Goal: Task Accomplishment & Management: Use online tool/utility

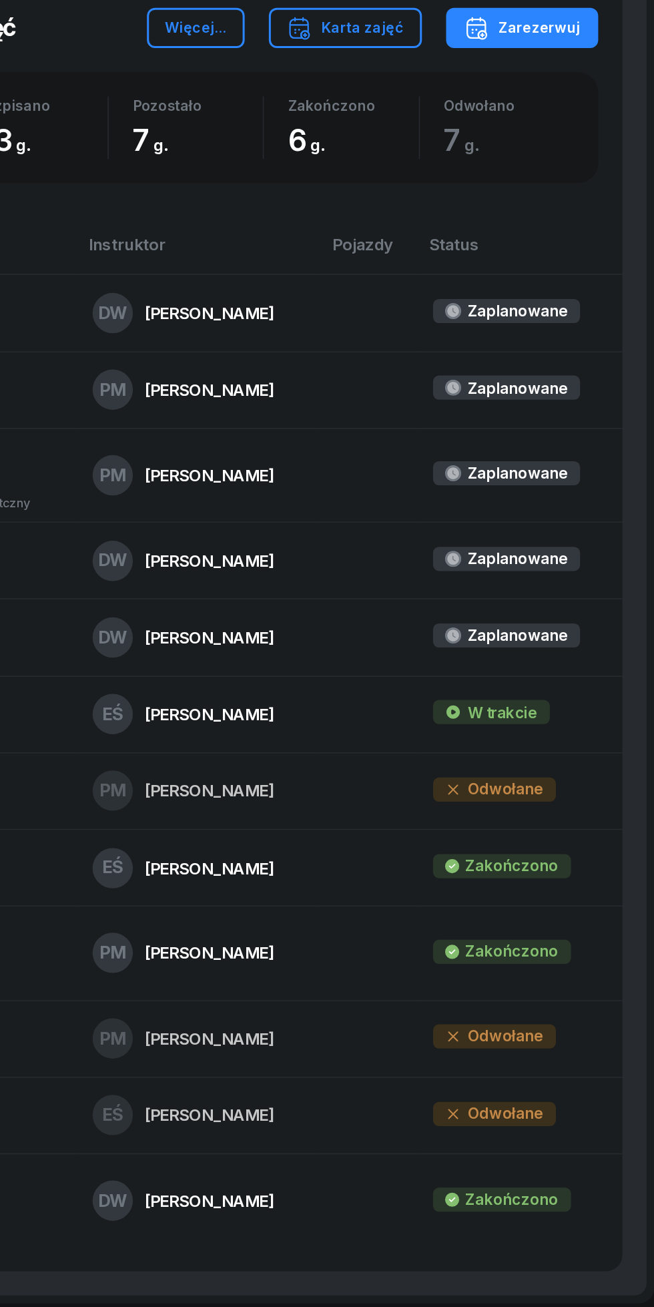
scroll to position [643, 0]
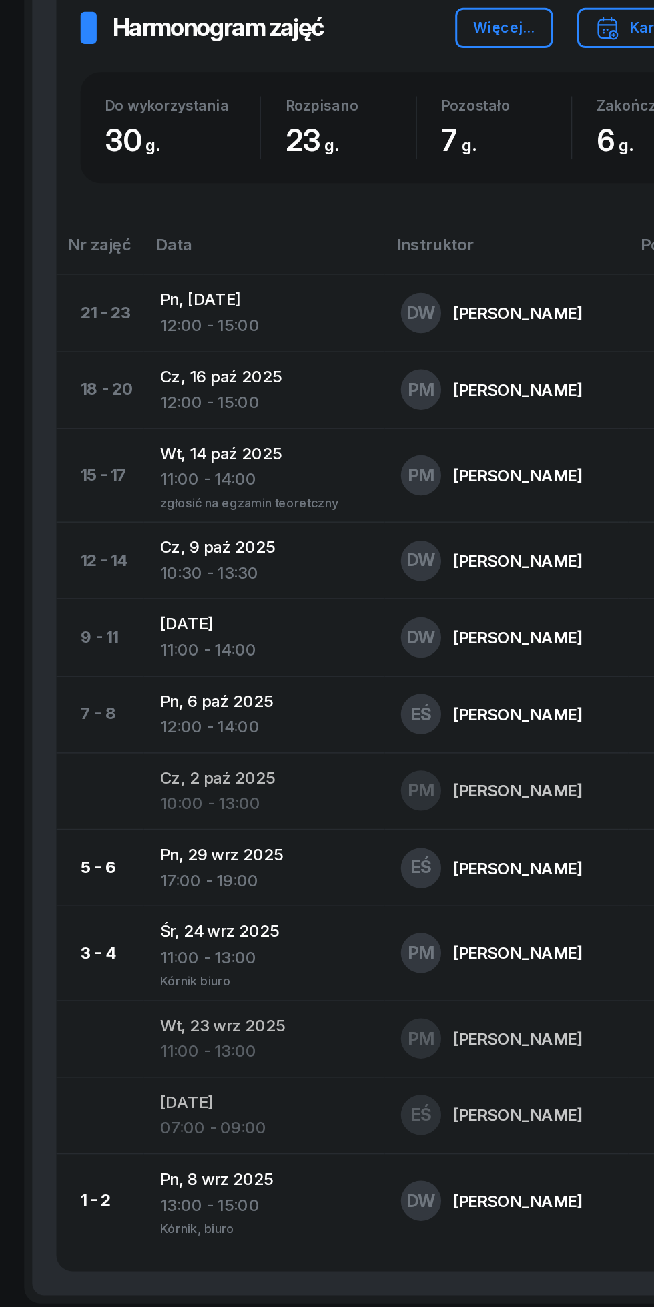
click at [177, 758] on div "11:00 - 14:00" at bounding box center [175, 762] width 138 height 17
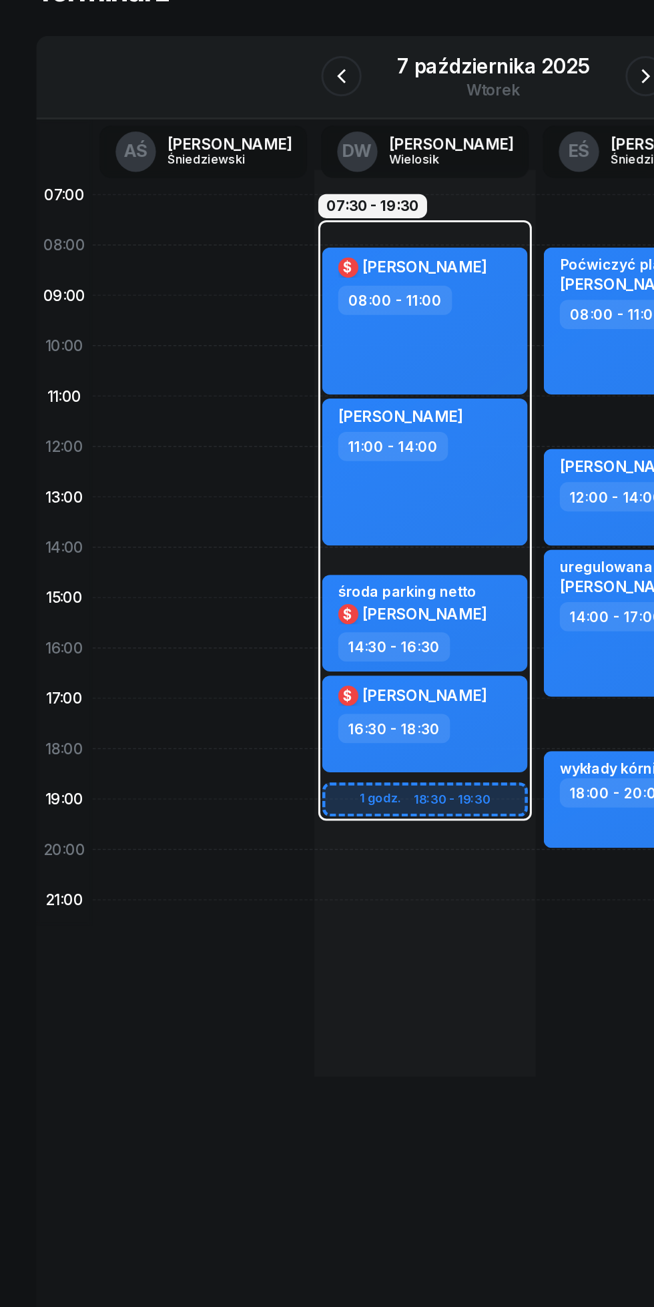
click at [322, 428] on div "[PERSON_NAME] 11:00 - 14:00" at bounding box center [282, 411] width 136 height 97
select select "11"
select select "14"
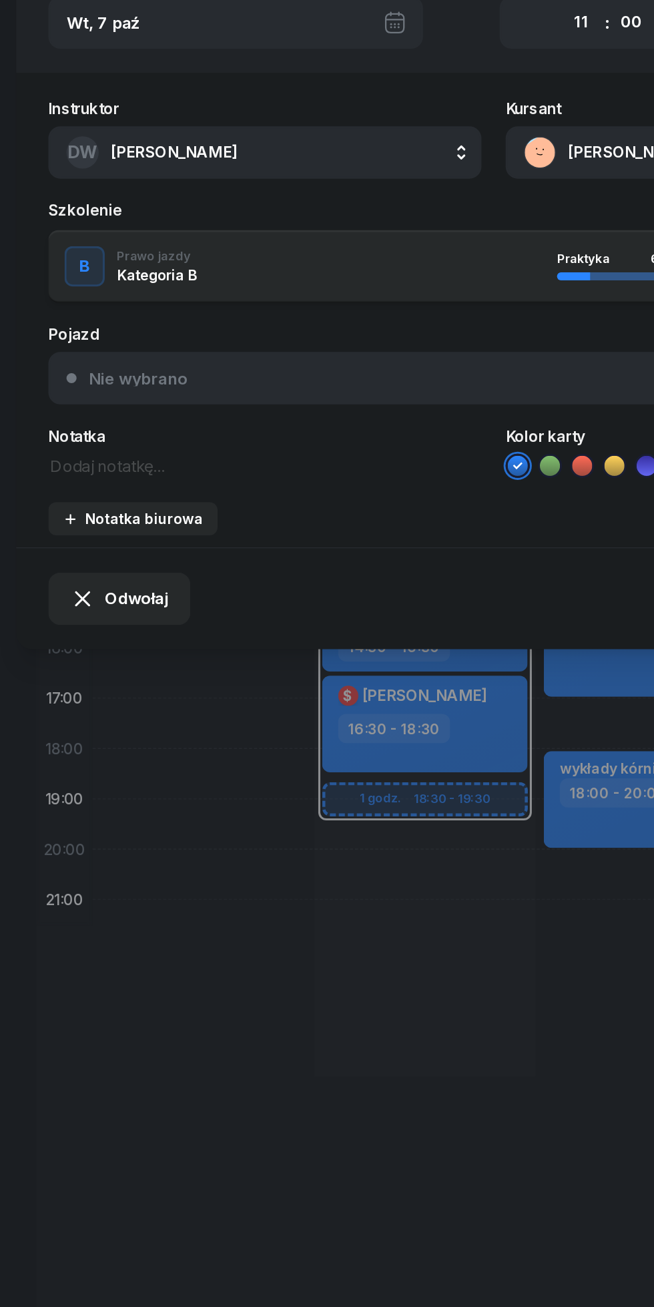
click at [93, 504] on span "Odwołaj" at bounding box center [90, 495] width 42 height 17
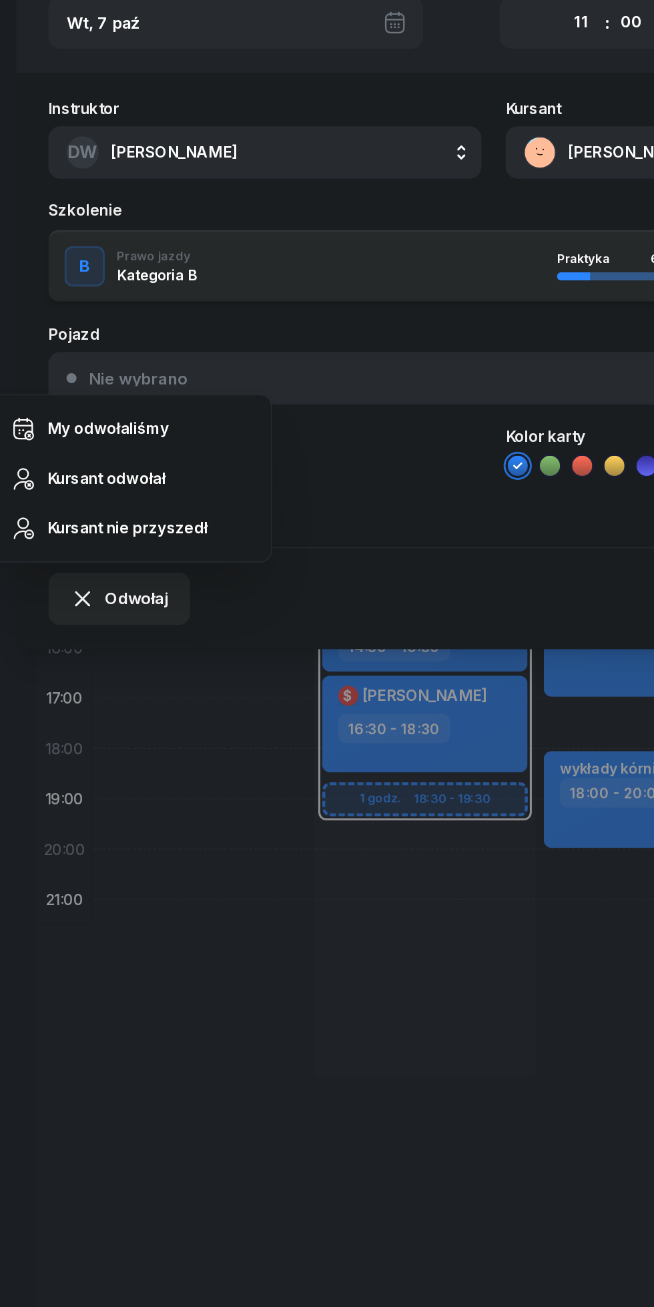
click at [85, 418] on div "Kursant odwołał" at bounding box center [70, 416] width 79 height 17
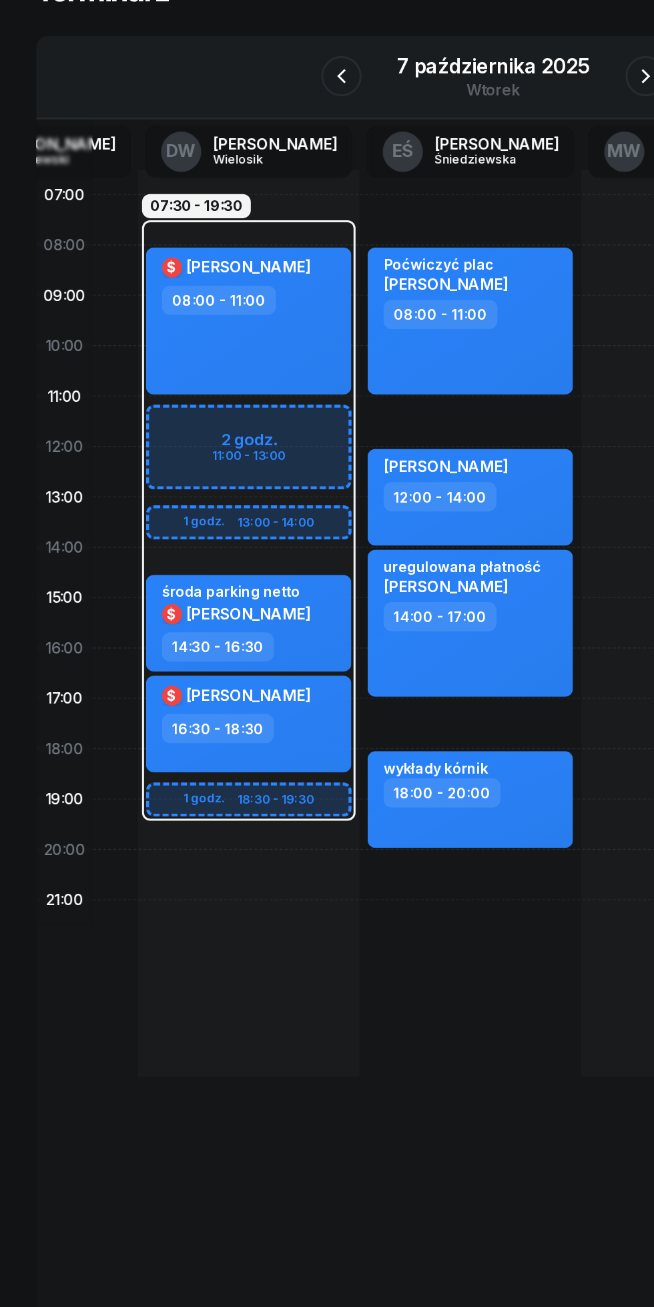
scroll to position [0, 124]
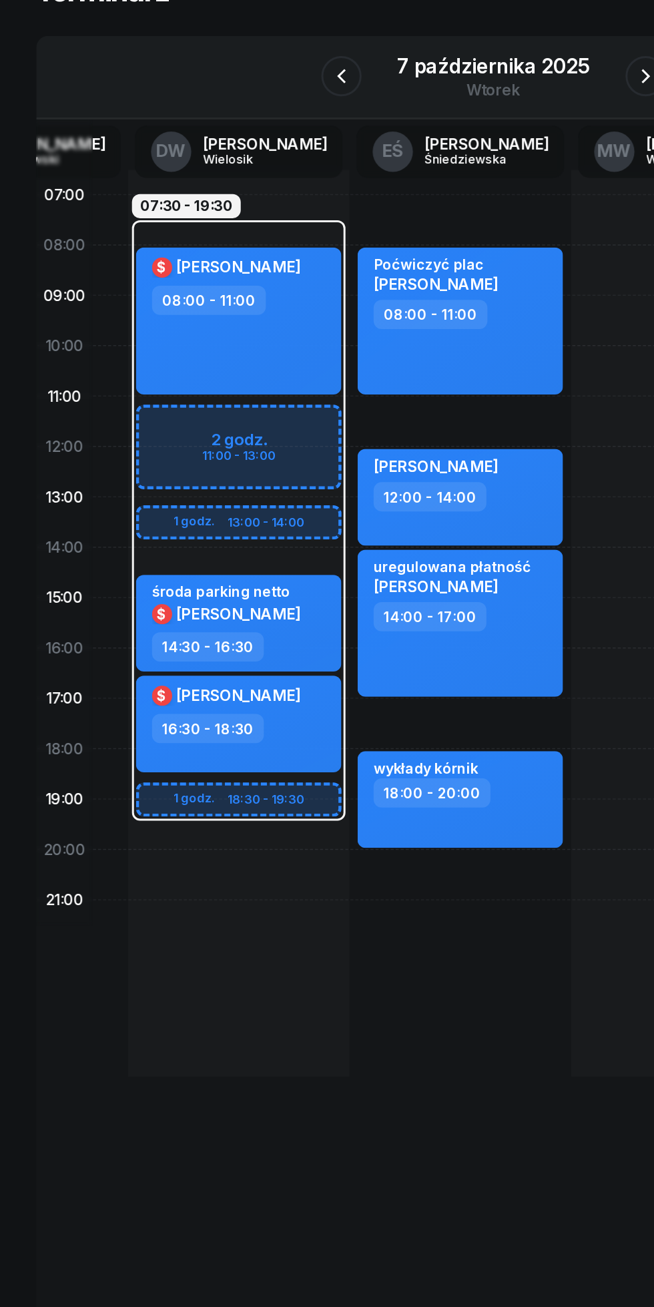
click at [354, 528] on div "uregulowana płatność [PERSON_NAME] Yailova 14:00 - 17:00" at bounding box center [305, 511] width 136 height 97
select select "14"
select select "17"
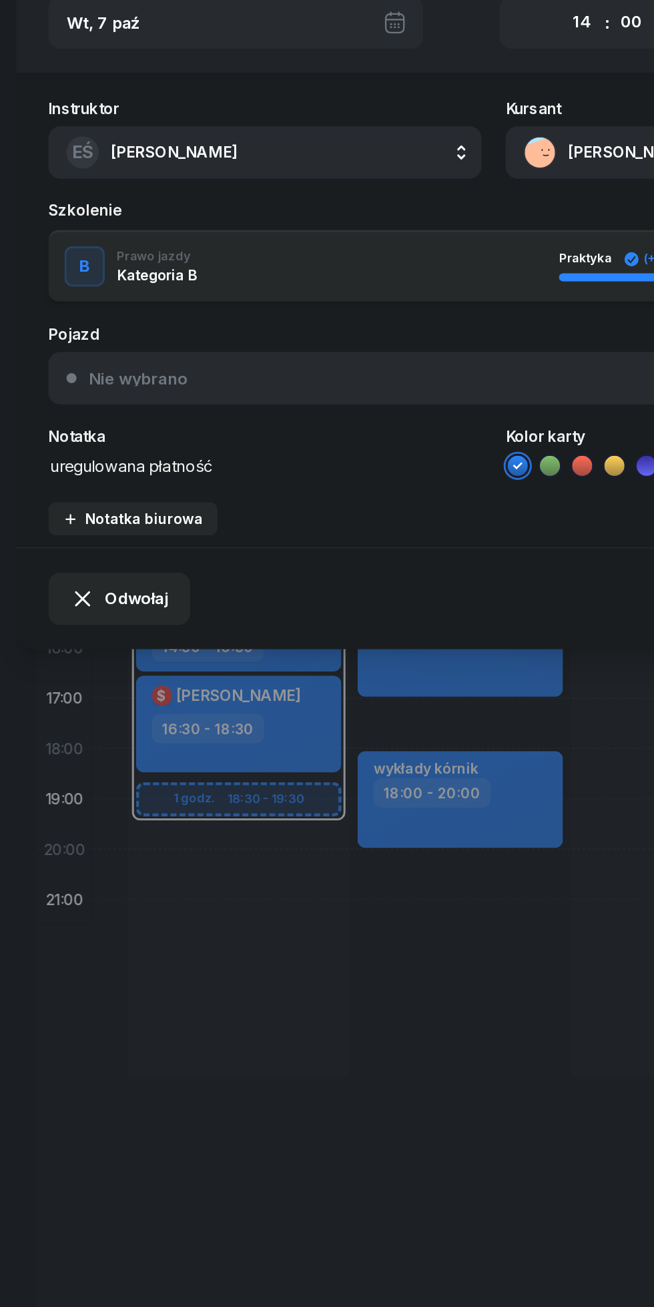
click at [383, 115] on select "00 01 02 03 04 05 06 07 08 09 10 11 12 13 14 15 16 17 18 19 20 21 22 23" at bounding box center [385, 114] width 25 height 28
select select "11"
click at [373, 100] on select "00 01 02 03 04 05 06 07 08 09 10 11 12 13 14 15 16 17 18 19 20 21 22 23" at bounding box center [385, 114] width 25 height 28
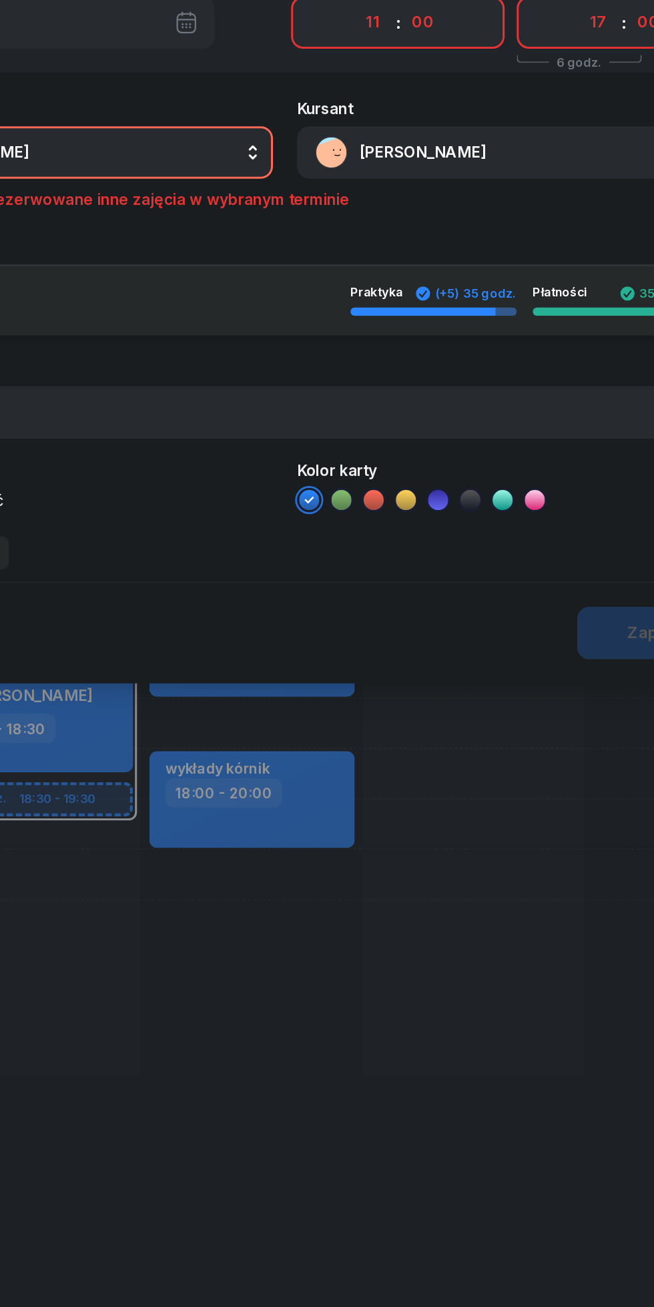
click at [535, 114] on select "00 01 02 03 04 05 06 07 08 09 10 11 12 13 14 15 16 17 18 19 20 21 22 23" at bounding box center [534, 114] width 25 height 28
select select "14"
click at [522, 100] on select "00 01 02 03 04 05 06 07 08 09 10 11 12 13 14 15 16 17 18 19 20 21 22 23" at bounding box center [534, 114] width 25 height 28
click at [238, 192] on button "EŚ [PERSON_NAME]" at bounding box center [175, 200] width 287 height 35
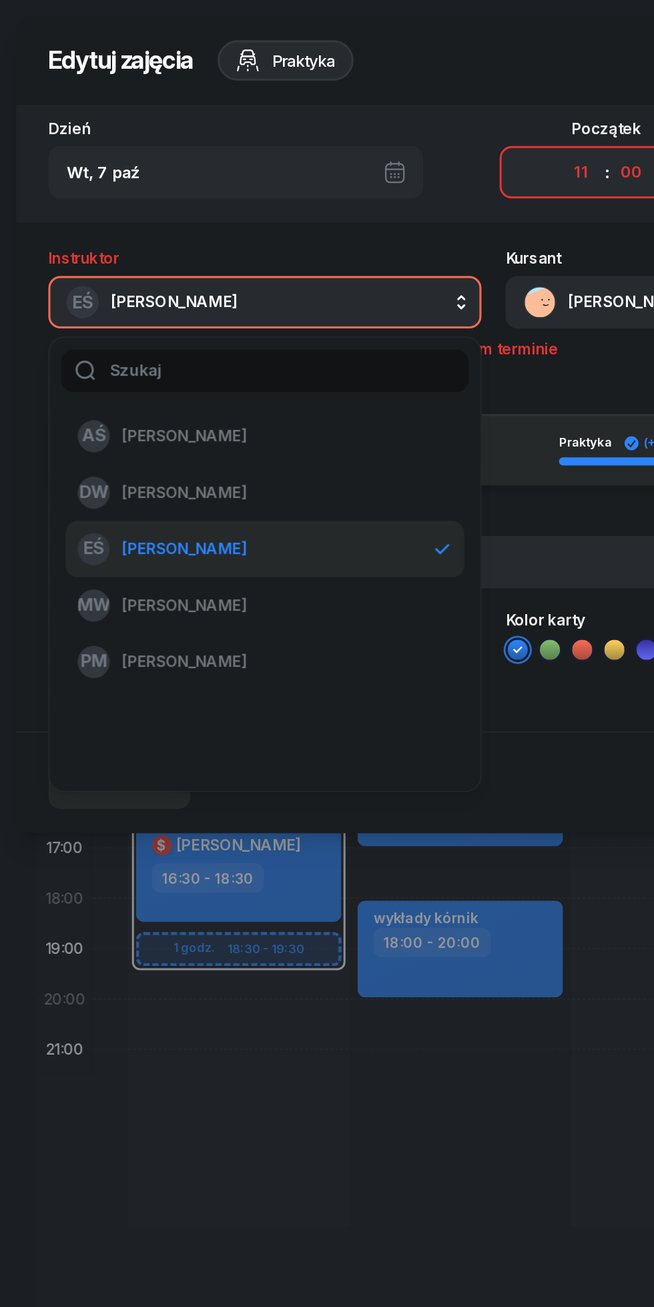
click at [153, 329] on span "[PERSON_NAME]" at bounding box center [122, 326] width 82 height 17
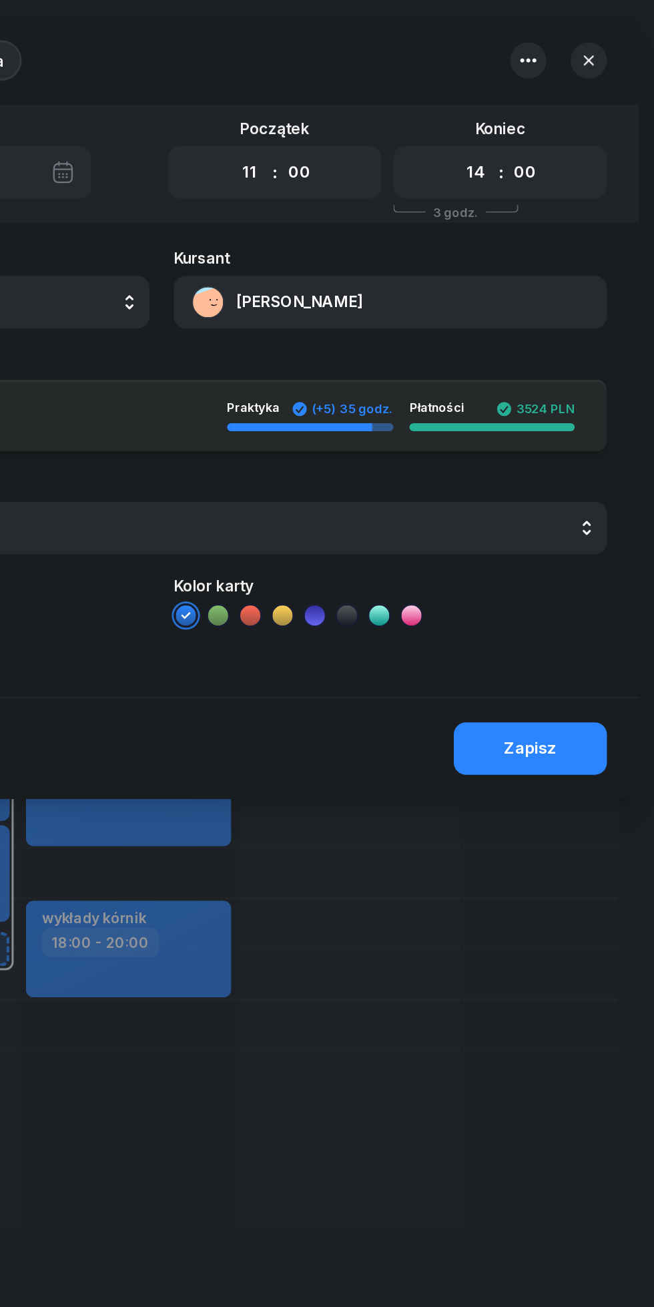
scroll to position [0, 0]
click at [583, 491] on div "Zapisz" at bounding box center [571, 495] width 35 height 17
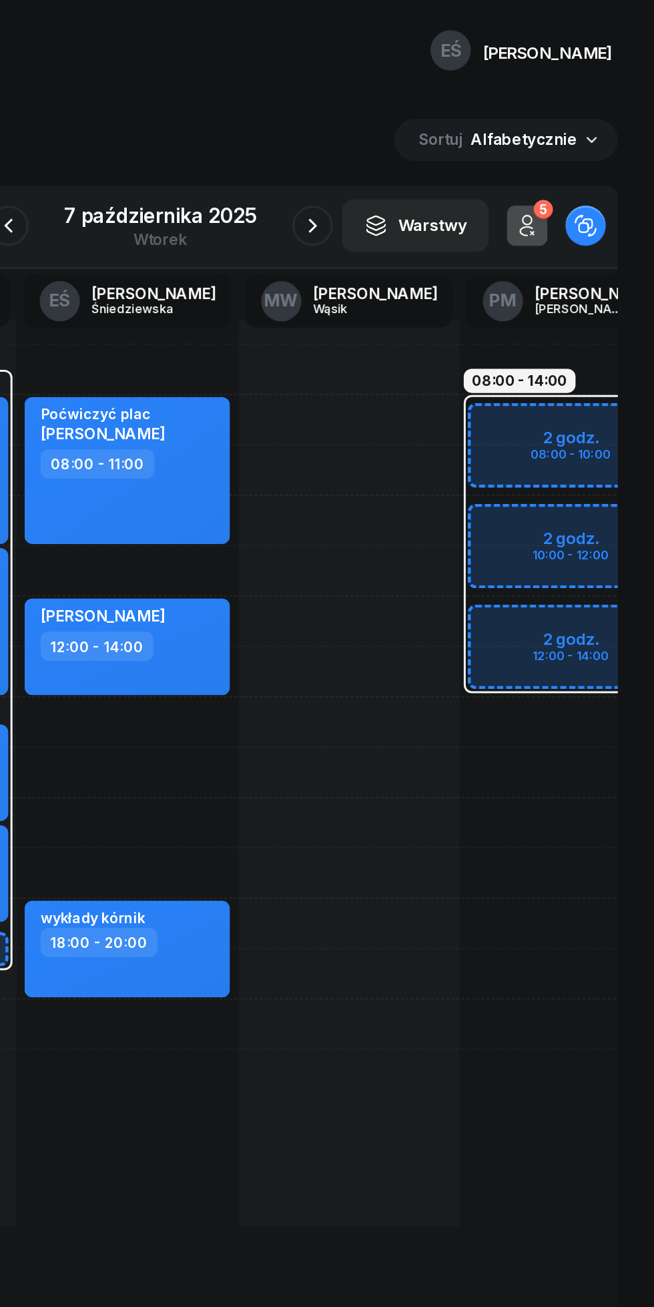
click at [427, 150] on icon "button" at bounding box center [428, 150] width 16 height 16
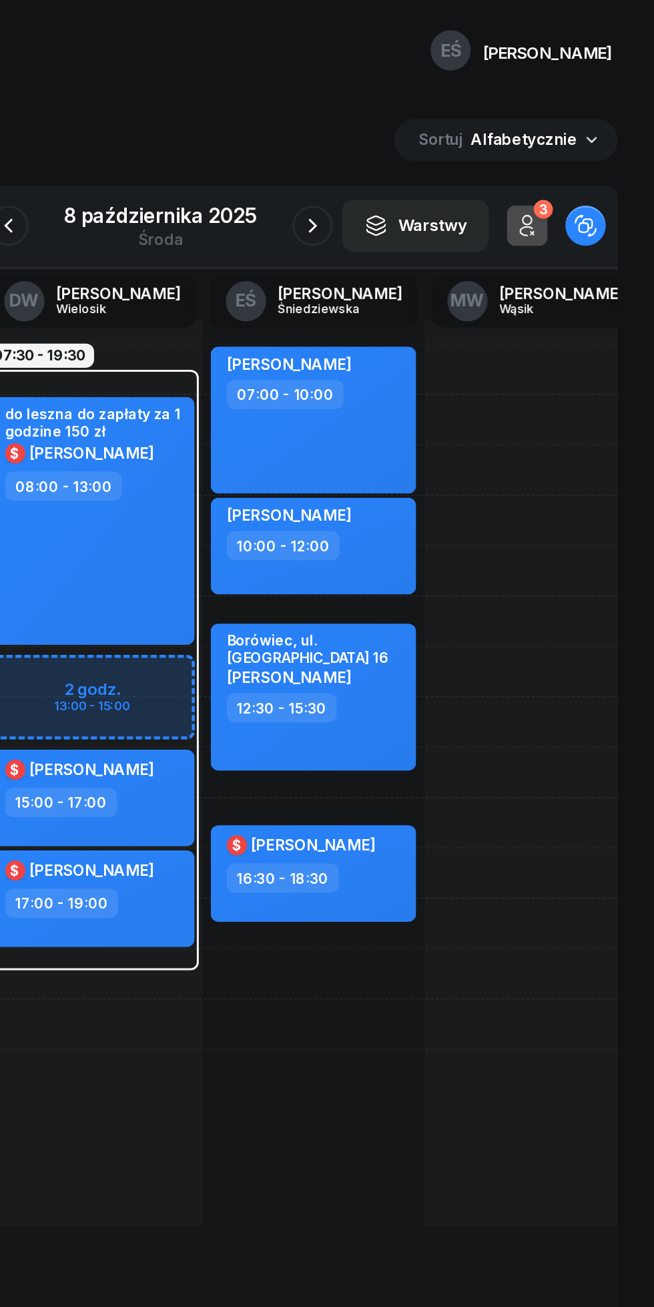
click at [429, 152] on icon "button" at bounding box center [428, 150] width 16 height 16
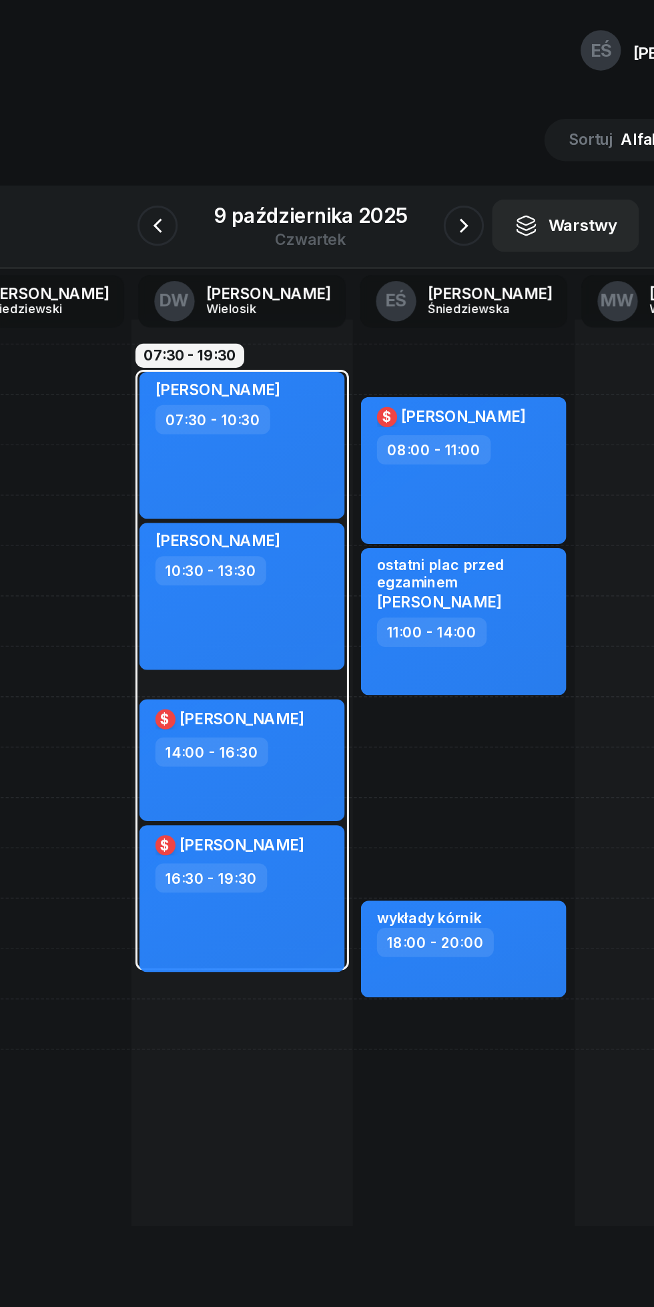
click at [307, 420] on div "[PERSON_NAME] 10:30 - 13:30" at bounding box center [282, 394] width 136 height 97
select select "10"
select select "30"
select select "13"
select select "30"
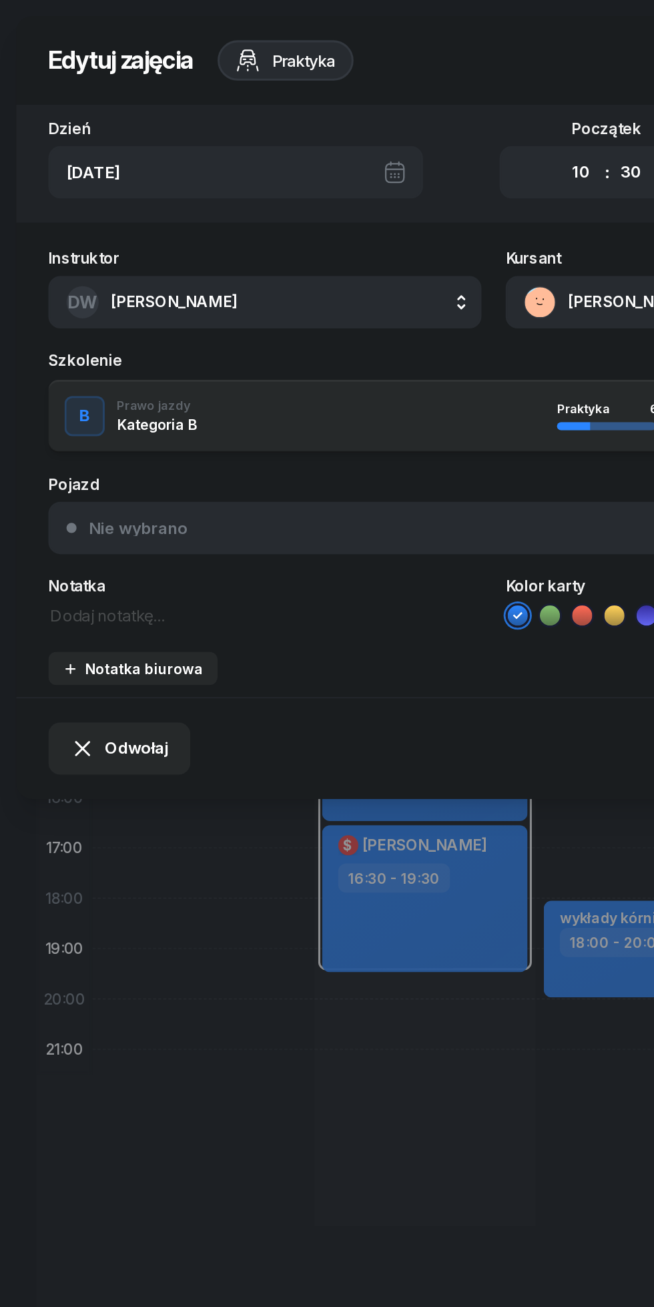
click at [77, 501] on span "Odwołaj" at bounding box center [90, 495] width 42 height 17
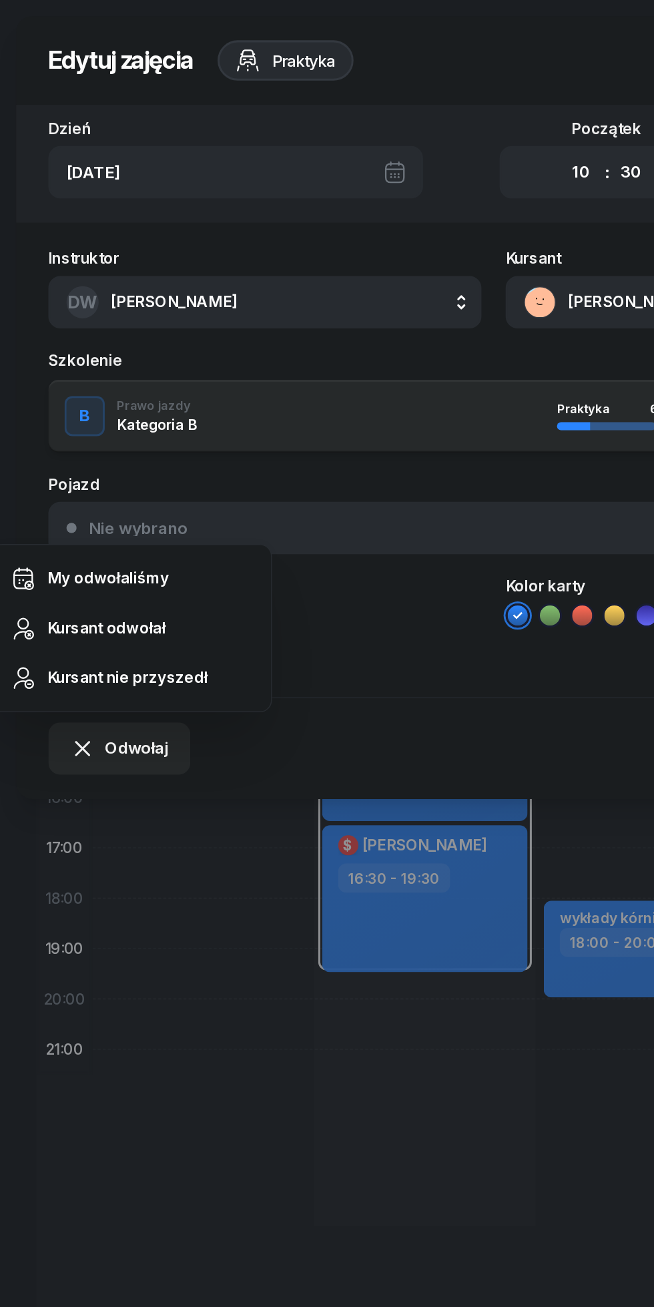
click at [73, 417] on div "Kursant odwołał" at bounding box center [70, 416] width 79 height 17
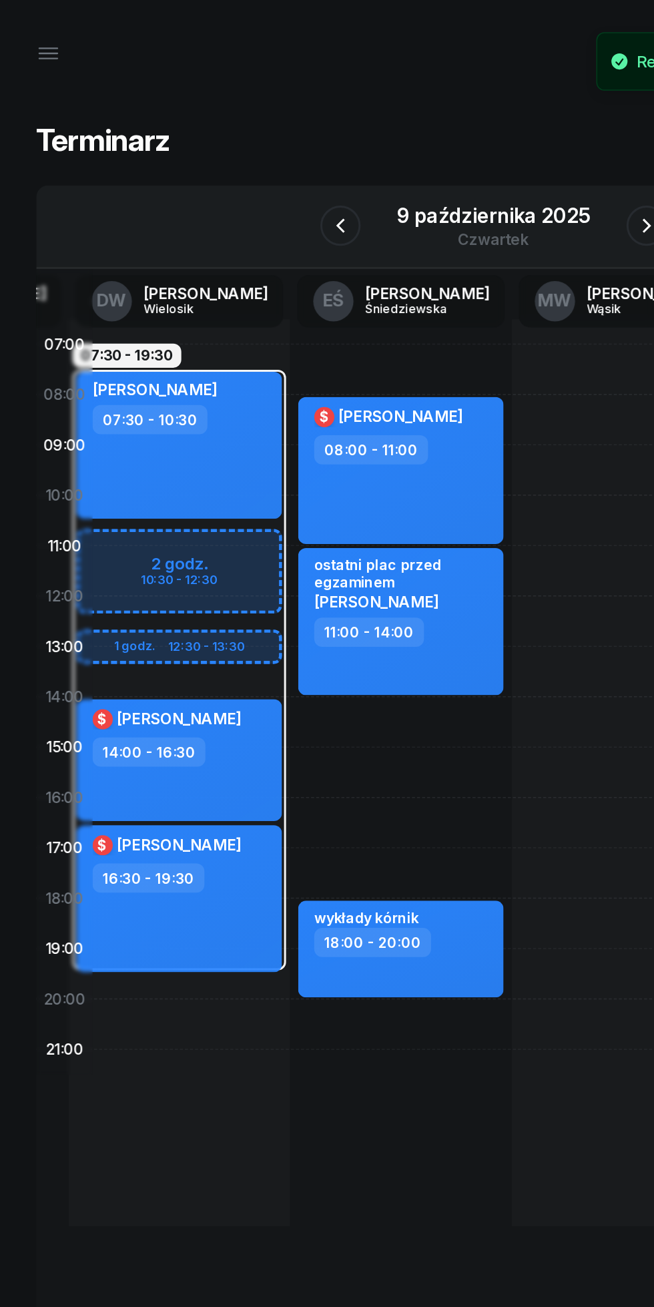
scroll to position [0, 166]
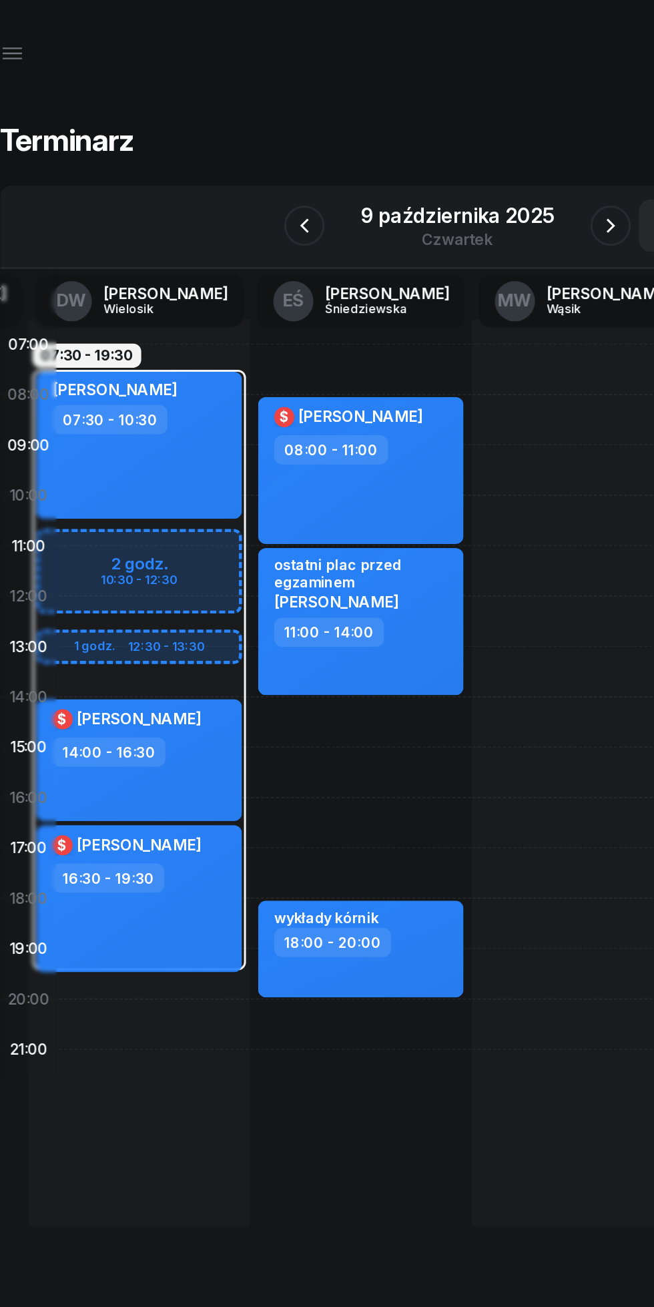
click at [428, 150] on icon "button" at bounding box center [429, 150] width 16 height 16
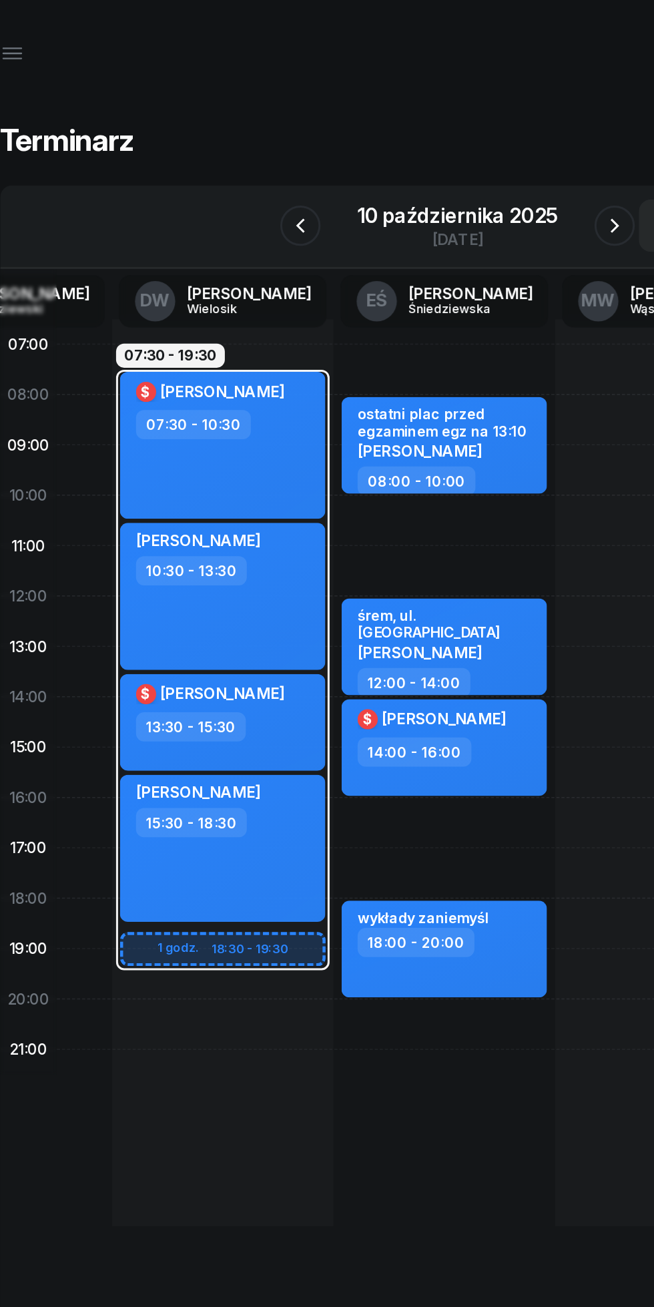
scroll to position [0, 166]
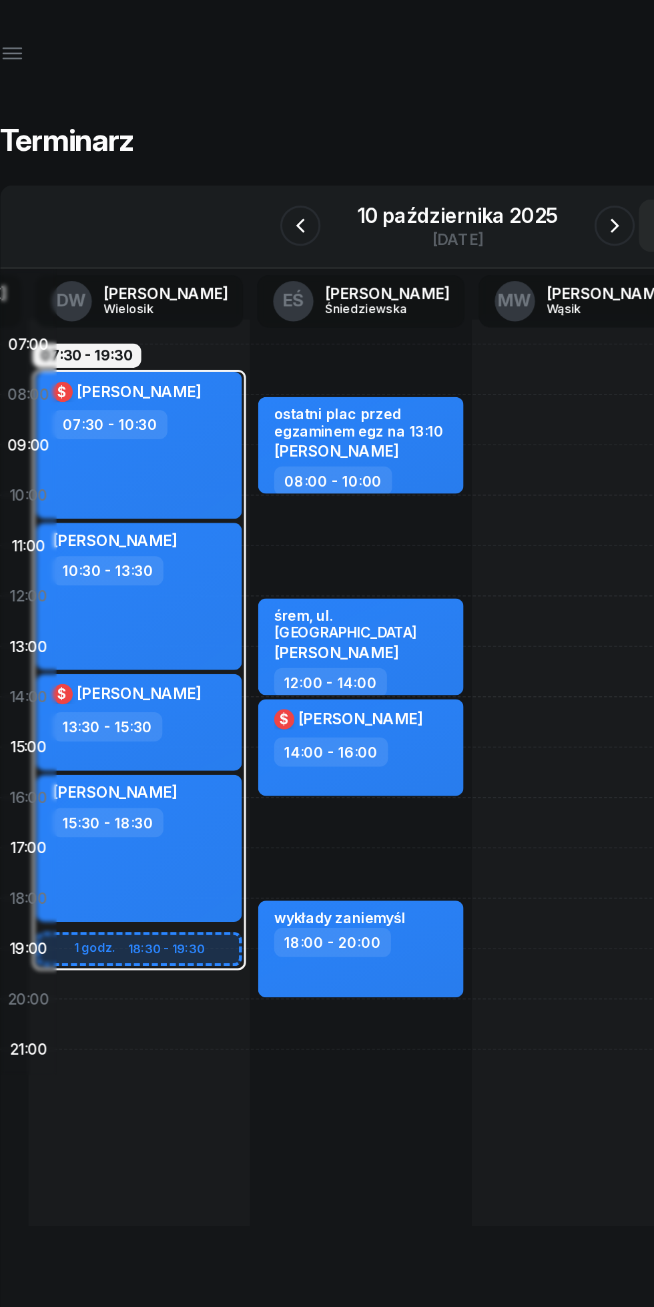
click at [428, 152] on icon "button" at bounding box center [431, 150] width 16 height 16
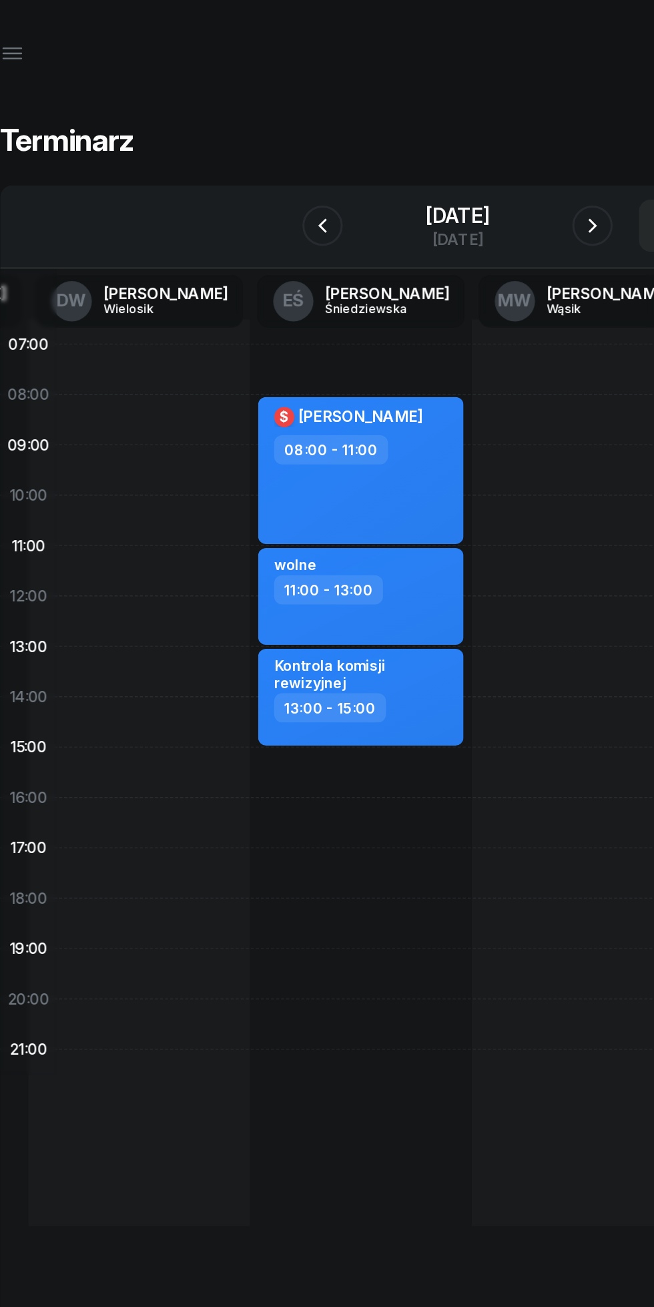
click at [419, 149] on icon "button" at bounding box center [416, 149] width 5 height 9
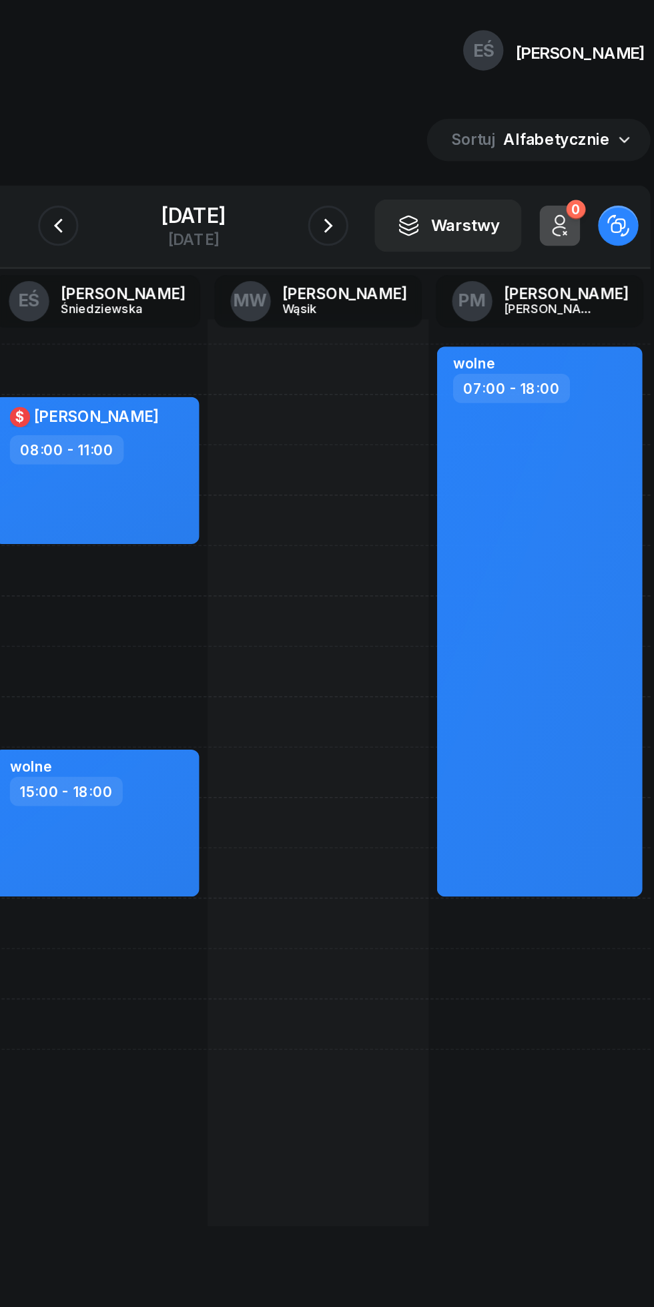
click at [419, 154] on icon "button" at bounding box center [416, 149] width 5 height 9
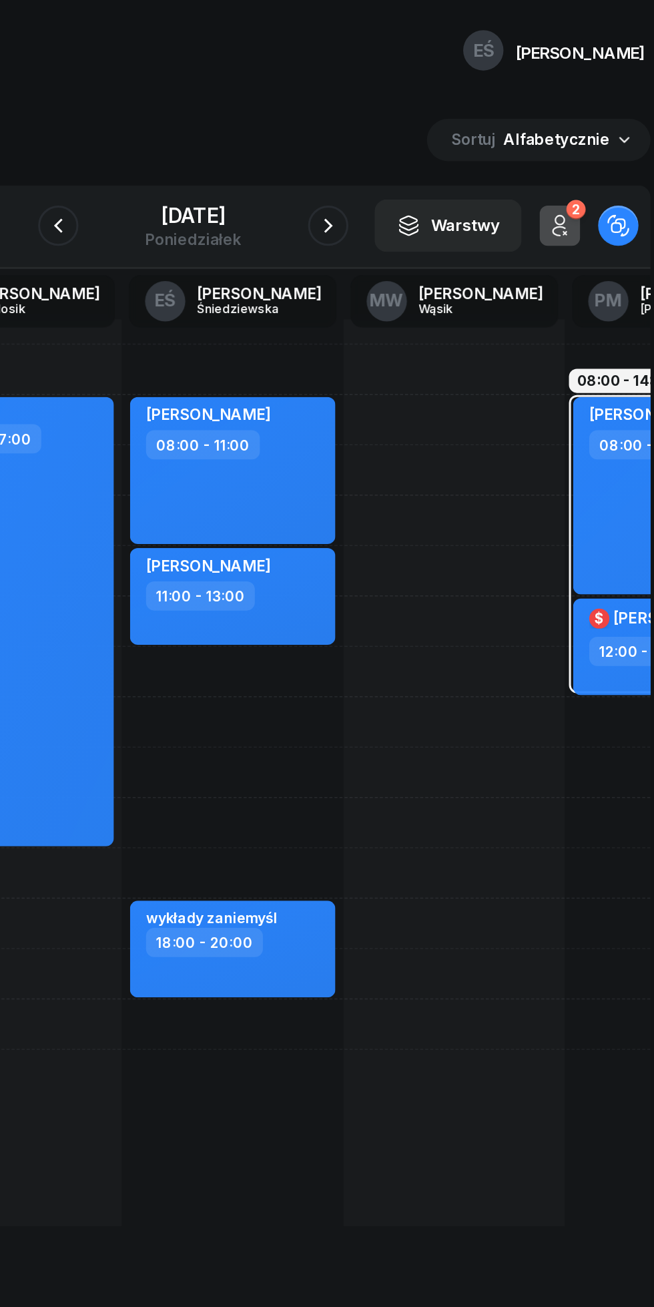
scroll to position [0, 69]
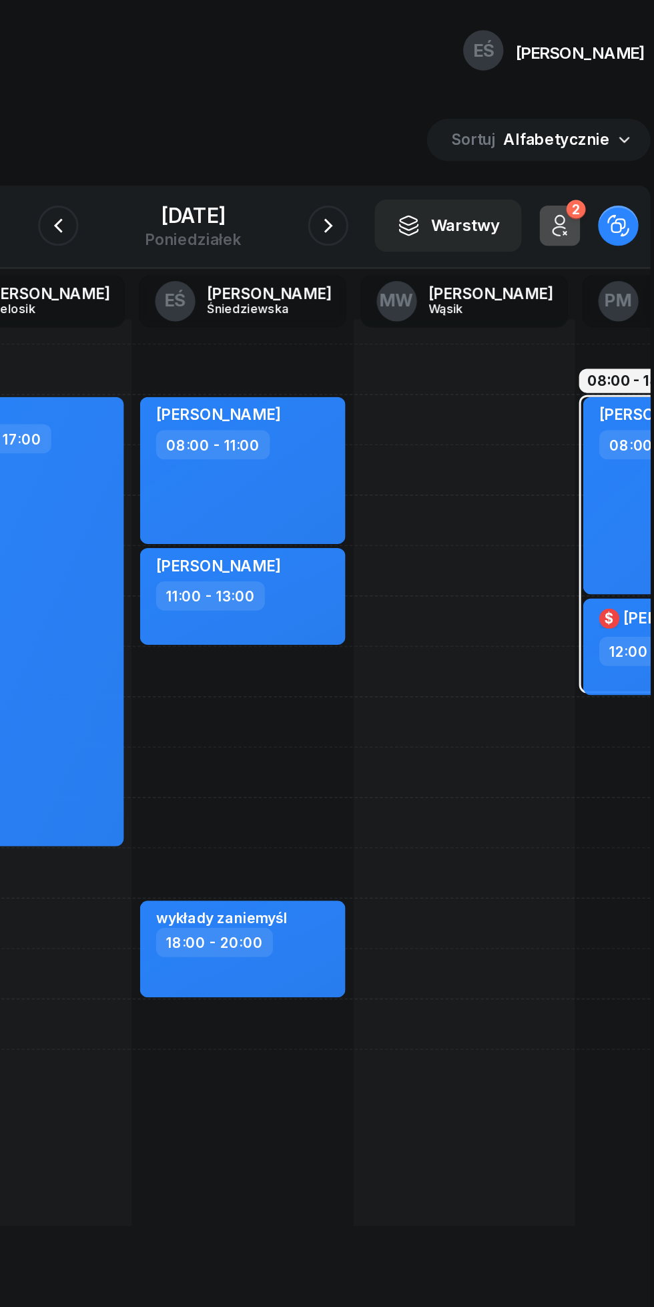
click at [425, 150] on icon "button" at bounding box center [417, 150] width 16 height 16
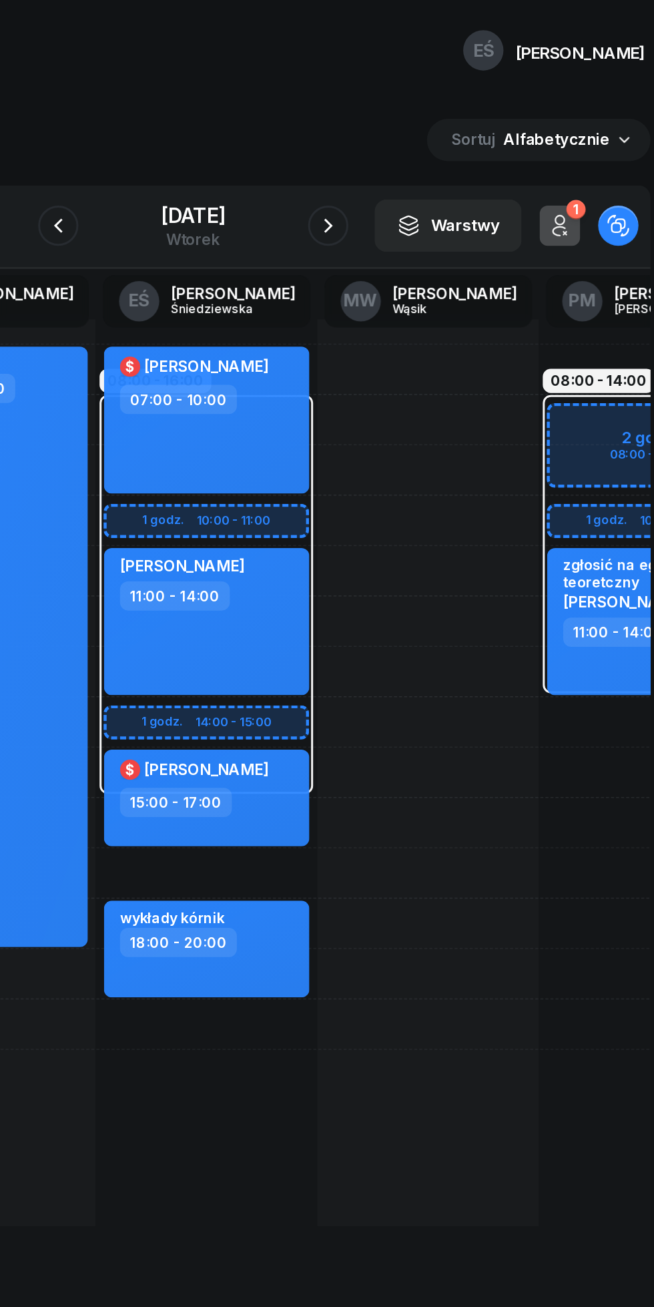
scroll to position [0, 93]
click at [230, 150] on icon "button" at bounding box center [238, 150] width 16 height 16
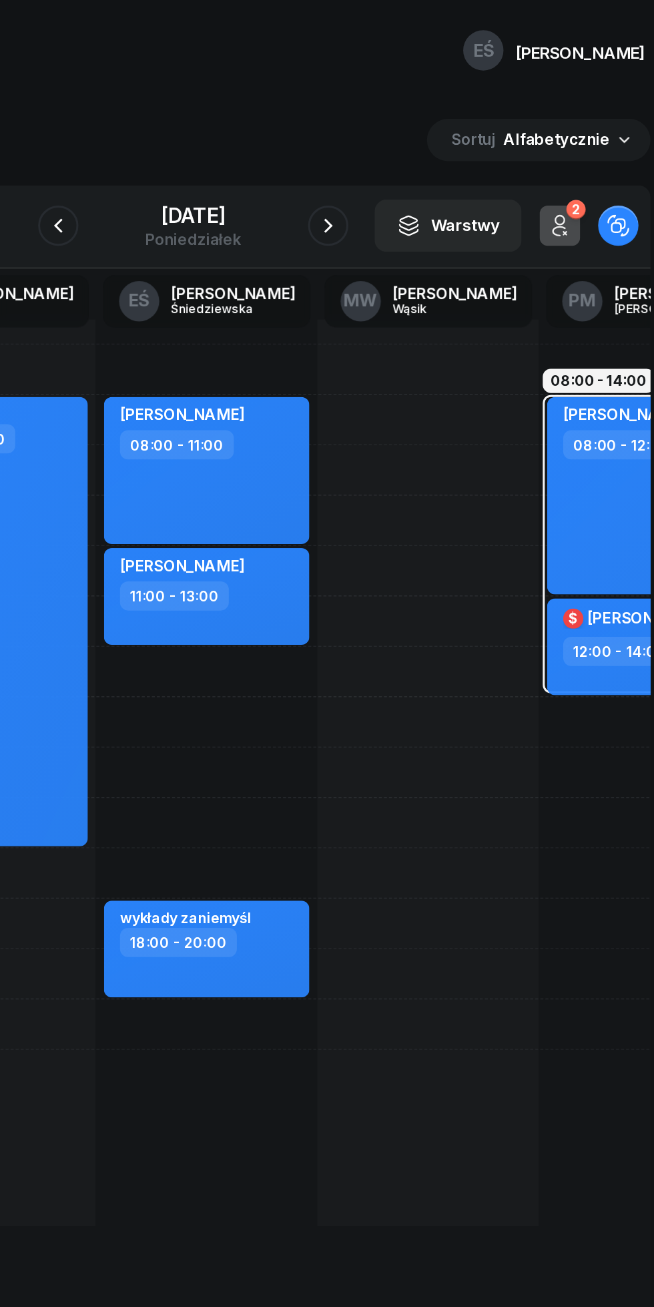
click at [425, 153] on icon "button" at bounding box center [417, 150] width 16 height 16
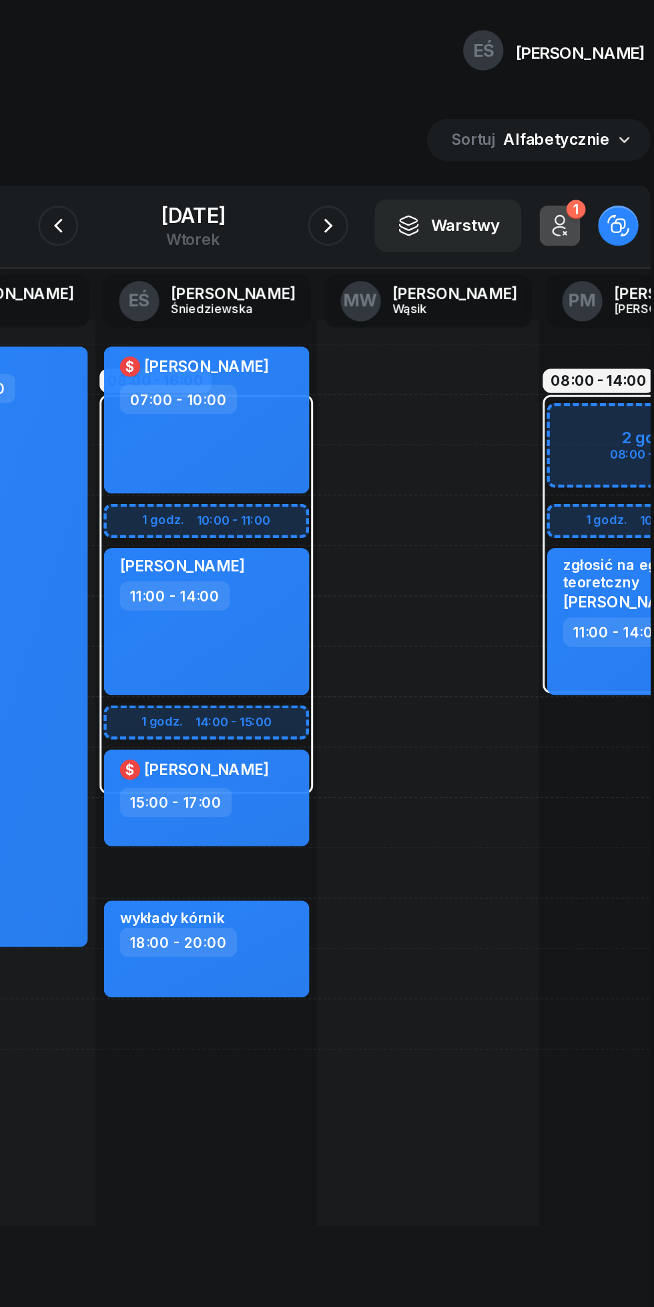
click at [604, 383] on div "zgłosić na egzamin teoretczny" at bounding box center [630, 380] width 117 height 23
select select "11"
select select "14"
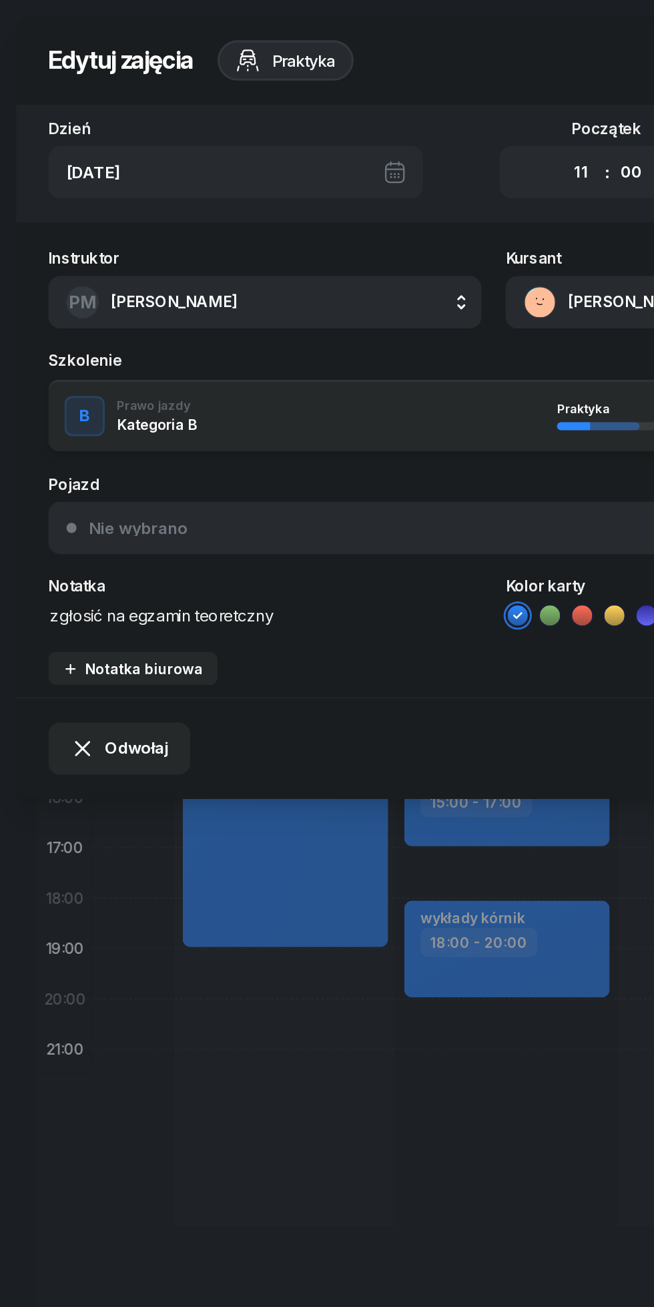
click at [85, 498] on span "Odwołaj" at bounding box center [90, 495] width 42 height 17
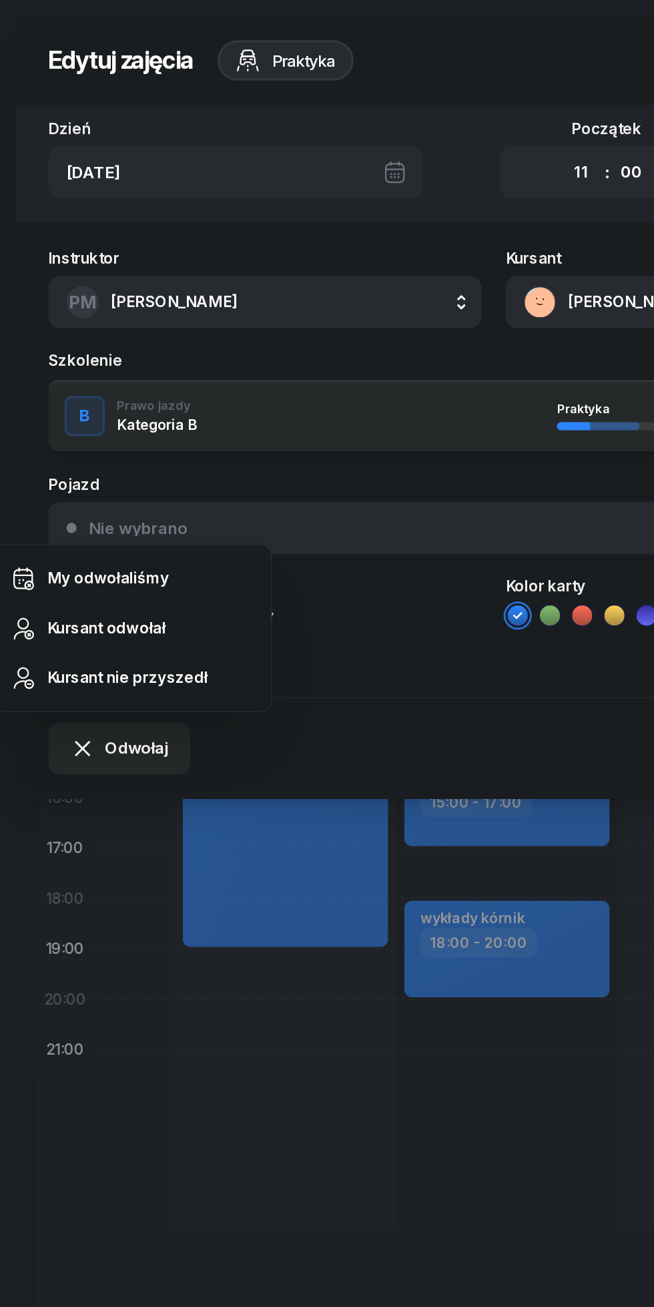
click at [80, 417] on div "Kursant odwołał" at bounding box center [70, 416] width 79 height 17
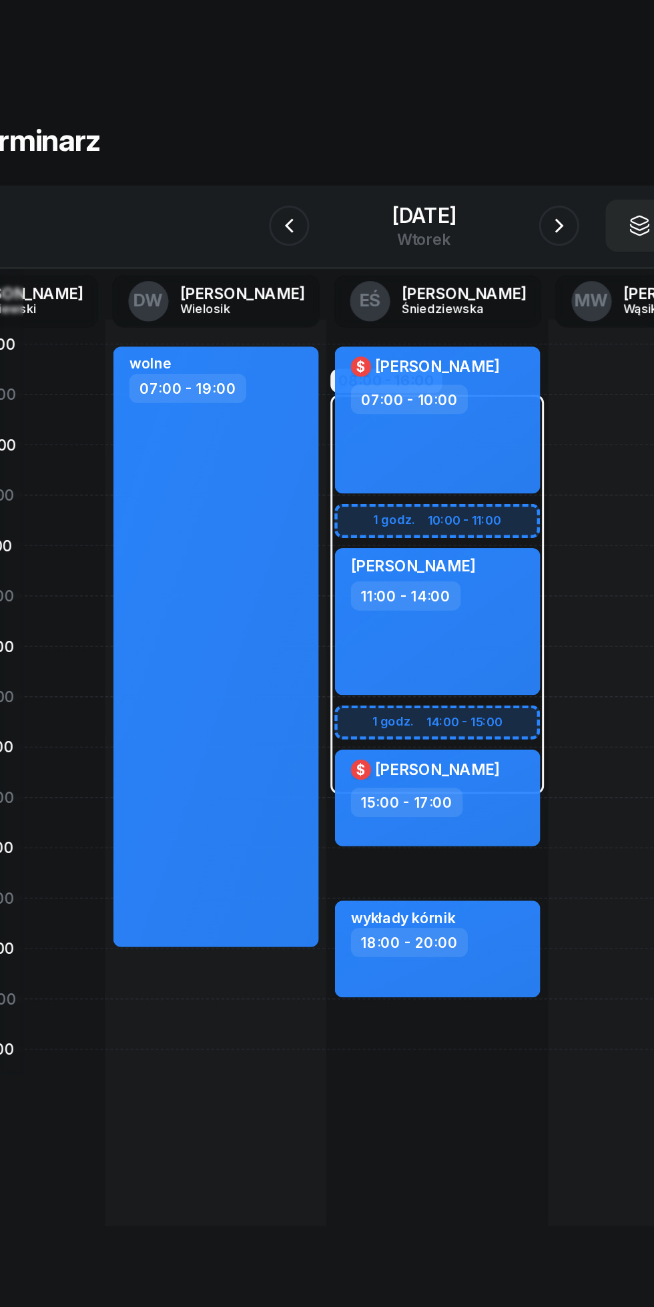
click at [425, 150] on icon "button" at bounding box center [417, 150] width 16 height 16
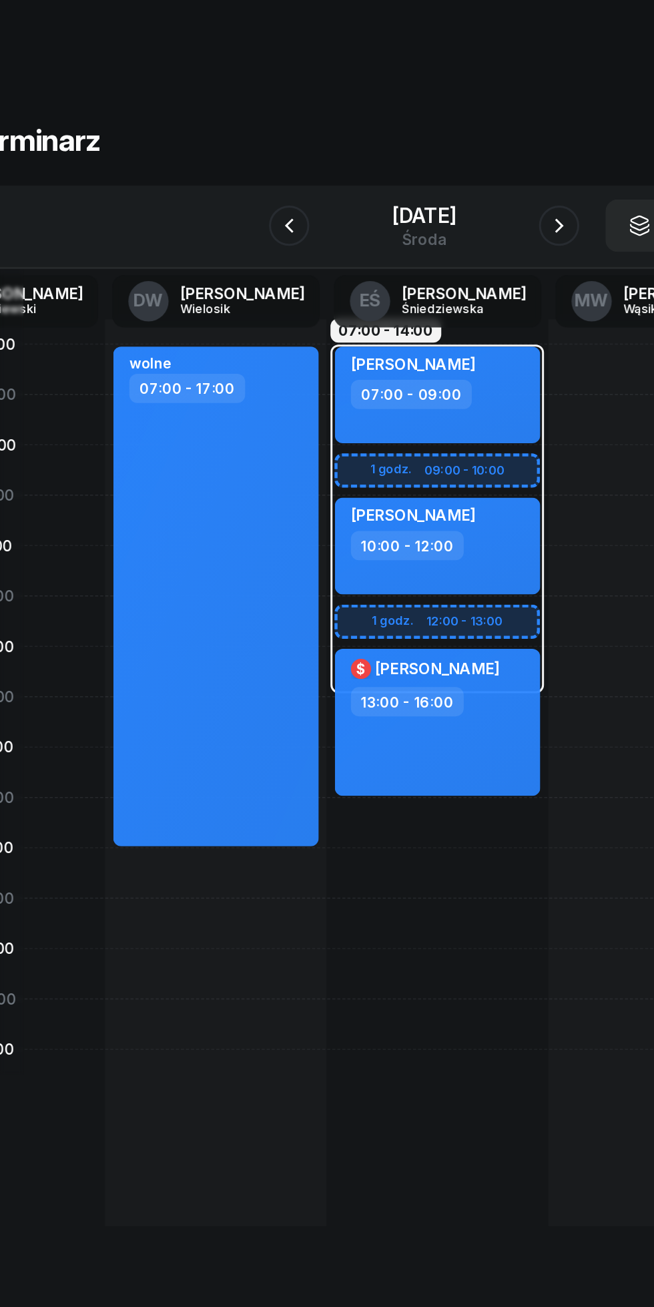
click at [425, 150] on icon "button" at bounding box center [417, 150] width 16 height 16
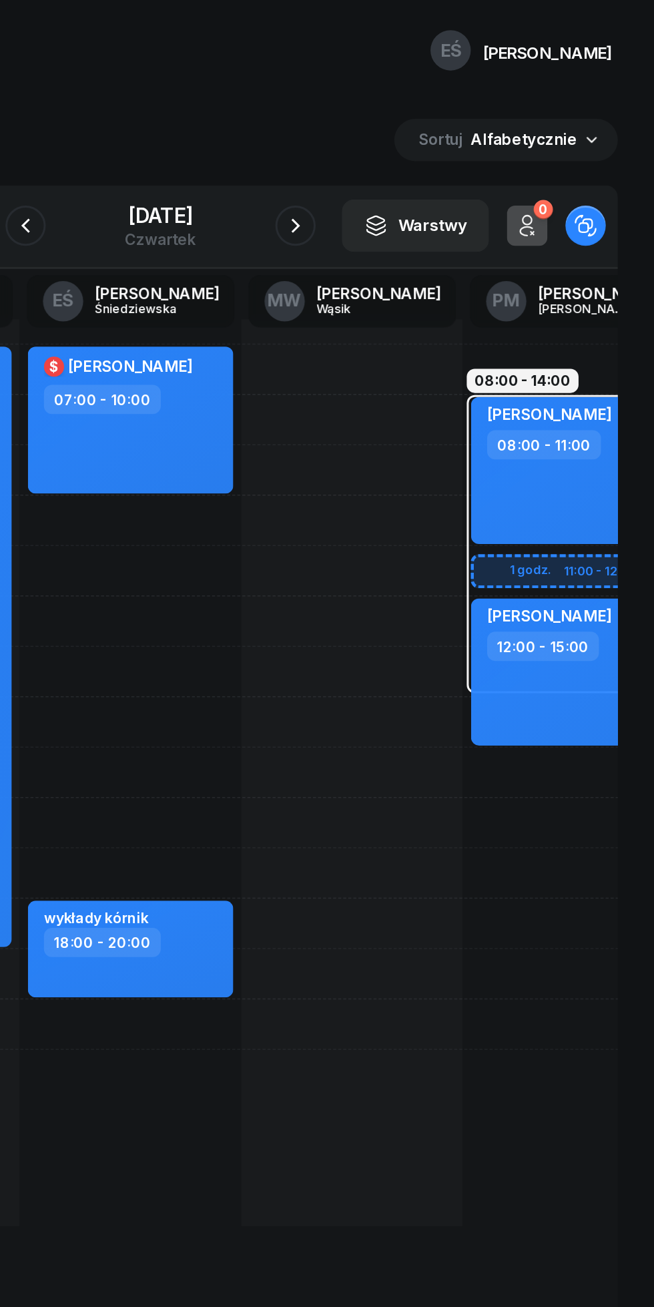
scroll to position [0, 139]
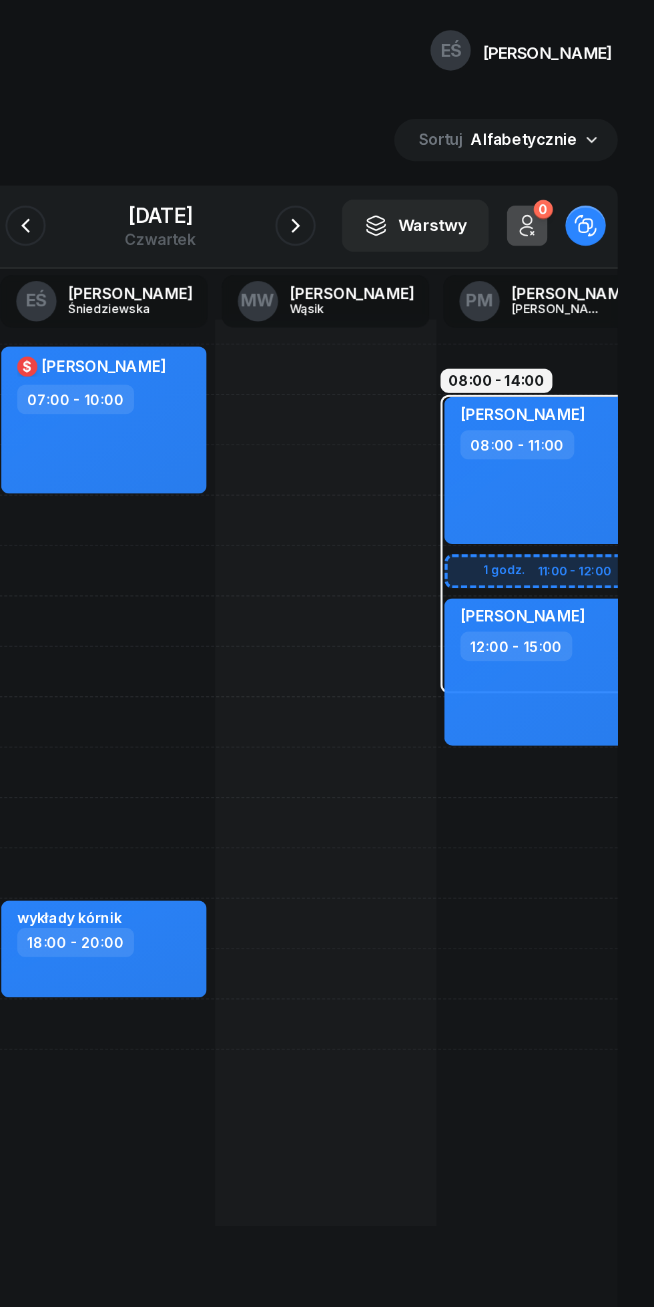
click at [587, 469] on div "[PERSON_NAME] 12:00 - 15:00" at bounding box center [583, 445] width 136 height 97
select select "12"
select select "15"
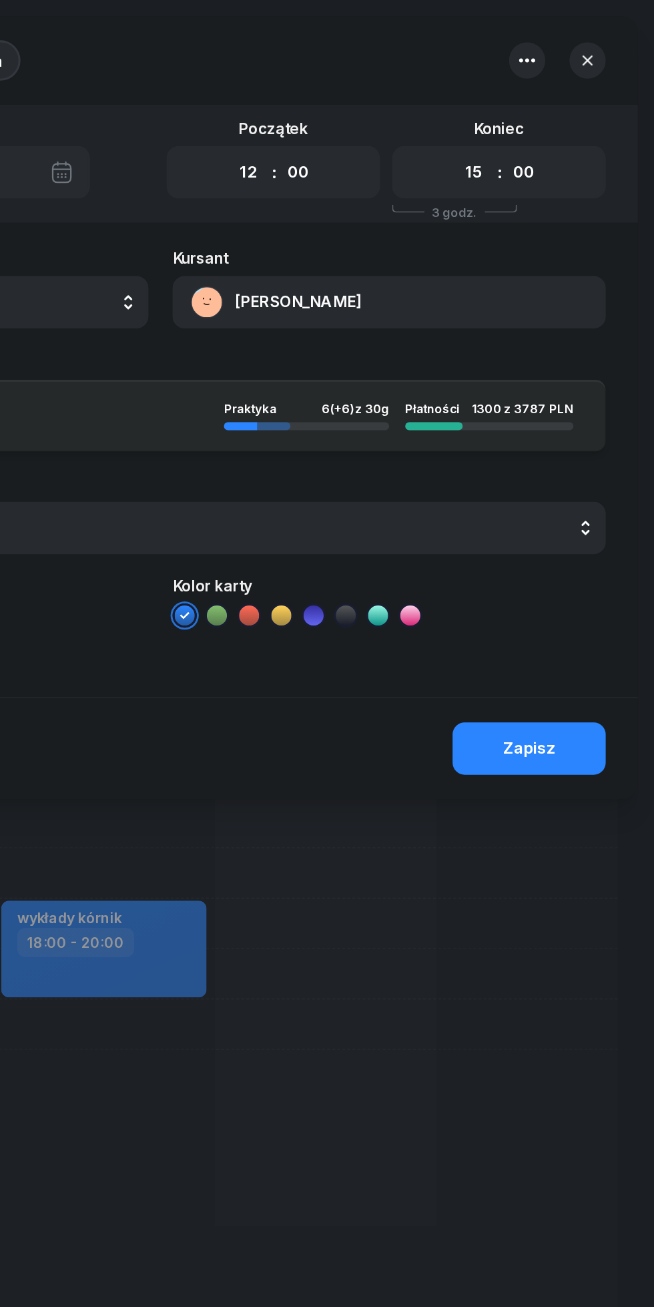
click at [385, 112] on select "00 01 02 03 04 05 06 07 08 09 10 11 12 13 14 15 16 17 18 19 20 21 22 23" at bounding box center [385, 114] width 25 height 28
select select "14"
click at [373, 100] on select "00 01 02 03 04 05 06 07 08 09 10 11 12 13 14 15 16 17 18 19 20 21 22 23" at bounding box center [385, 114] width 25 height 28
click at [537, 113] on select "00 01 02 03 04 05 06 07 08 09 10 11 12 13 14 15 16 17 18 19 20 21 22 23" at bounding box center [534, 114] width 25 height 28
select select "17"
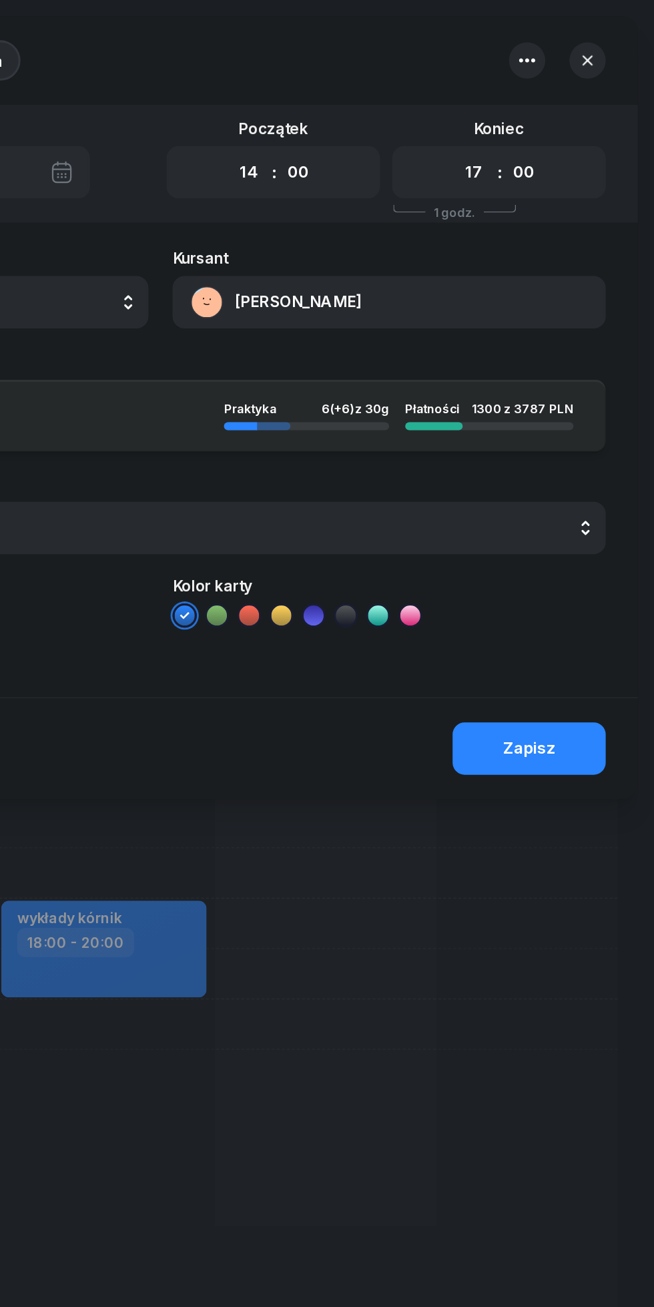
click at [522, 100] on select "00 01 02 03 04 05 06 07 08 09 10 11 12 13 14 15 16 17 18 19 20 21 22 23" at bounding box center [534, 114] width 25 height 28
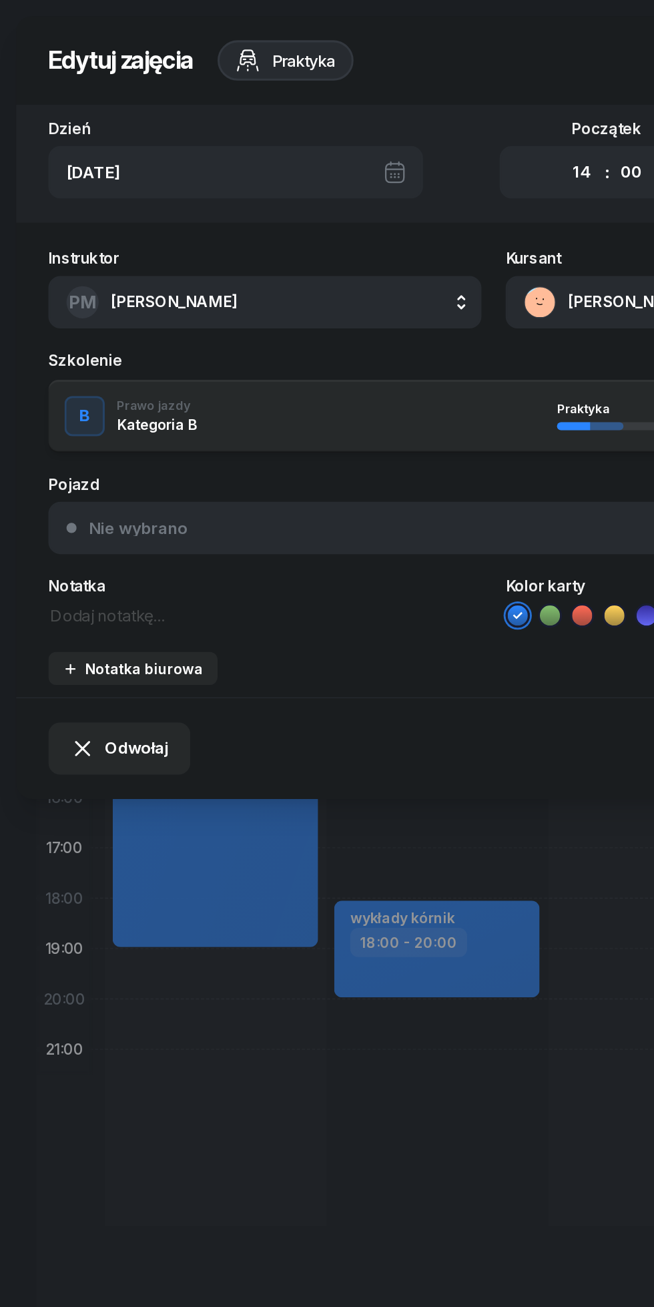
click at [152, 210] on button "PM [PERSON_NAME]" at bounding box center [175, 200] width 287 height 35
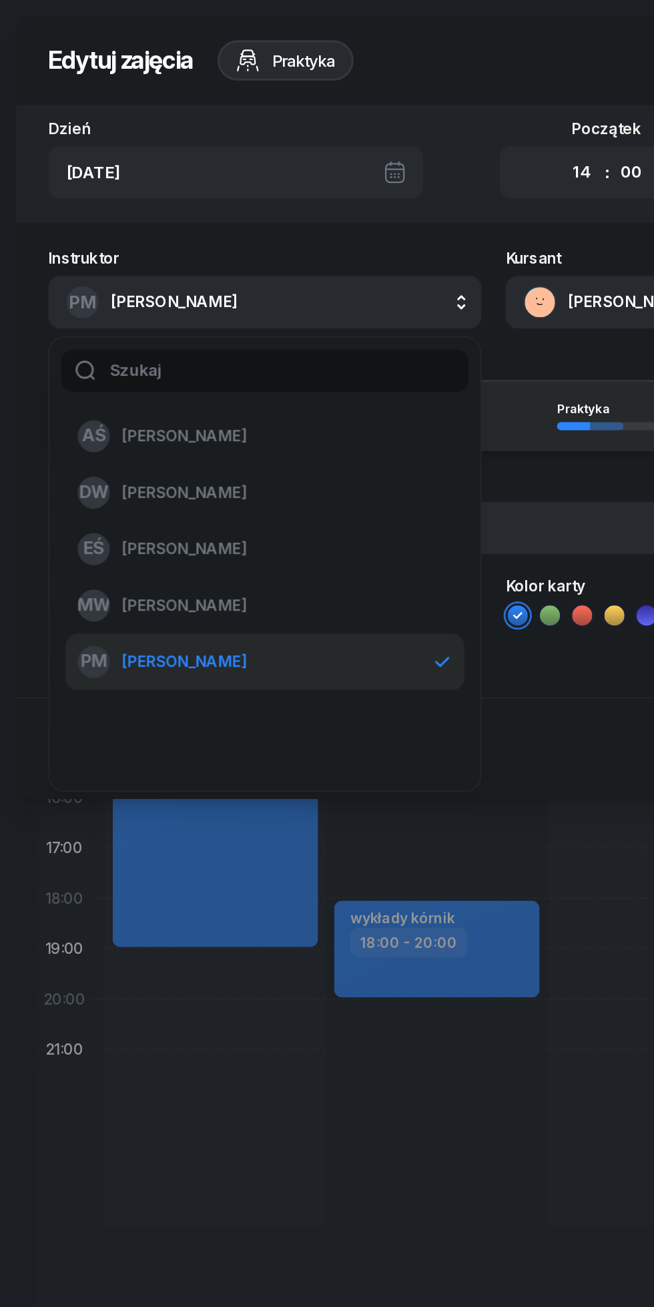
click at [163, 364] on span "[PERSON_NAME]" at bounding box center [122, 363] width 82 height 17
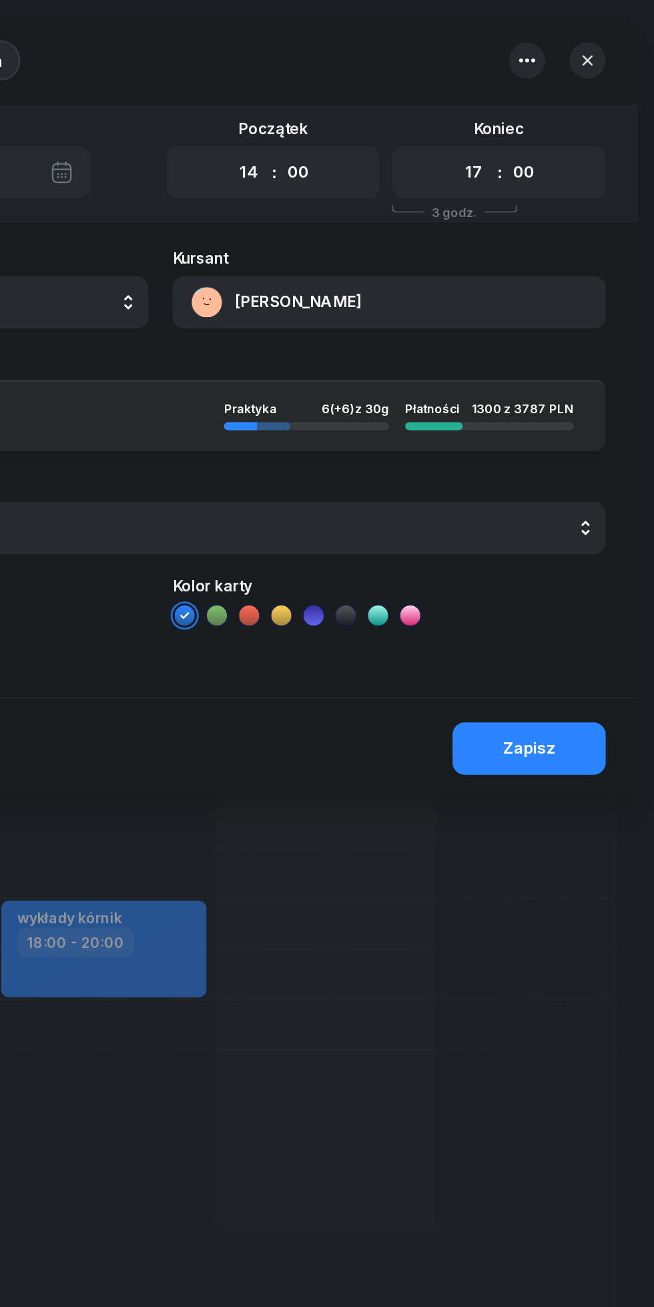
click at [573, 495] on div "Zapisz" at bounding box center [571, 495] width 35 height 17
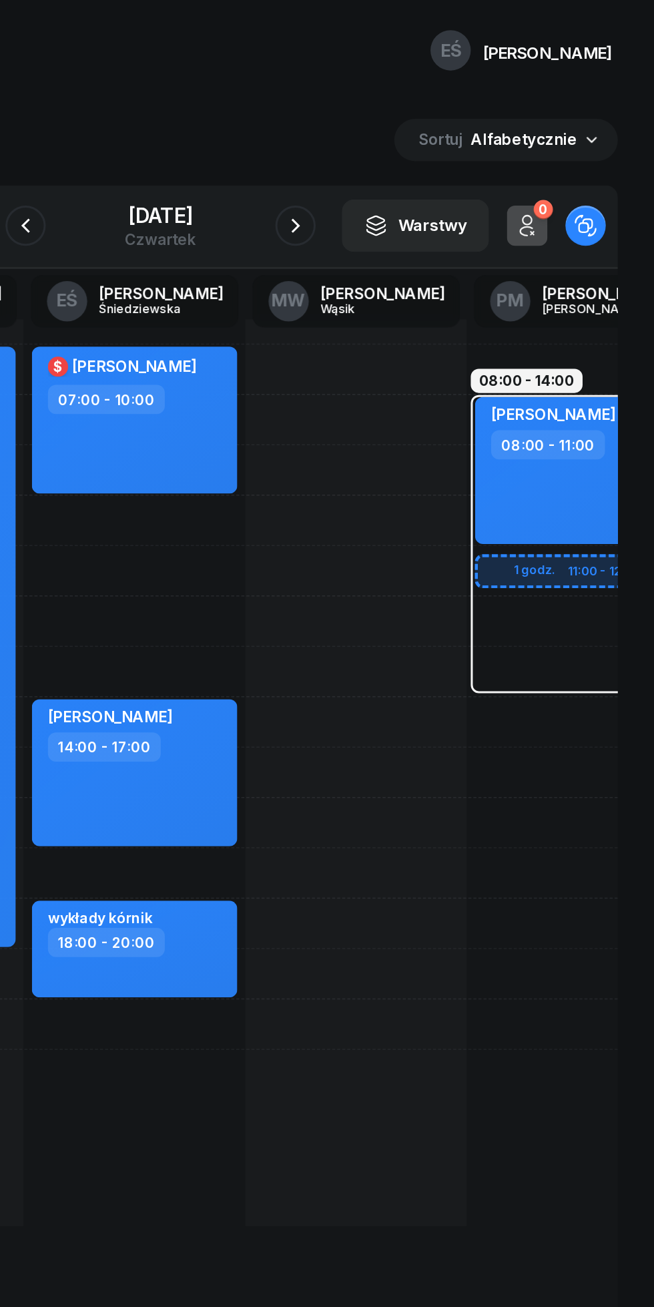
scroll to position [0, 138]
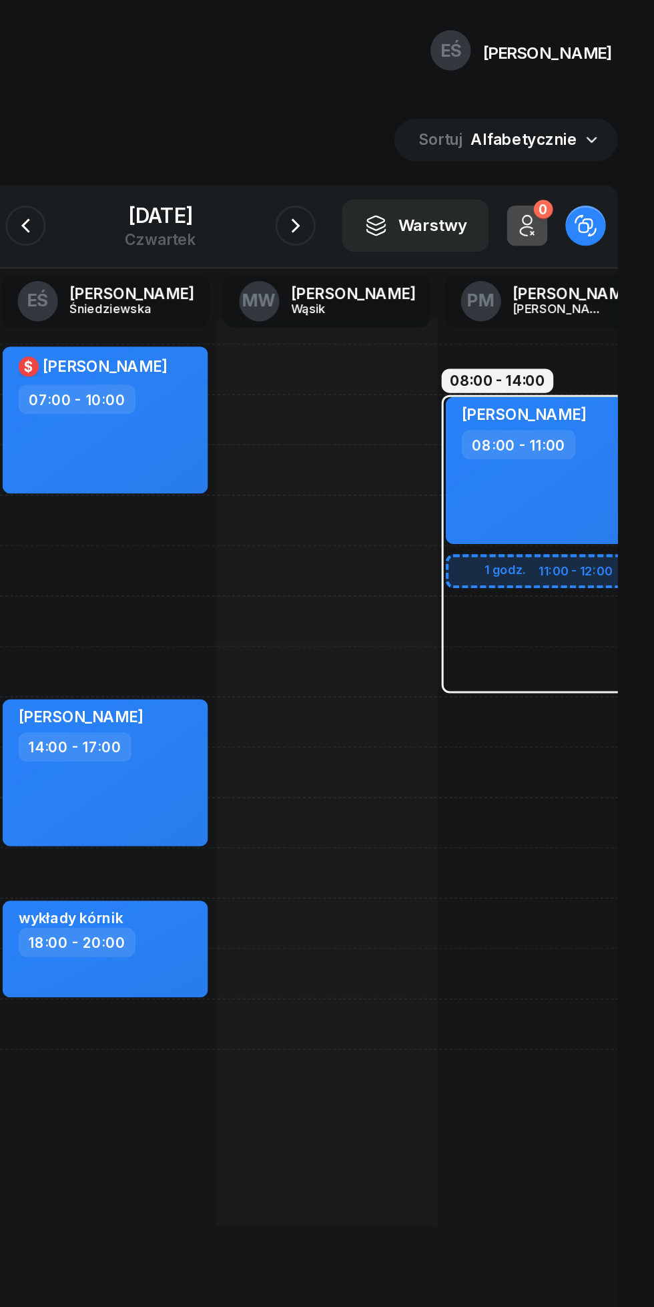
click at [425, 150] on icon "button" at bounding box center [417, 150] width 16 height 16
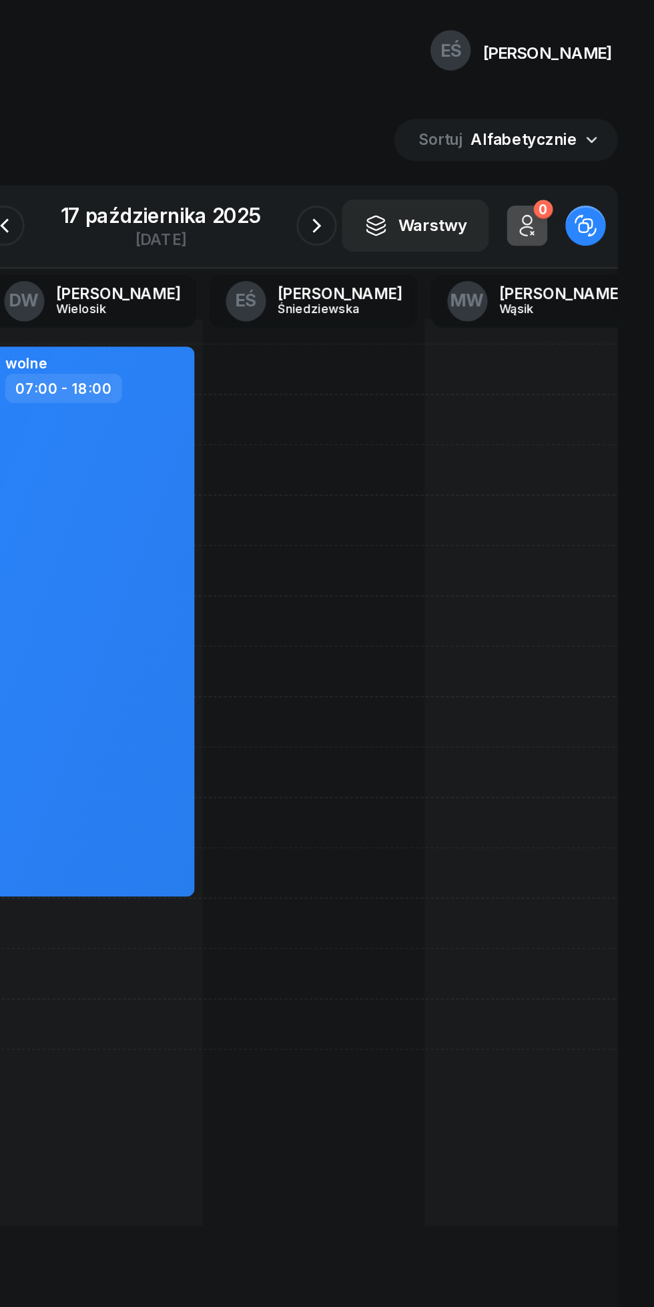
click at [390, 418] on div at bounding box center [428, 512] width 147 height 601
select select "12"
select select "14"
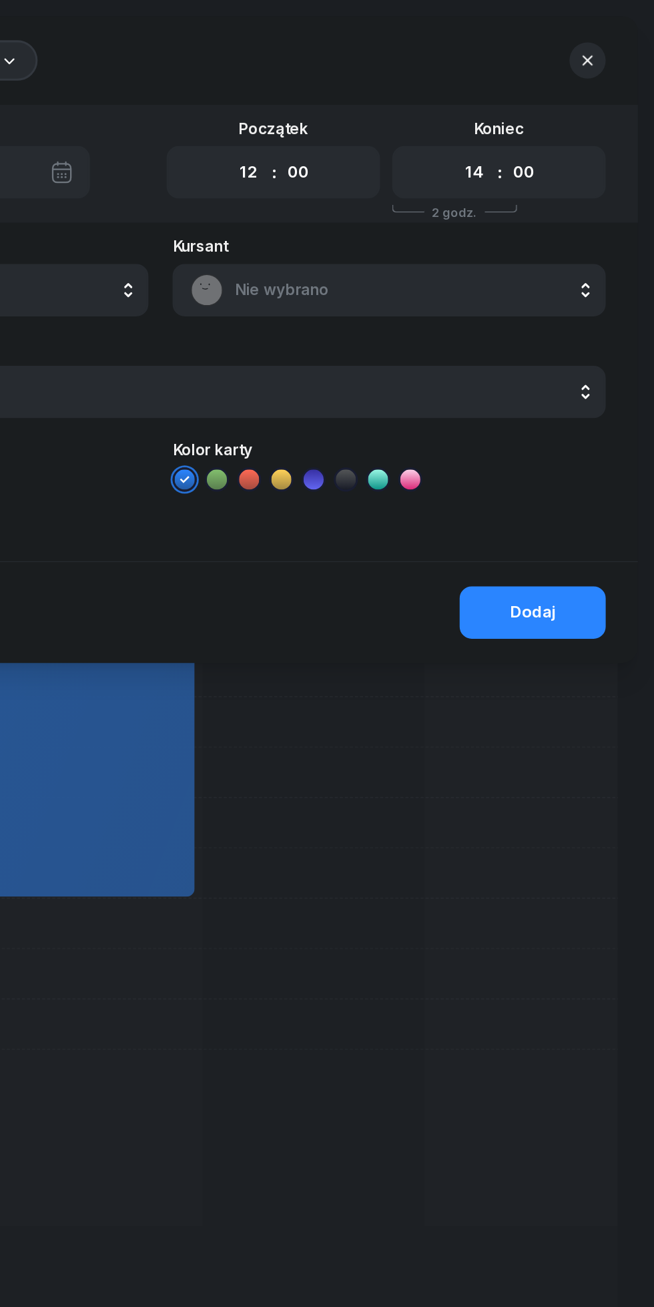
click at [387, 117] on select "00 01 02 03 04 05 06 07 08 09 10 11 12 13 14 15 16 17 18 19 20 21 22 23" at bounding box center [385, 114] width 25 height 28
select select "13"
click at [373, 100] on select "00 01 02 03 04 05 06 07 08 09 10 11 12 13 14 15 16 17 18 19 20 21 22 23" at bounding box center [385, 114] width 25 height 28
click at [535, 115] on select "00 01 02 03 04 05 06 07 08 09 10 11 12 13 14 15 16 17 18 19 20 21 22 23" at bounding box center [534, 114] width 25 height 28
select select "16"
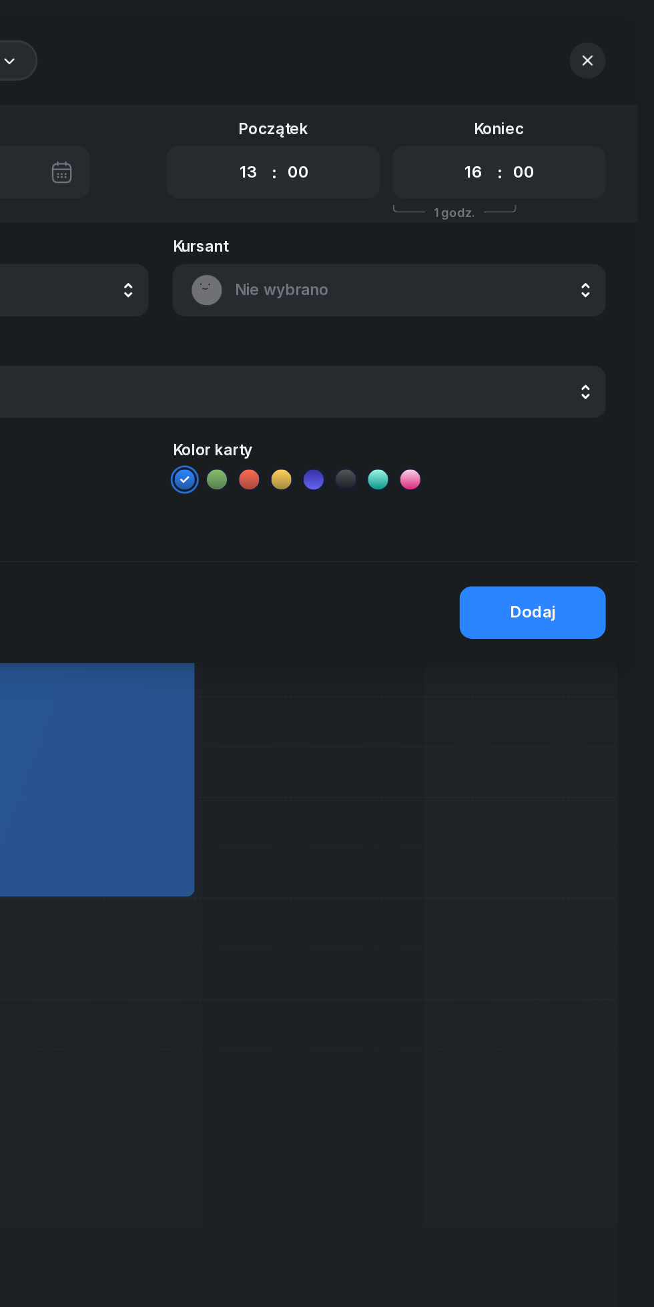
click at [522, 100] on select "00 01 02 03 04 05 06 07 08 09 10 11 12 13 14 15 16 17 18 19 20 21 22 23" at bounding box center [534, 114] width 25 height 28
click at [433, 198] on span "Nie wybrano" at bounding box center [494, 192] width 234 height 17
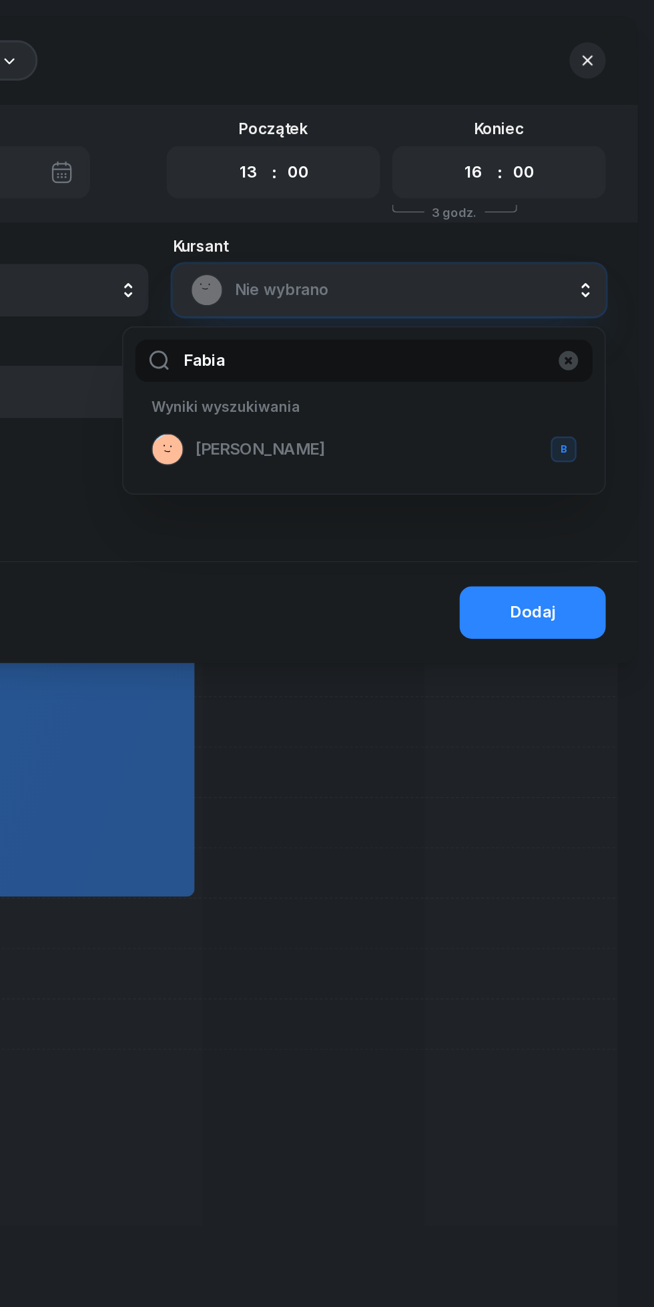
type input "Fabia"
click at [371, 302] on span "[PERSON_NAME]" at bounding box center [392, 297] width 85 height 17
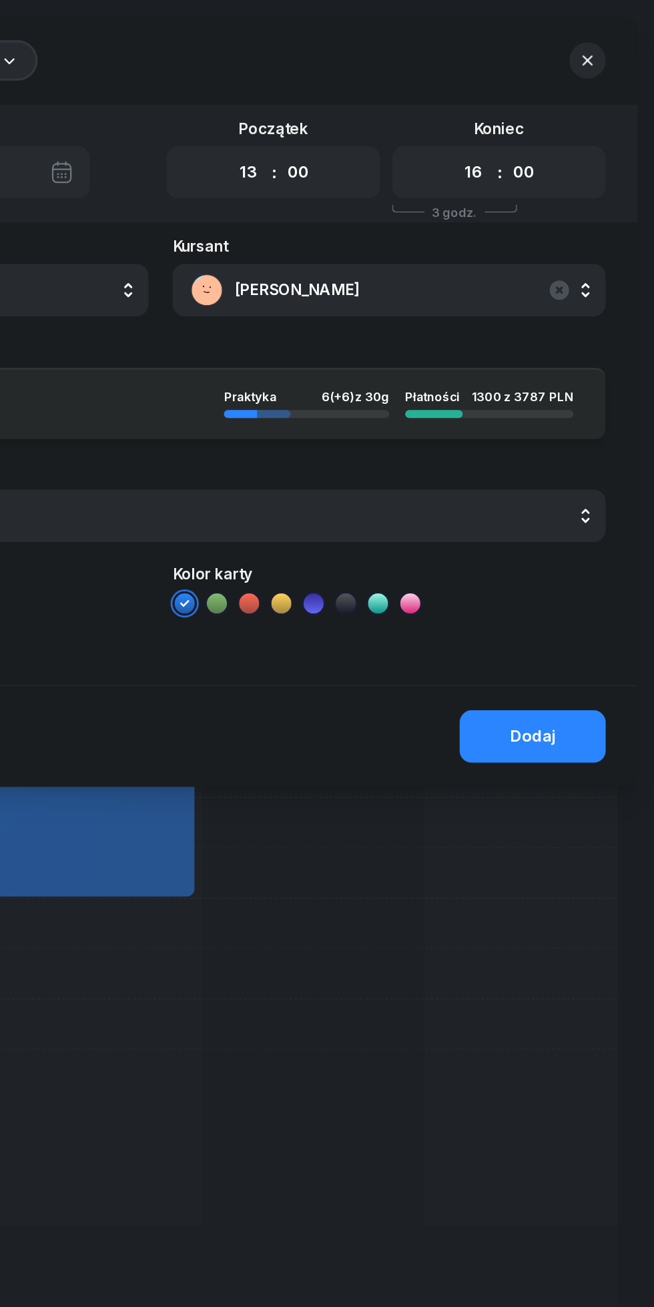
click at [581, 486] on div "Dodaj" at bounding box center [574, 487] width 30 height 17
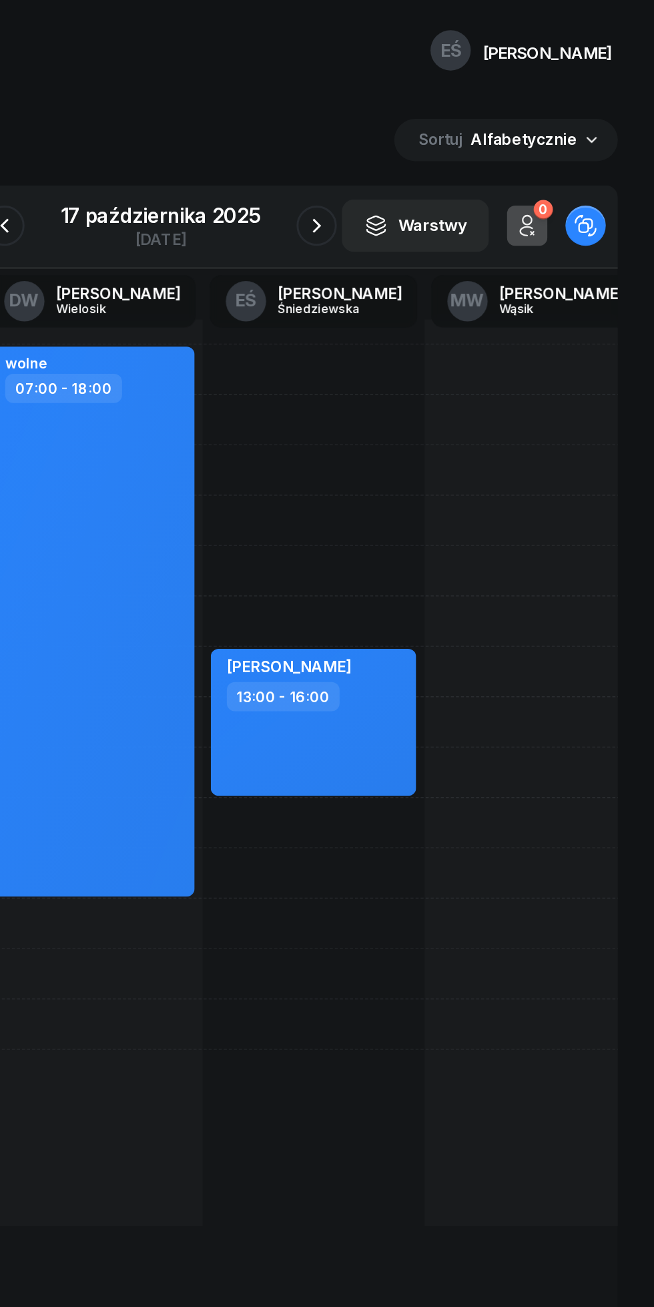
click at [433, 153] on icon "button" at bounding box center [431, 150] width 16 height 16
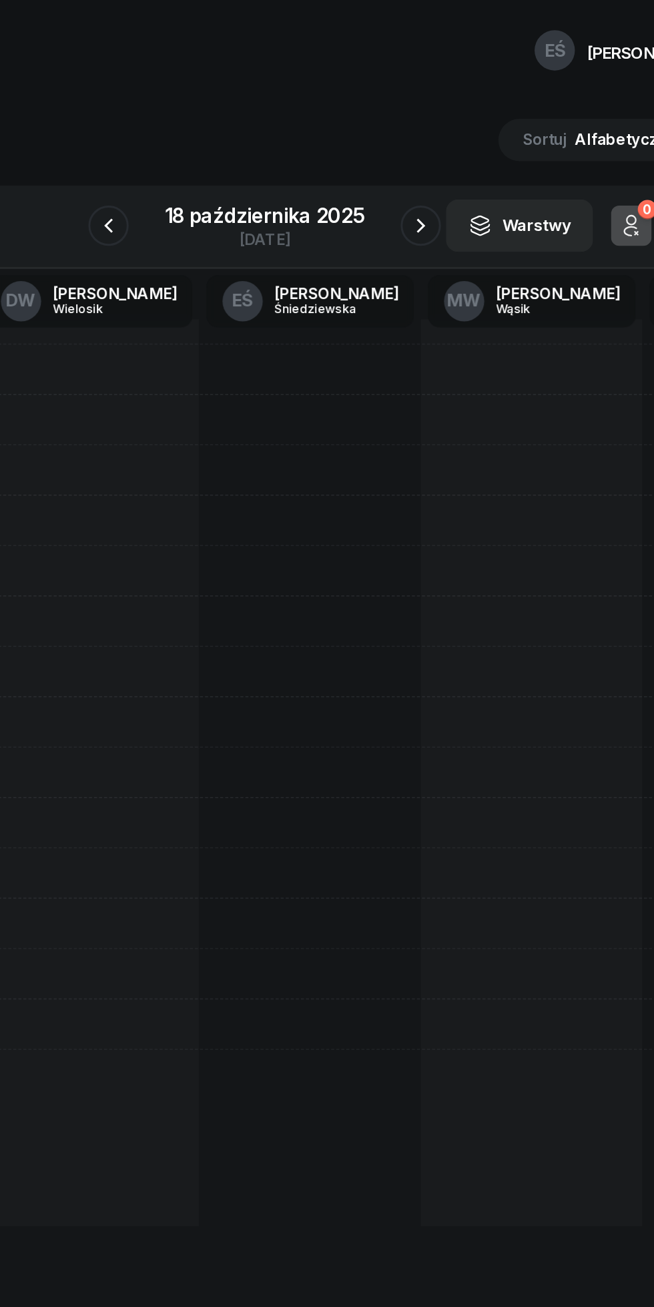
scroll to position [0, 75]
click at [309, 301] on div at bounding box center [353, 512] width 147 height 601
select select "09"
select select "11"
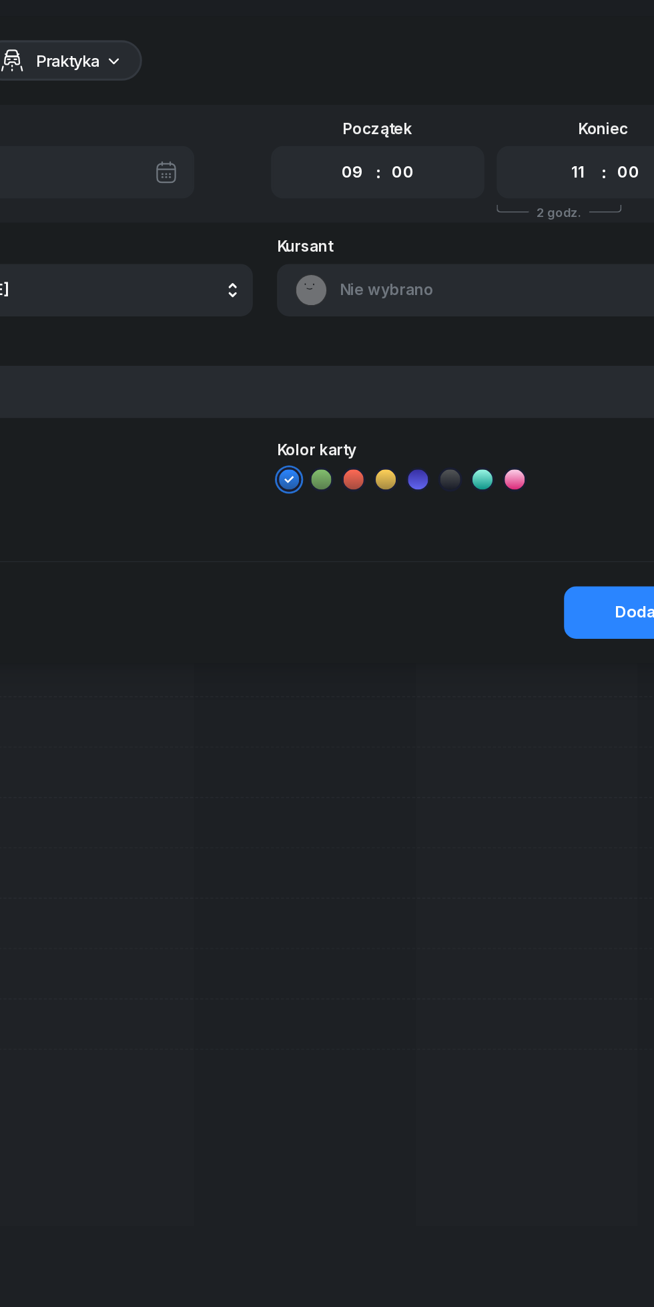
click at [379, 115] on select "00 01 02 03 04 05 06 07 08 09 10 11 12 13 14 15 16 17 18 19 20 21 22 23" at bounding box center [385, 114] width 25 height 28
select select "08"
click at [373, 100] on select "00 01 02 03 04 05 06 07 08 09 10 11 12 13 14 15 16 17 18 19 20 21 22 23" at bounding box center [385, 114] width 25 height 28
click at [433, 198] on span "Nie wybrano" at bounding box center [494, 192] width 234 height 17
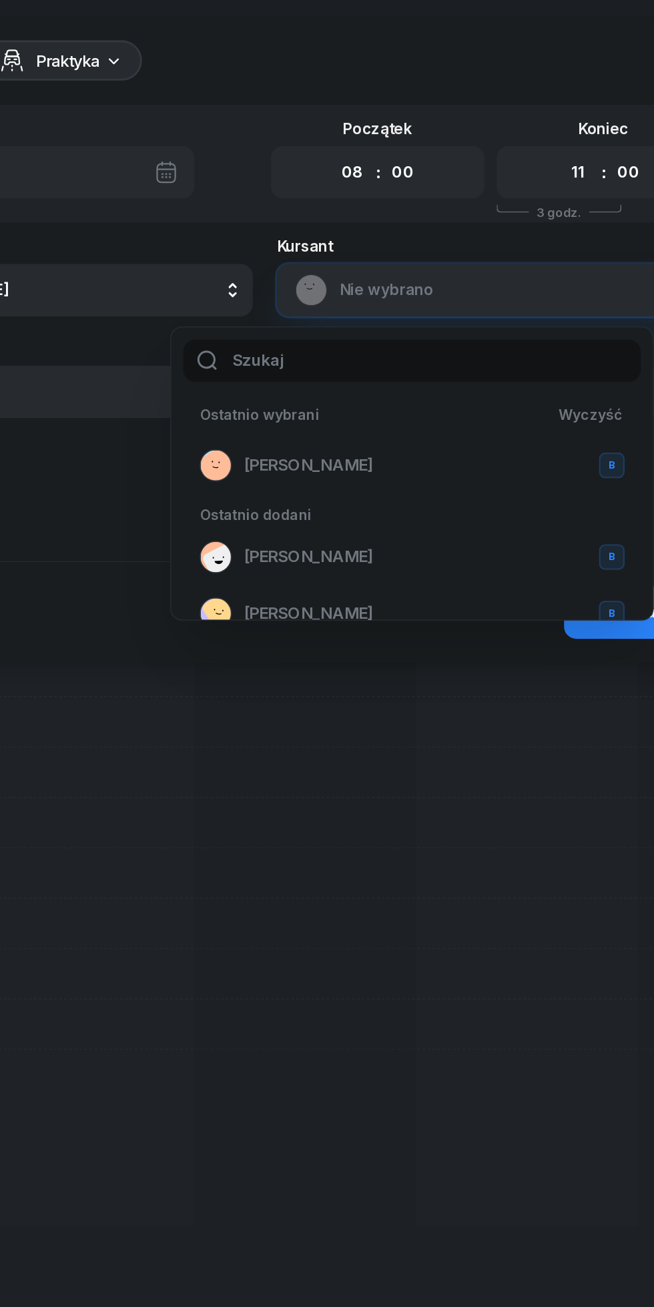
click at [361, 309] on span "[PERSON_NAME]" at bounding box center [355, 308] width 85 height 17
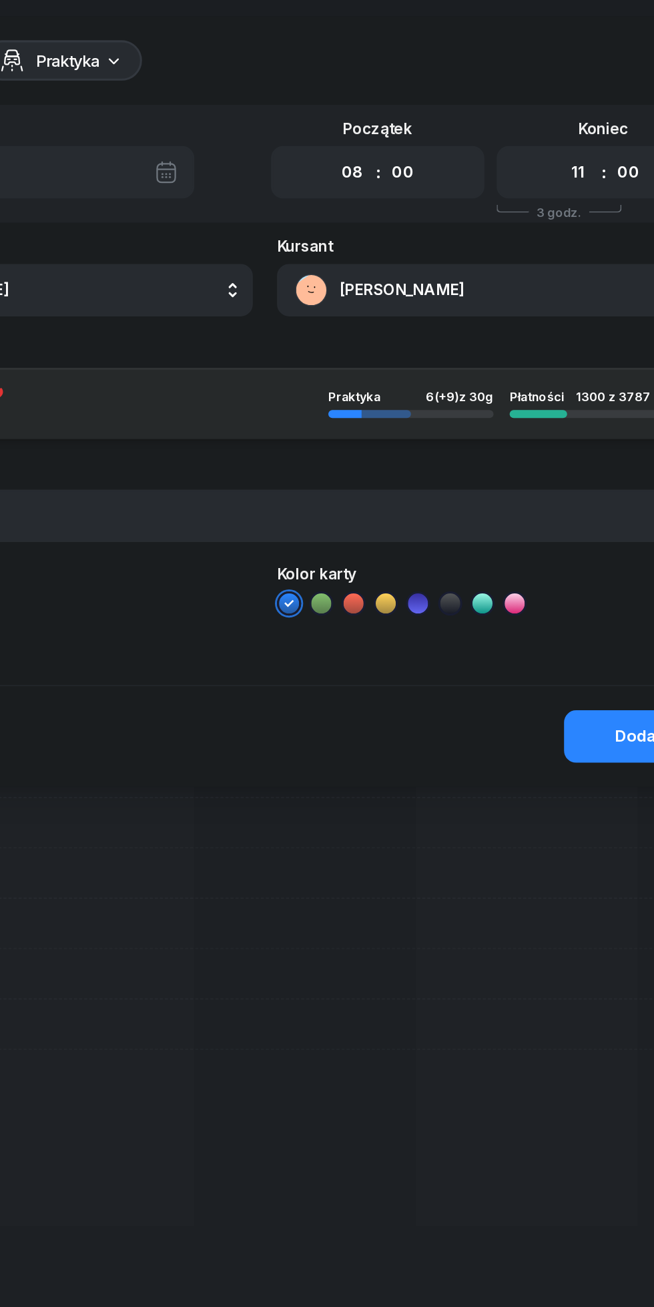
click at [556, 489] on button "Dodaj" at bounding box center [573, 488] width 97 height 35
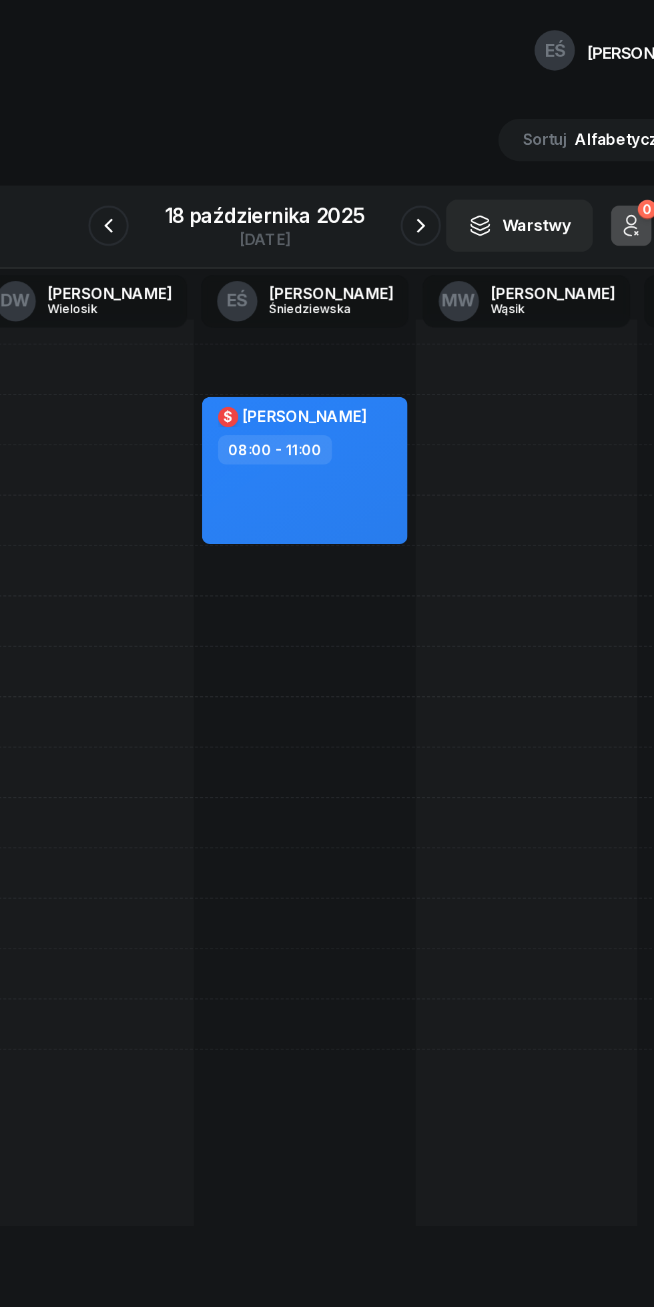
click at [400, 332] on div "$ [PERSON_NAME] 08:00 - 11:00" at bounding box center [354, 311] width 136 height 97
select select "08"
select select "11"
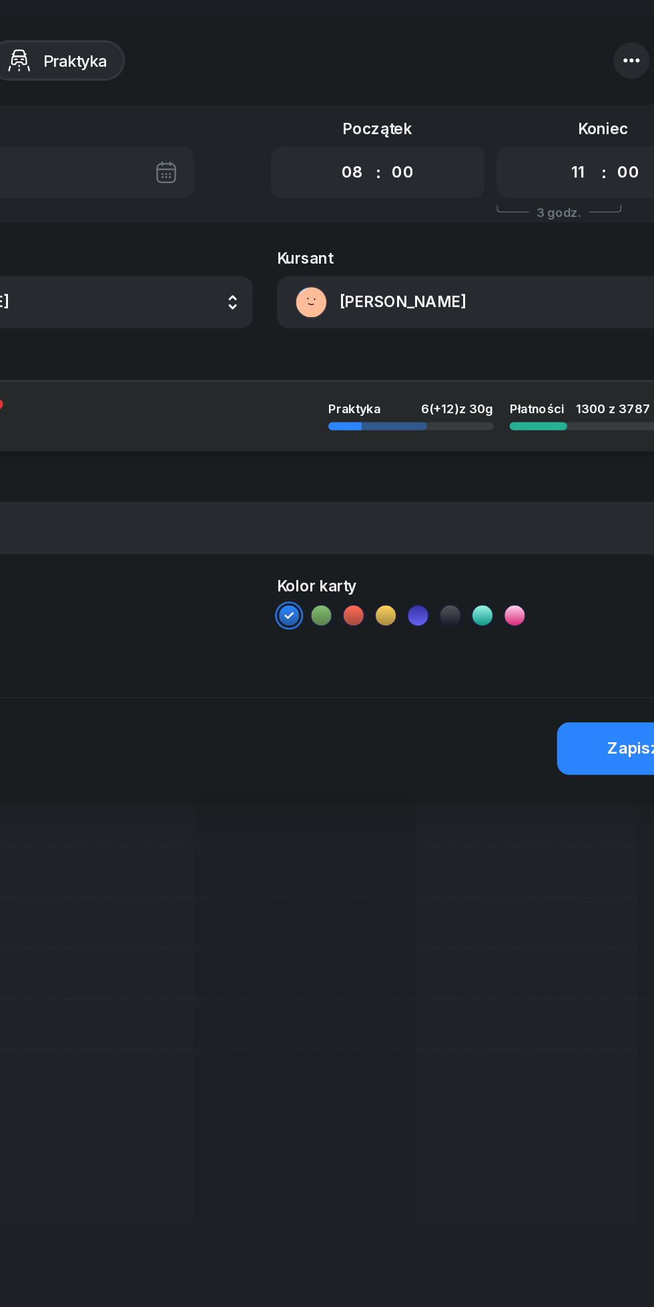
click at [439, 202] on button "[PERSON_NAME]" at bounding box center [478, 200] width 287 height 35
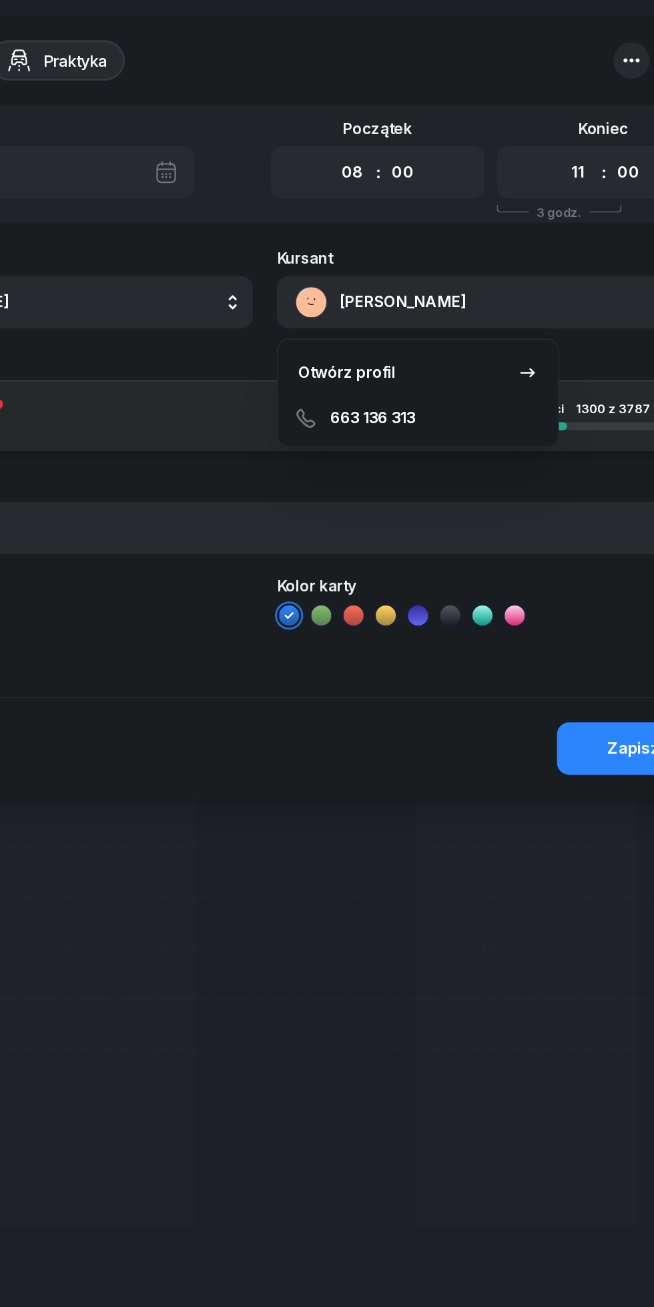
click at [401, 250] on div "Otwórz profil" at bounding box center [381, 246] width 65 height 17
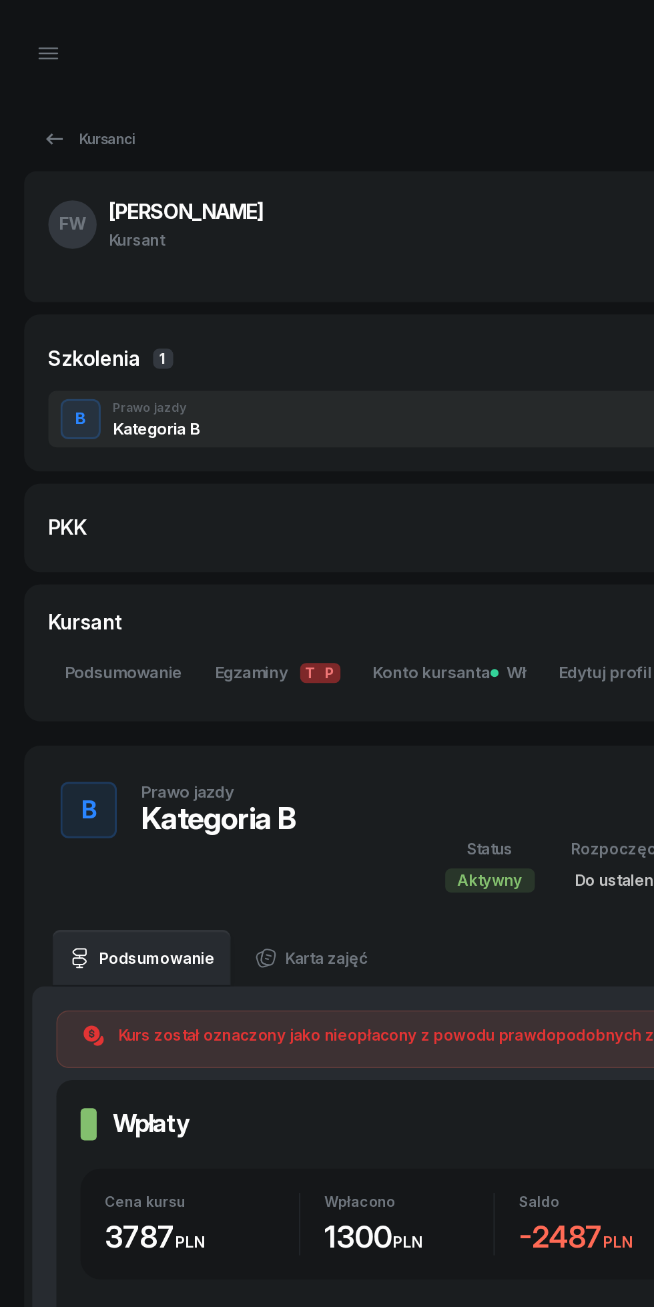
click at [47, 91] on div "Kursanci" at bounding box center [58, 92] width 61 height 16
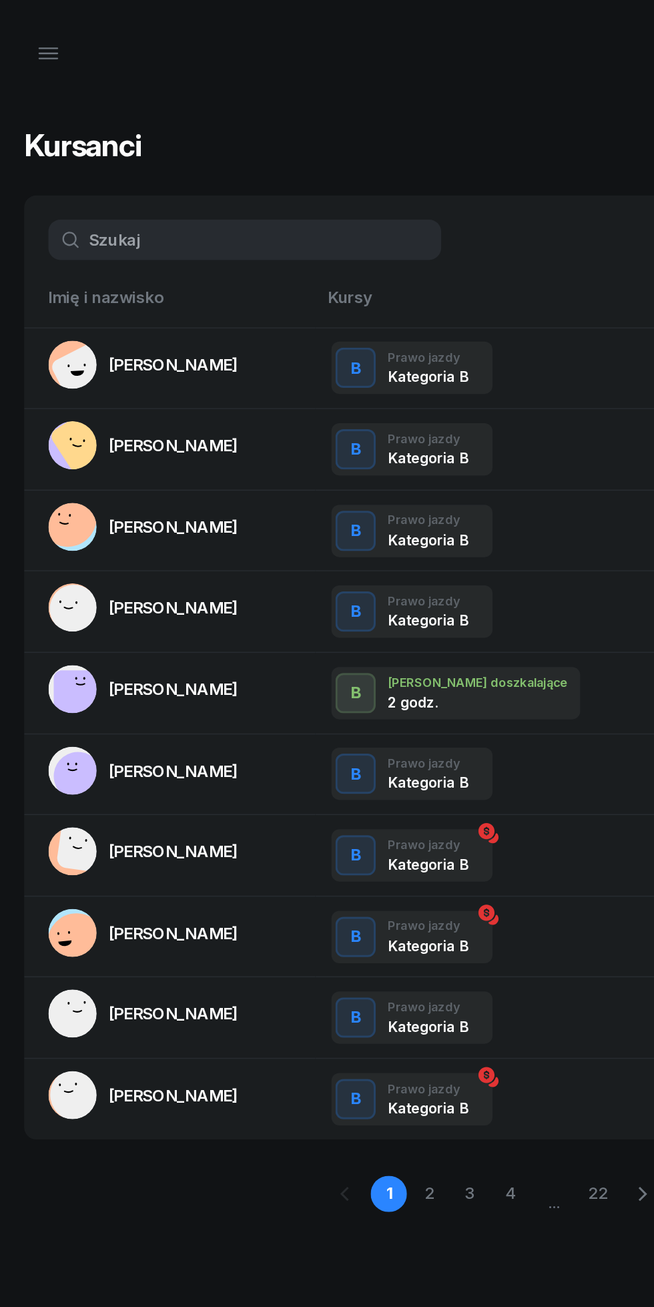
click at [32, 32] on icon "button" at bounding box center [32, 32] width 12 height 0
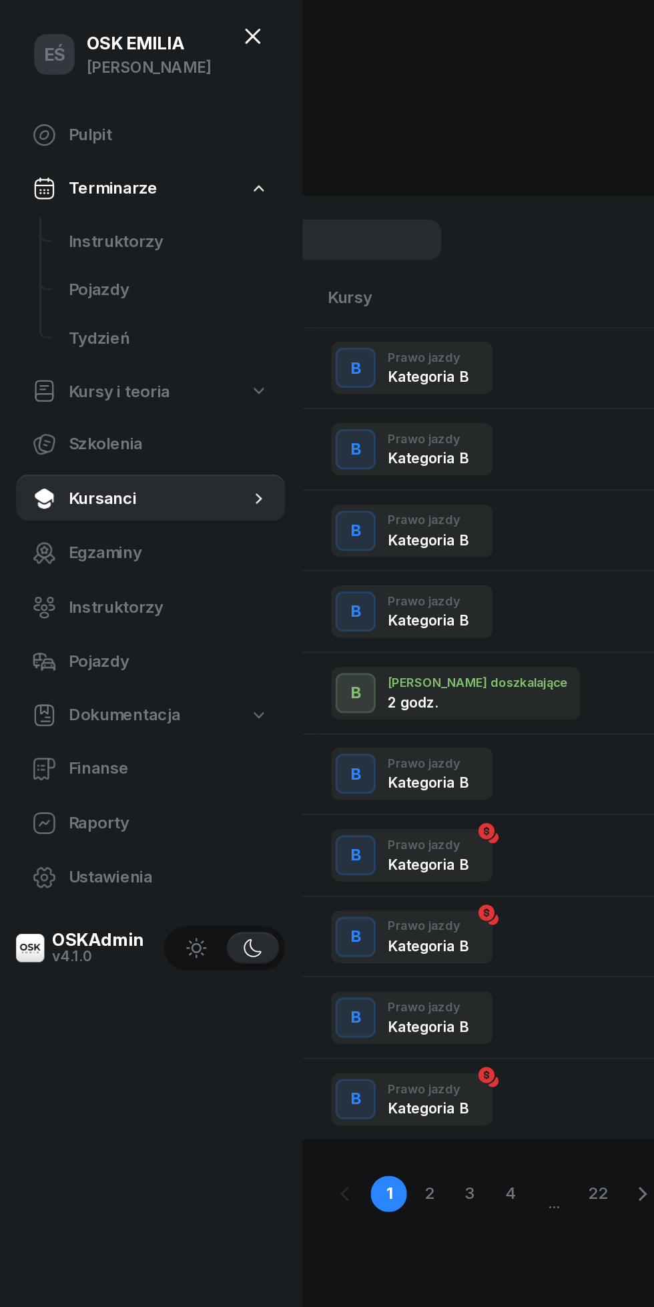
click at [104, 162] on span "Instruktorzy" at bounding box center [111, 160] width 133 height 17
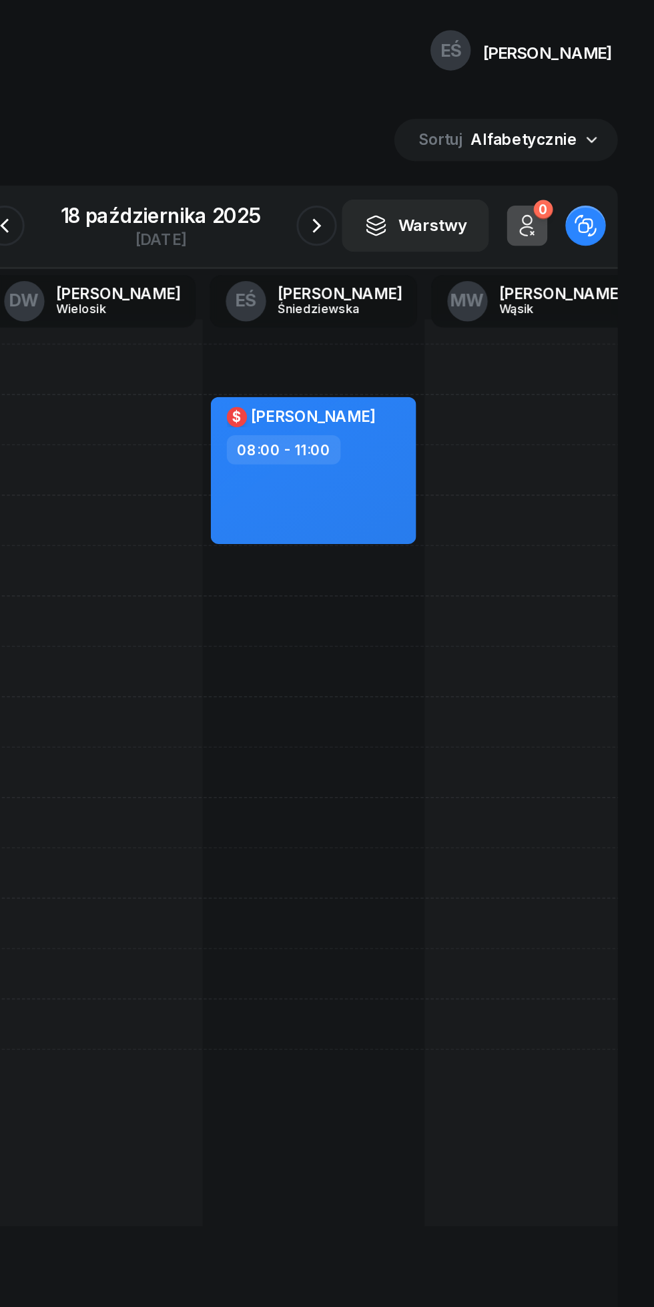
click at [433, 152] on icon "button" at bounding box center [431, 150] width 16 height 16
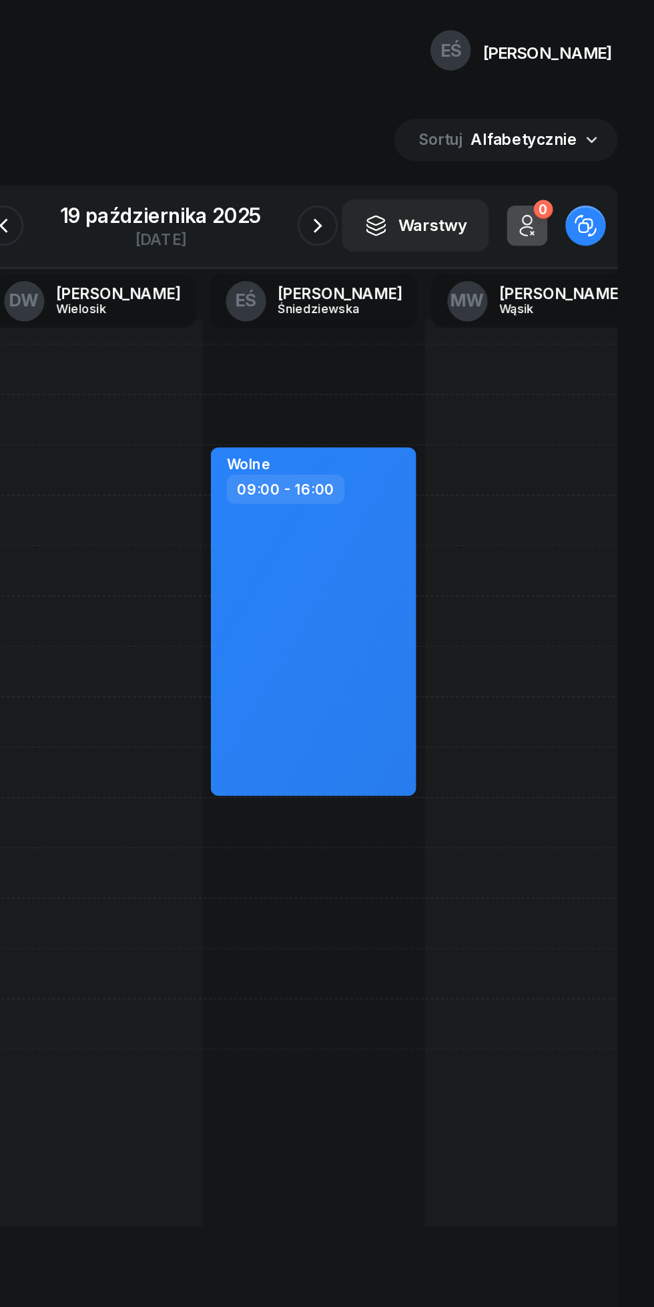
click at [431, 150] on icon "button" at bounding box center [431, 150] width 16 height 16
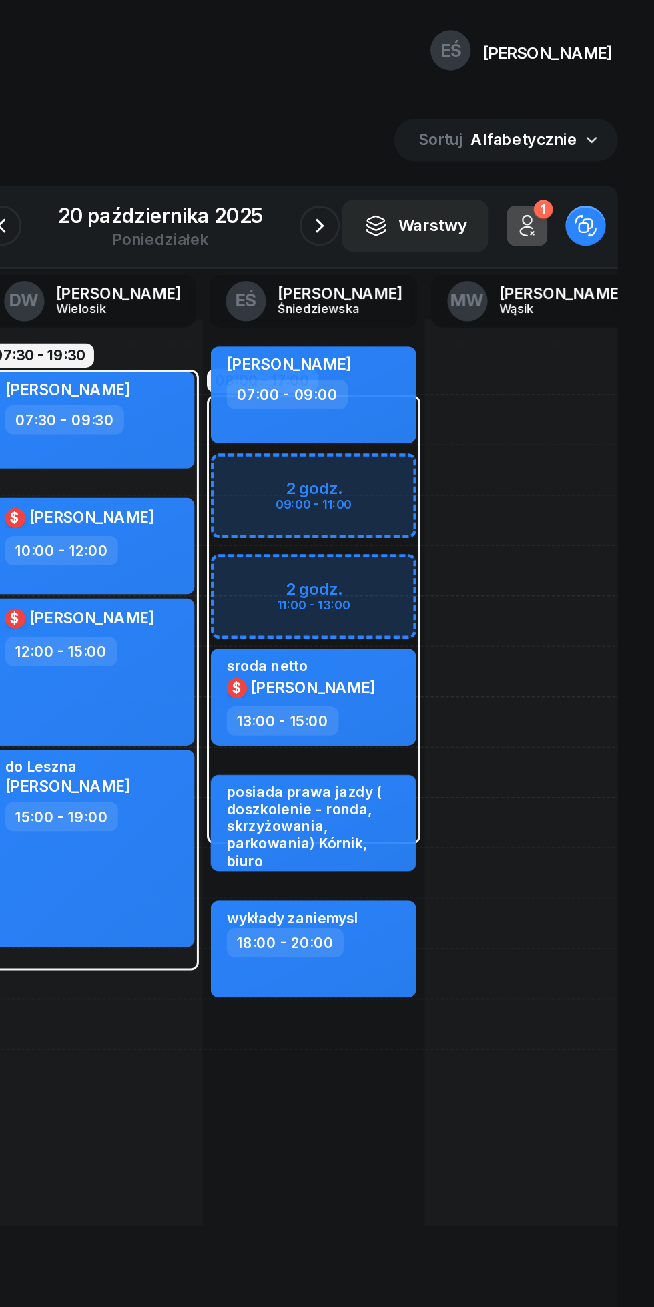
click at [432, 150] on icon "button" at bounding box center [433, 150] width 16 height 16
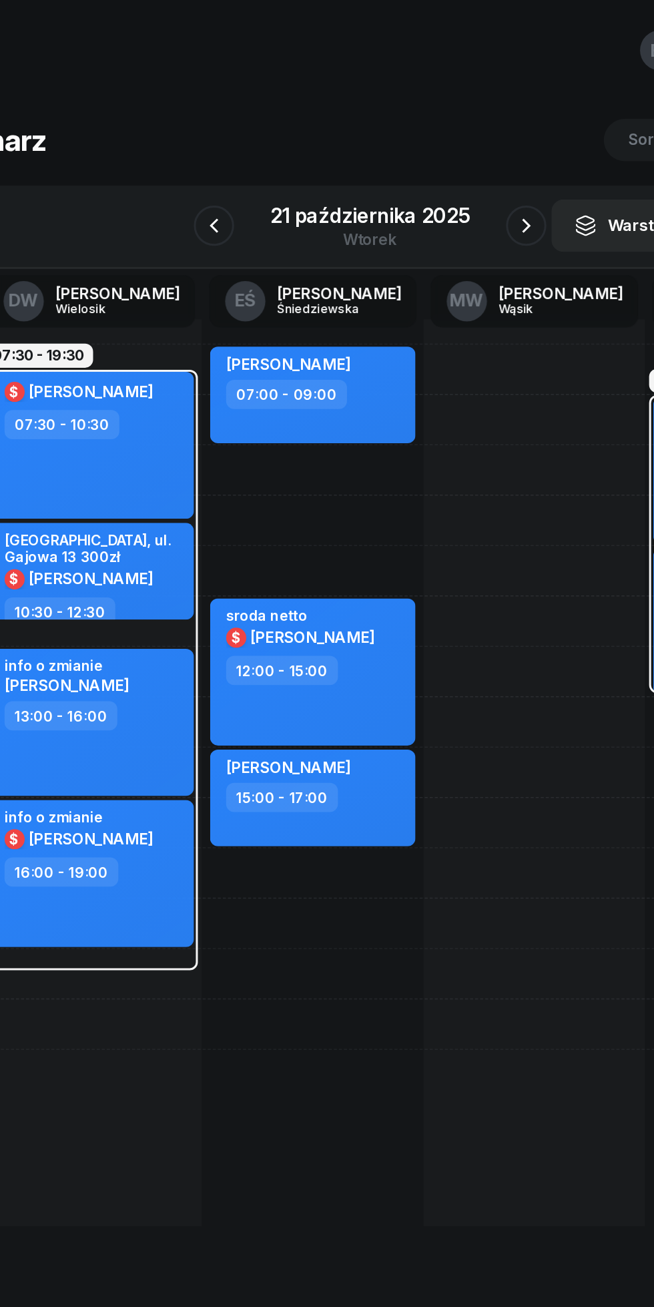
scroll to position [0, 166]
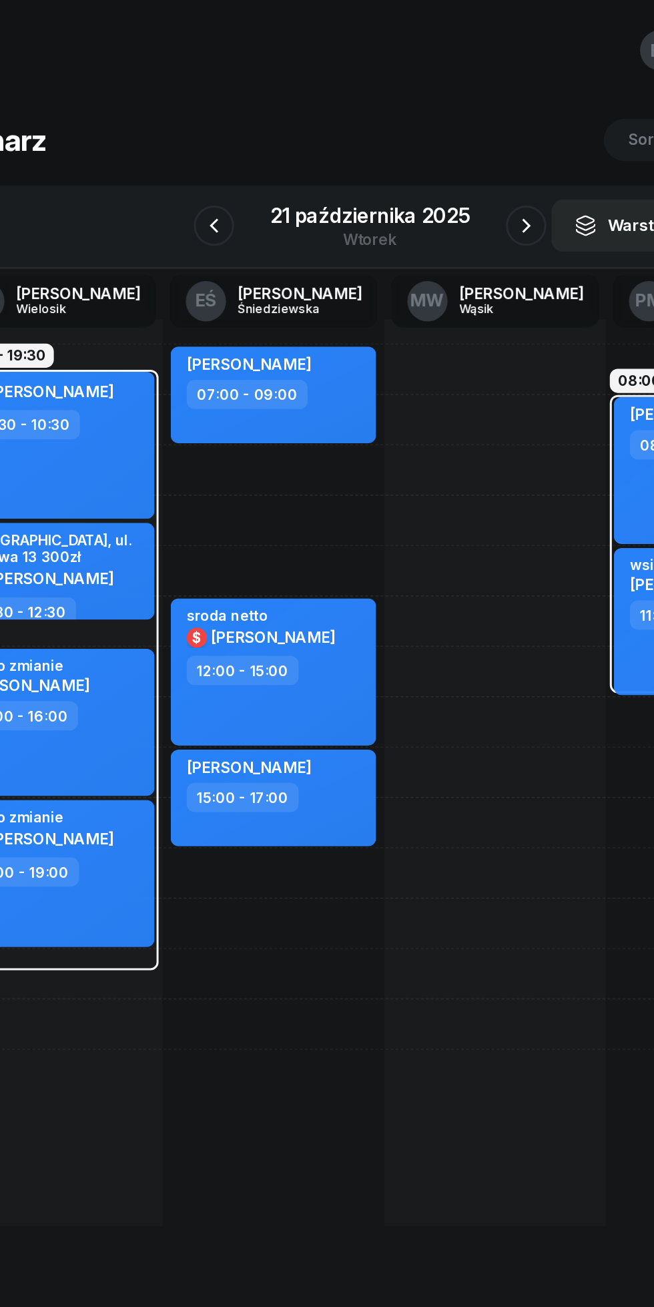
click at [431, 150] on icon "button" at bounding box center [431, 150] width 16 height 16
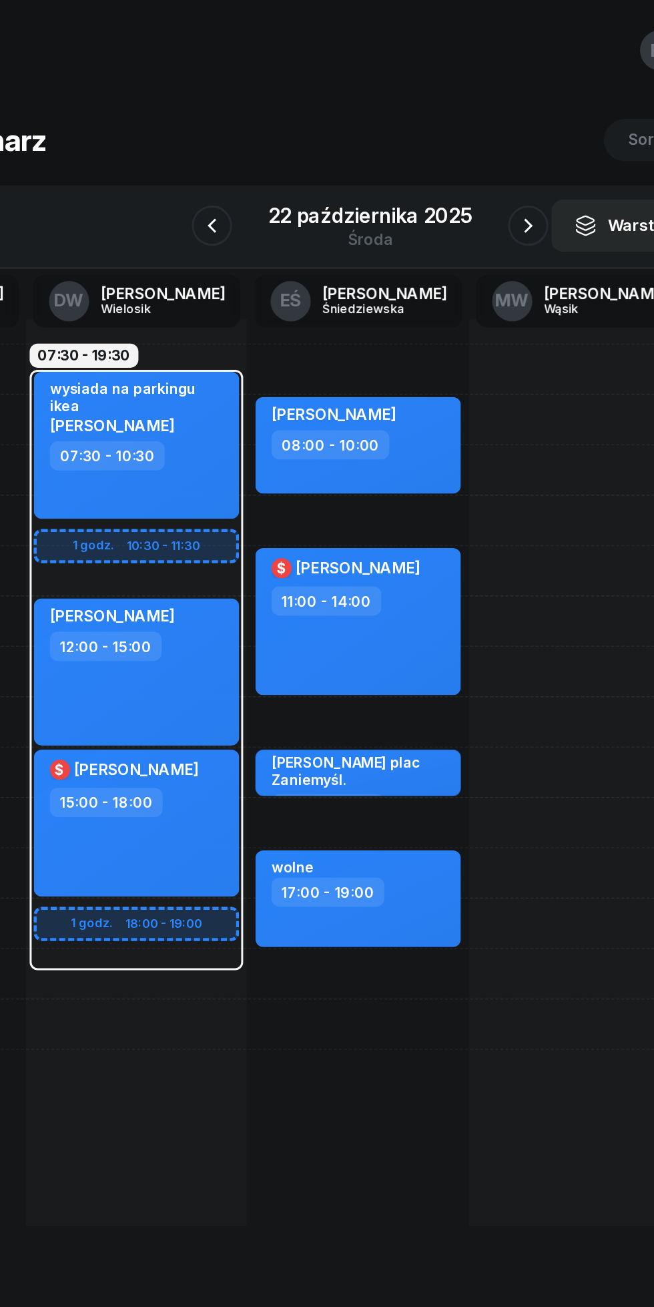
scroll to position [0, 89]
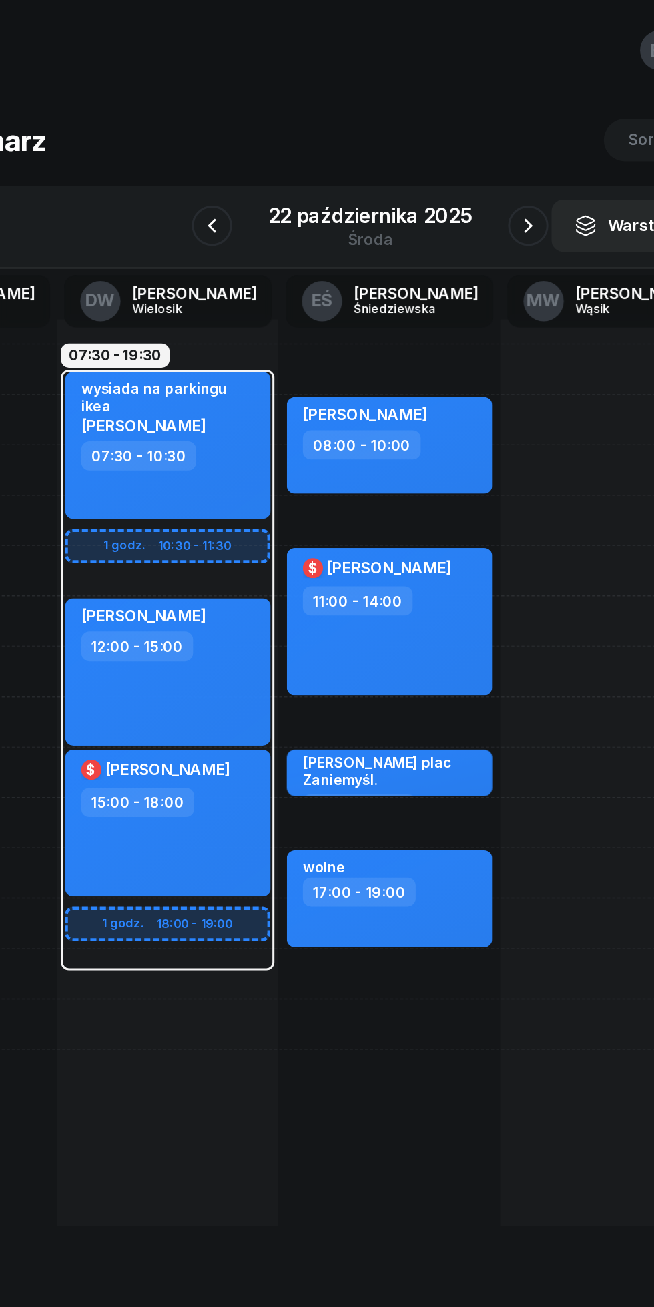
click at [432, 150] on icon "button" at bounding box center [432, 150] width 16 height 16
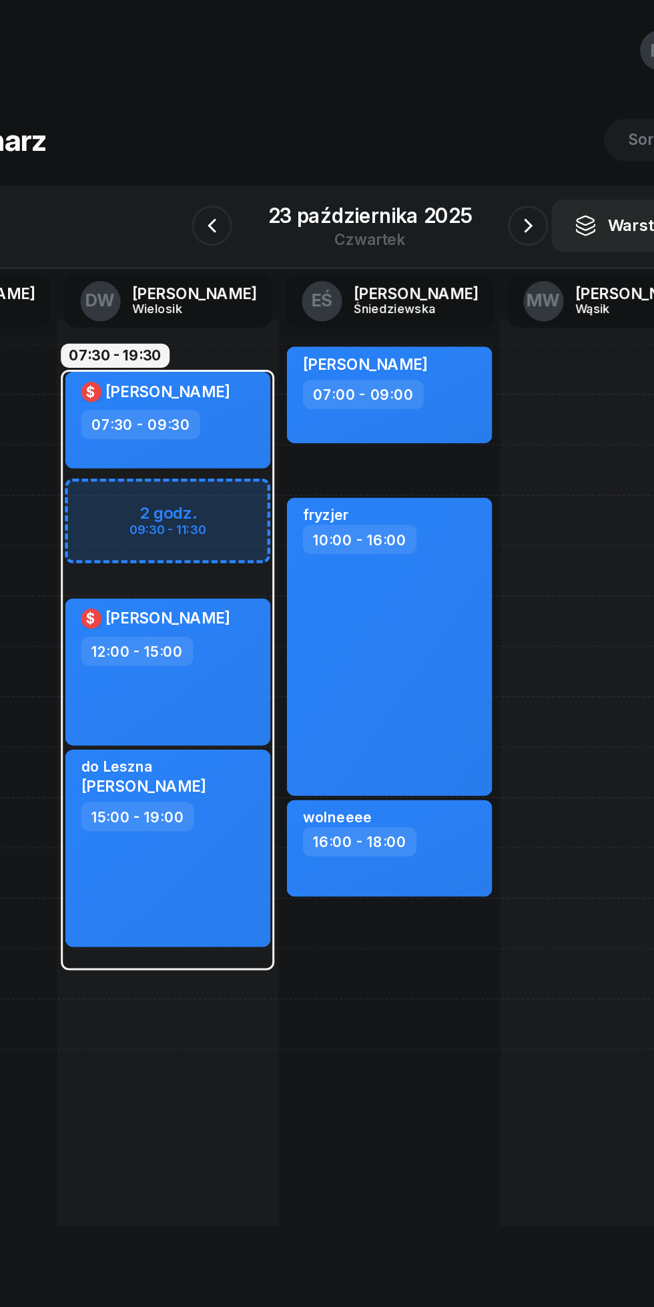
click at [432, 150] on icon "button" at bounding box center [432, 150] width 16 height 16
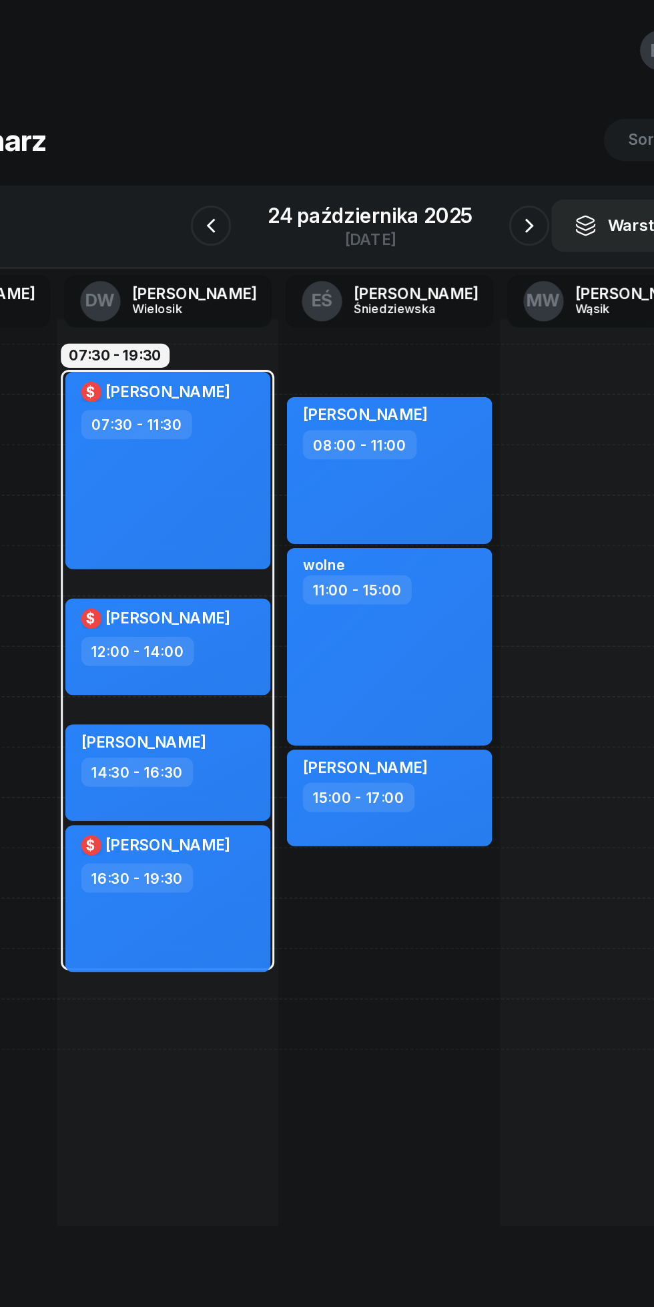
click at [430, 146] on icon "button" at bounding box center [432, 149] width 5 height 9
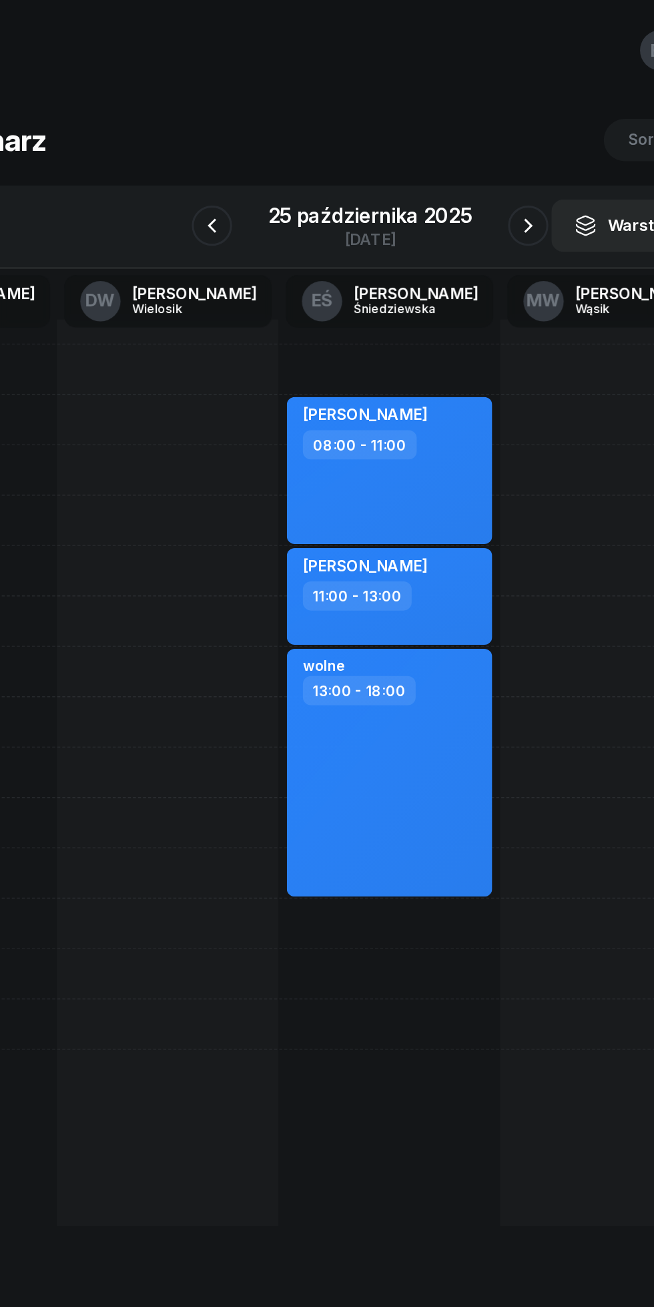
click at [432, 150] on icon "button" at bounding box center [432, 150] width 16 height 16
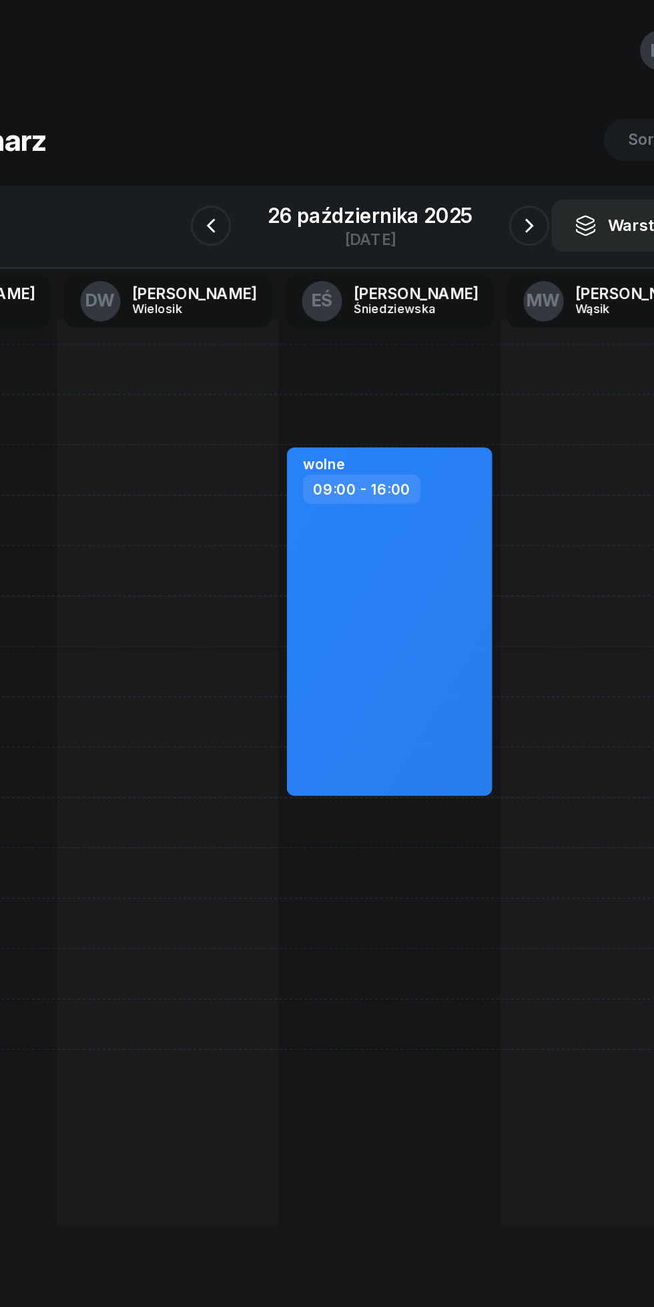
click at [432, 152] on icon "button" at bounding box center [432, 149] width 5 height 9
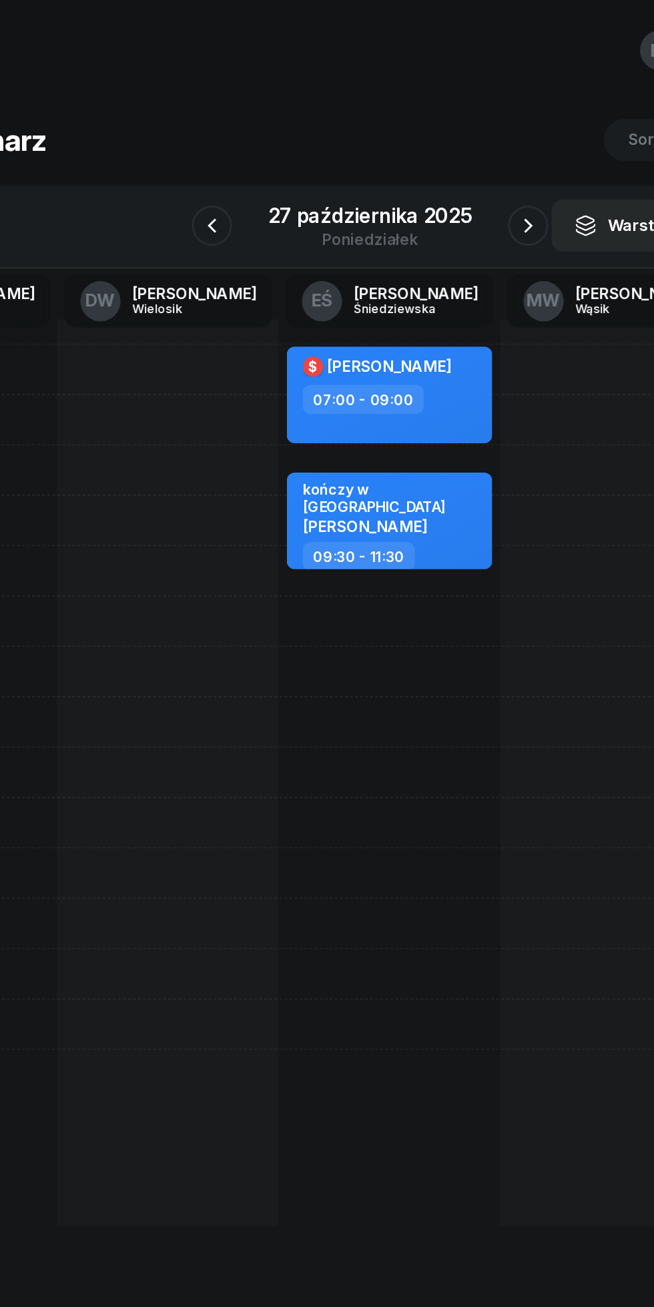
click at [295, 430] on div "$ [PERSON_NAME] 07:00 - 09:00 kursant odwołał [PERSON_NAME] 09:00 - 11:00 kursa…" at bounding box center [339, 512] width 147 height 601
select select "13"
select select "15"
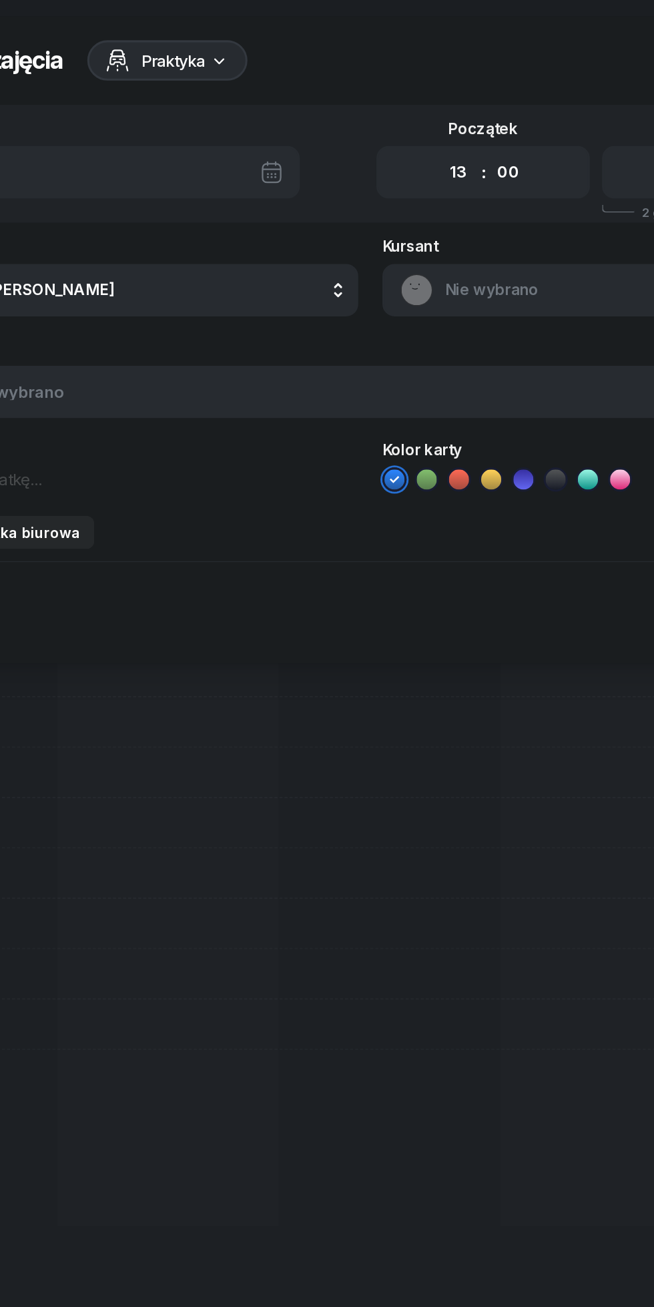
click at [383, 113] on select "00 01 02 03 04 05 06 07 08 09 10 11 12 13 14 15 16 17 18 19 20 21 22 23" at bounding box center [385, 114] width 25 height 28
select select "12"
click at [373, 100] on select "00 01 02 03 04 05 06 07 08 09 10 11 12 13 14 15 16 17 18 19 20 21 22 23" at bounding box center [385, 114] width 25 height 28
click at [421, 114] on select "00 05 10 15 20 25 30 35 40 45 50 55" at bounding box center [418, 114] width 25 height 28
select select "30"
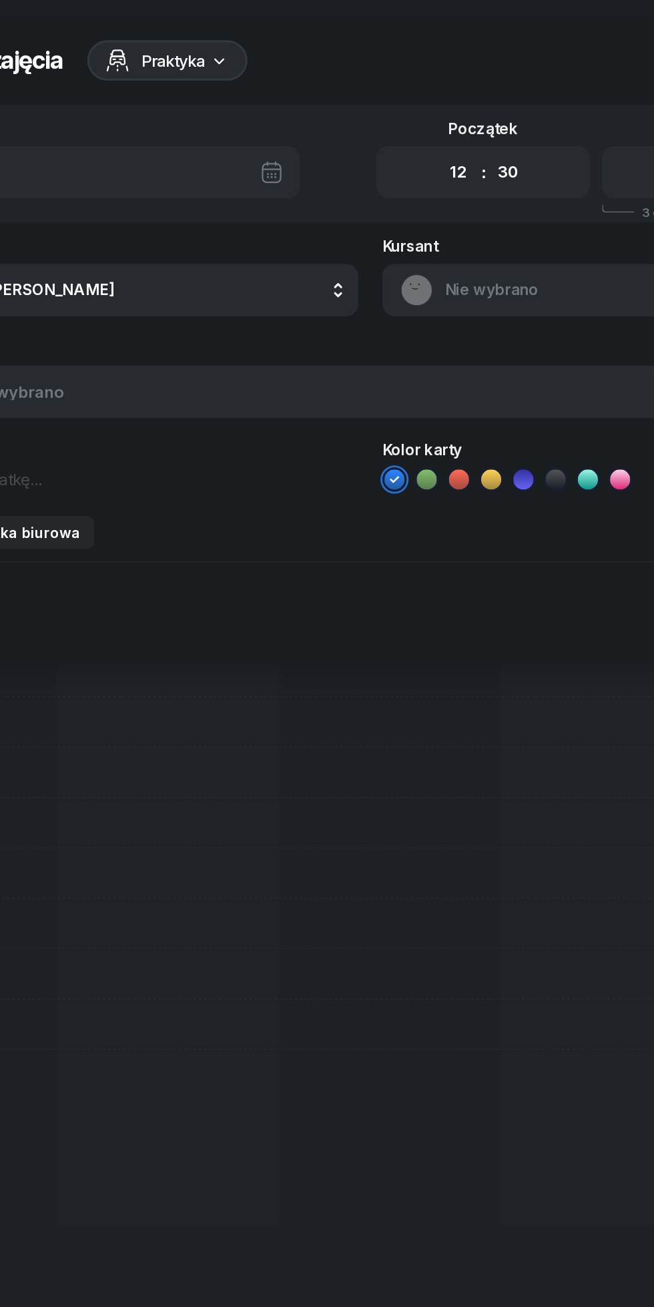
click at [406, 100] on select "00 05 10 15 20 25 30 35 40 45 50 55" at bounding box center [418, 114] width 25 height 28
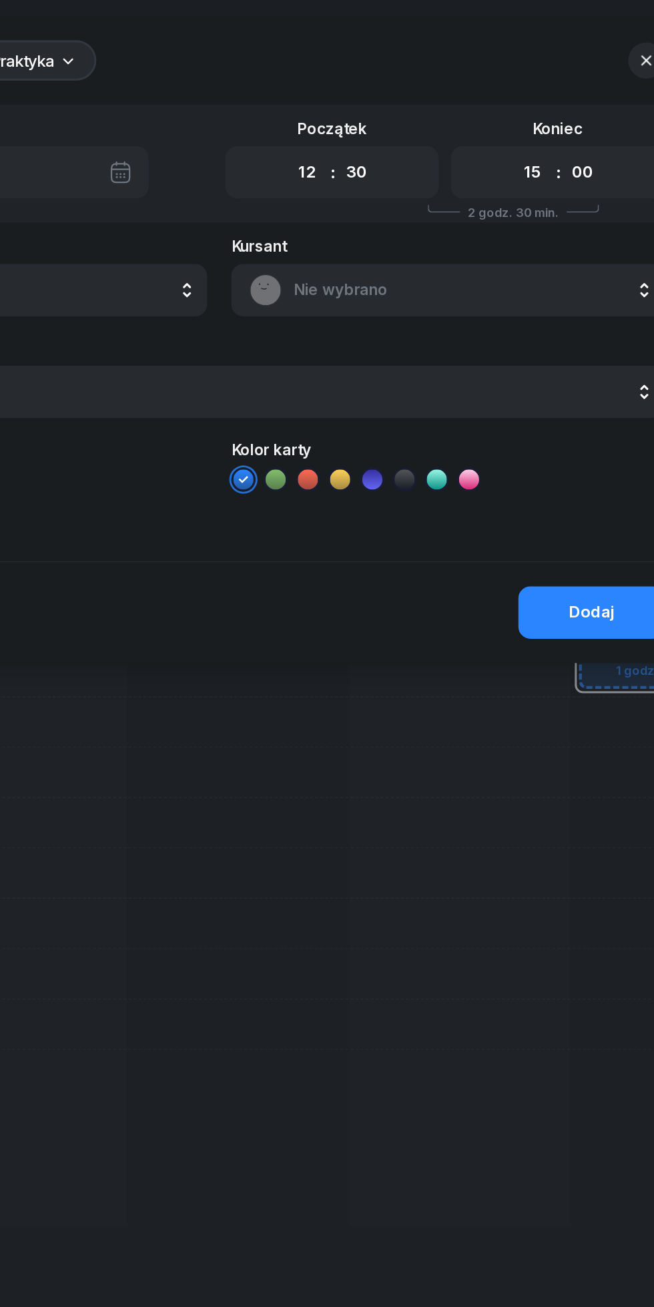
click at [537, 113] on select "00 01 02 03 04 05 06 07 08 09 10 11 12 13 14 15 16 17 18 19 20 21 22 23" at bounding box center [534, 114] width 25 height 28
select select "14"
click at [522, 100] on select "00 01 02 03 04 05 06 07 08 09 10 11 12 13 14 15 16 17 18 19 20 21 22 23" at bounding box center [534, 114] width 25 height 28
click at [573, 115] on select "00 05 10 15 20 25 30 35 40 45 50 55" at bounding box center [567, 114] width 25 height 28
select select "30"
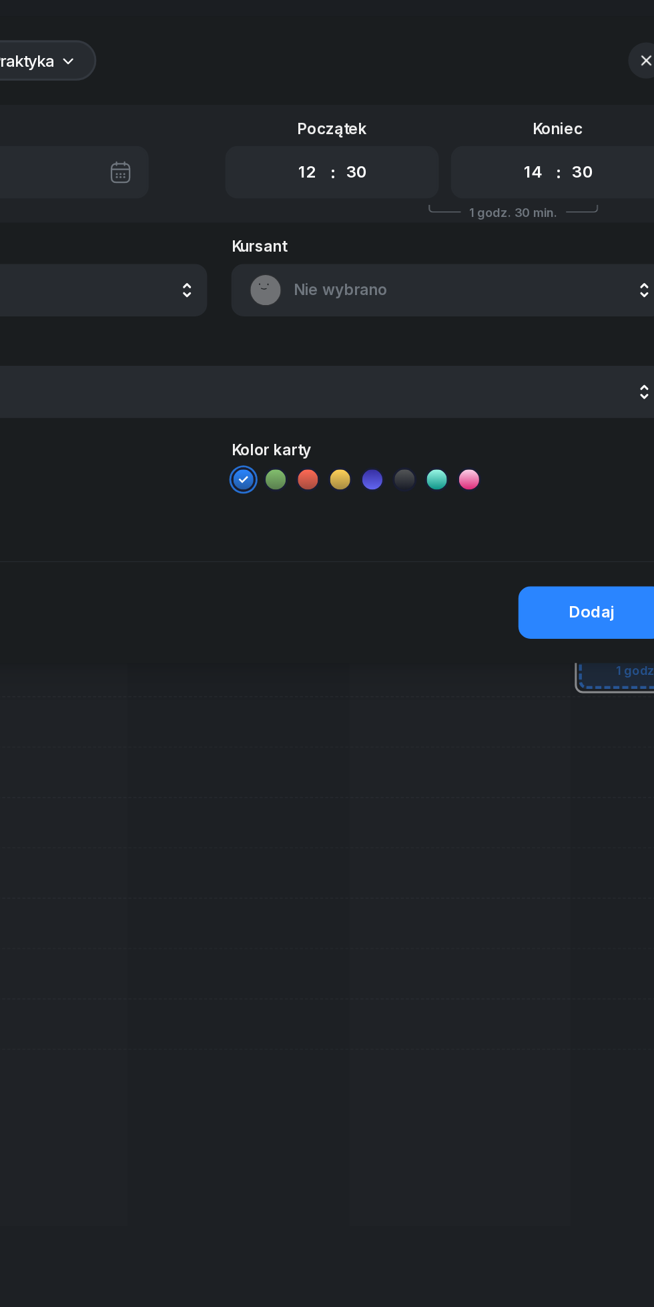
click at [555, 100] on select "00 05 10 15 20 25 30 35 40 45 50 55" at bounding box center [567, 114] width 25 height 28
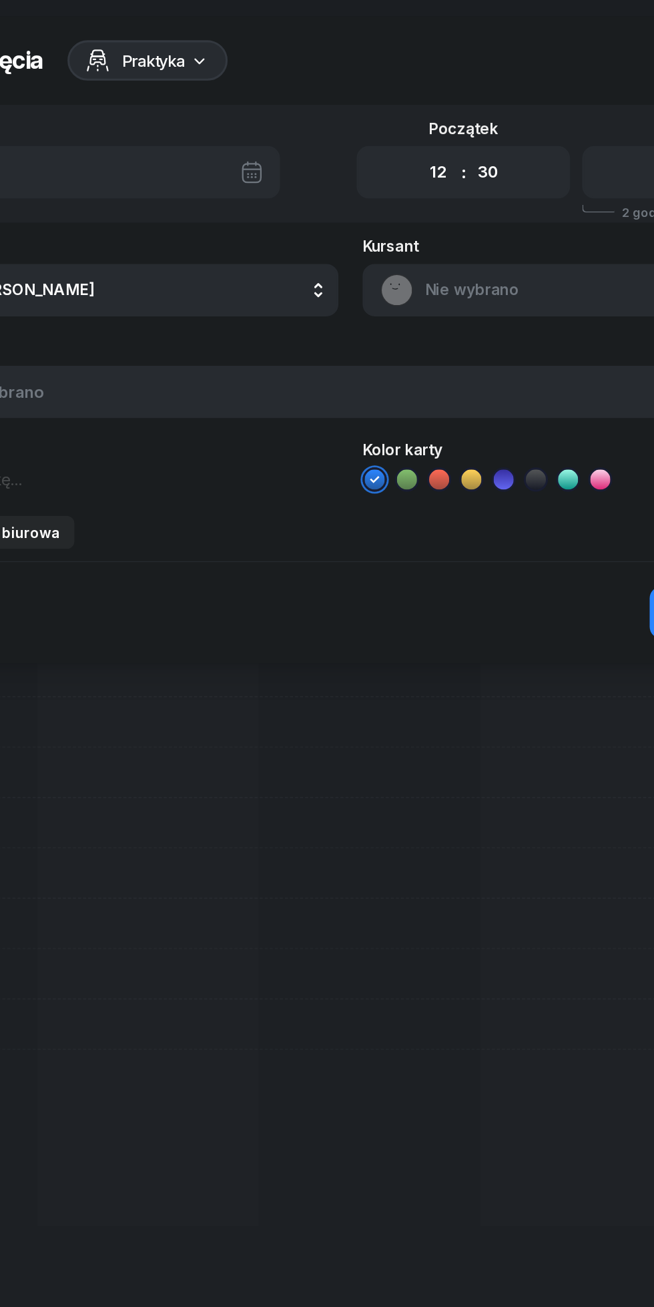
click at [410, 196] on span "Nie wybrano" at bounding box center [494, 192] width 234 height 17
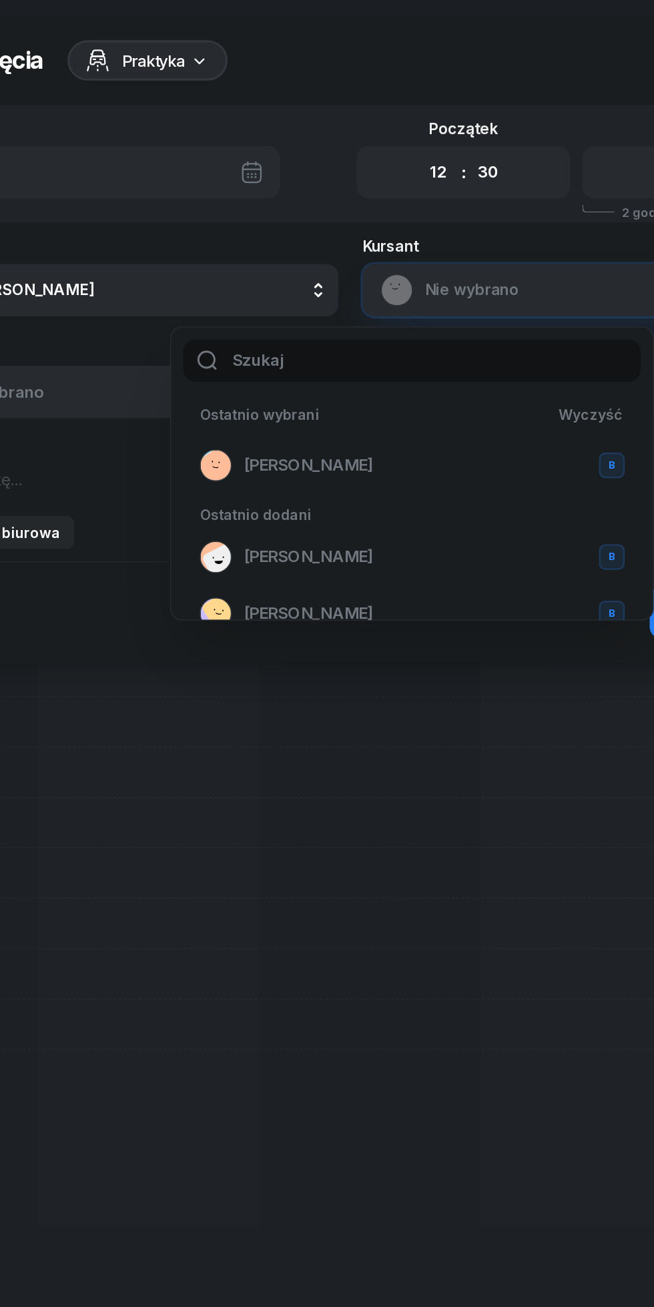
click at [308, 308] on span "[PERSON_NAME]" at bounding box center [298, 308] width 85 height 17
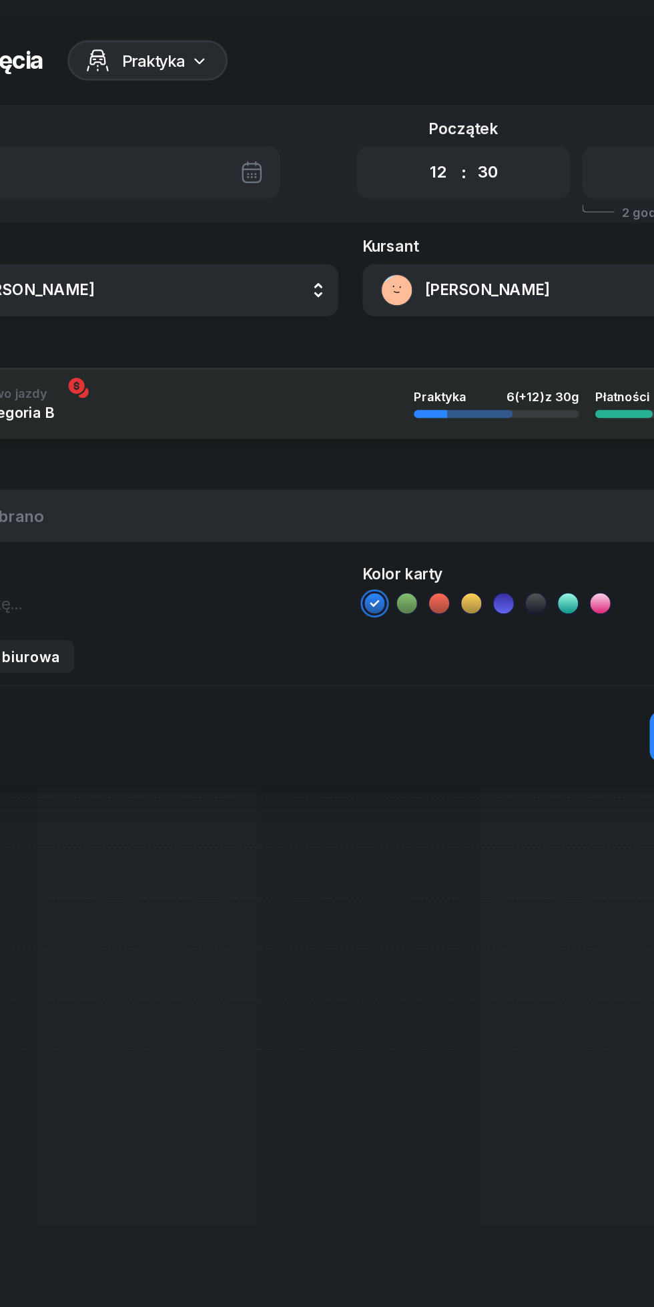
click at [151, 393] on textarea at bounding box center [175, 399] width 287 height 17
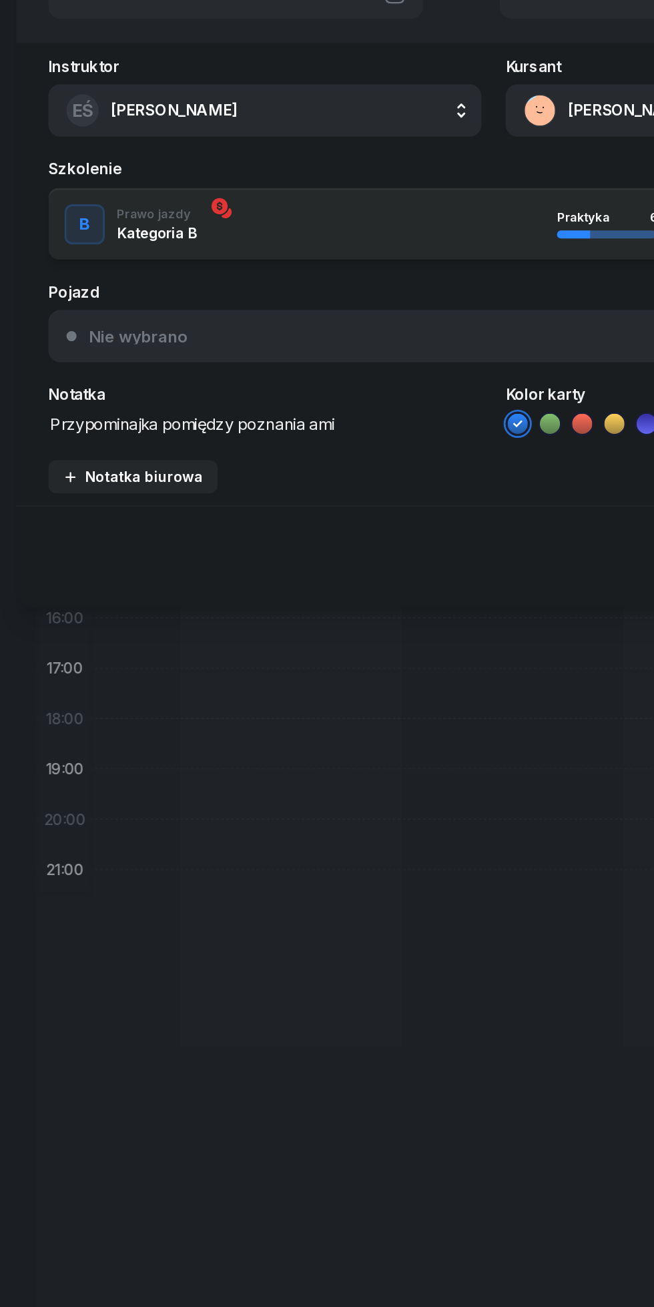
click at [218, 401] on textarea "Przypominajka pomiędzy poznania ami" at bounding box center [175, 399] width 287 height 17
click at [243, 397] on textarea "Przypominajka pomiędzy poznaniami" at bounding box center [175, 399] width 287 height 17
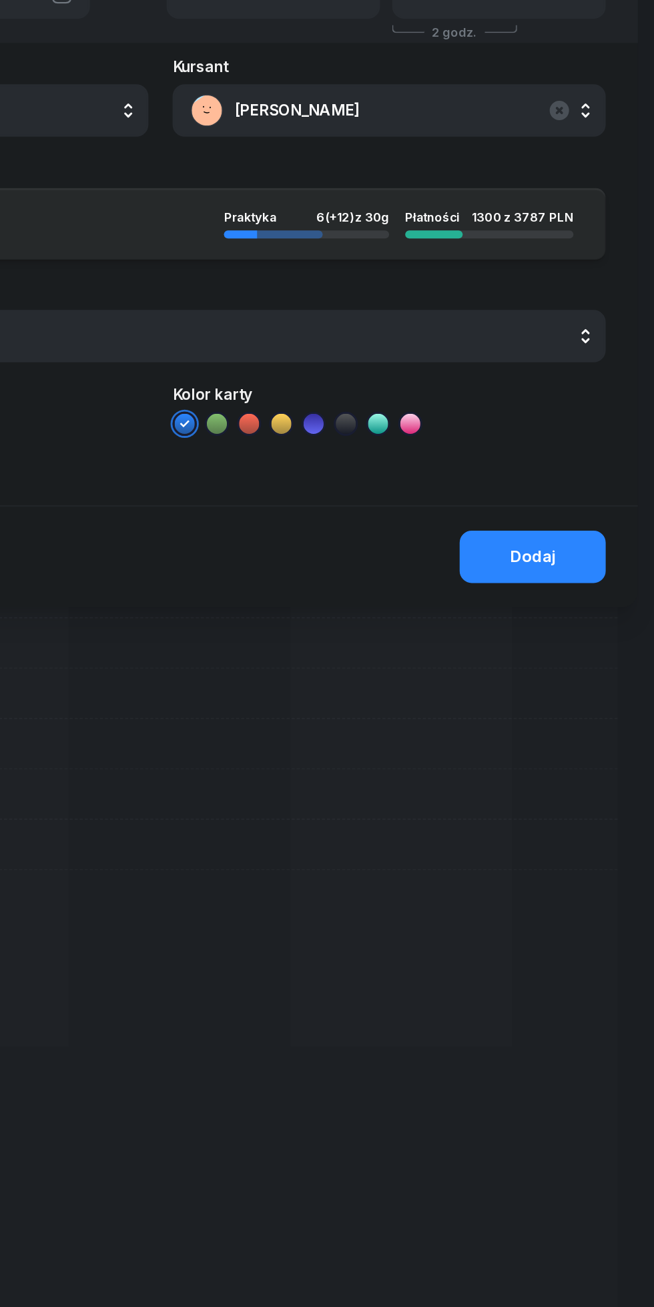
type textarea "Przypominajka pomiędzy poznaniami"
click at [579, 489] on div "Dodaj" at bounding box center [574, 487] width 30 height 17
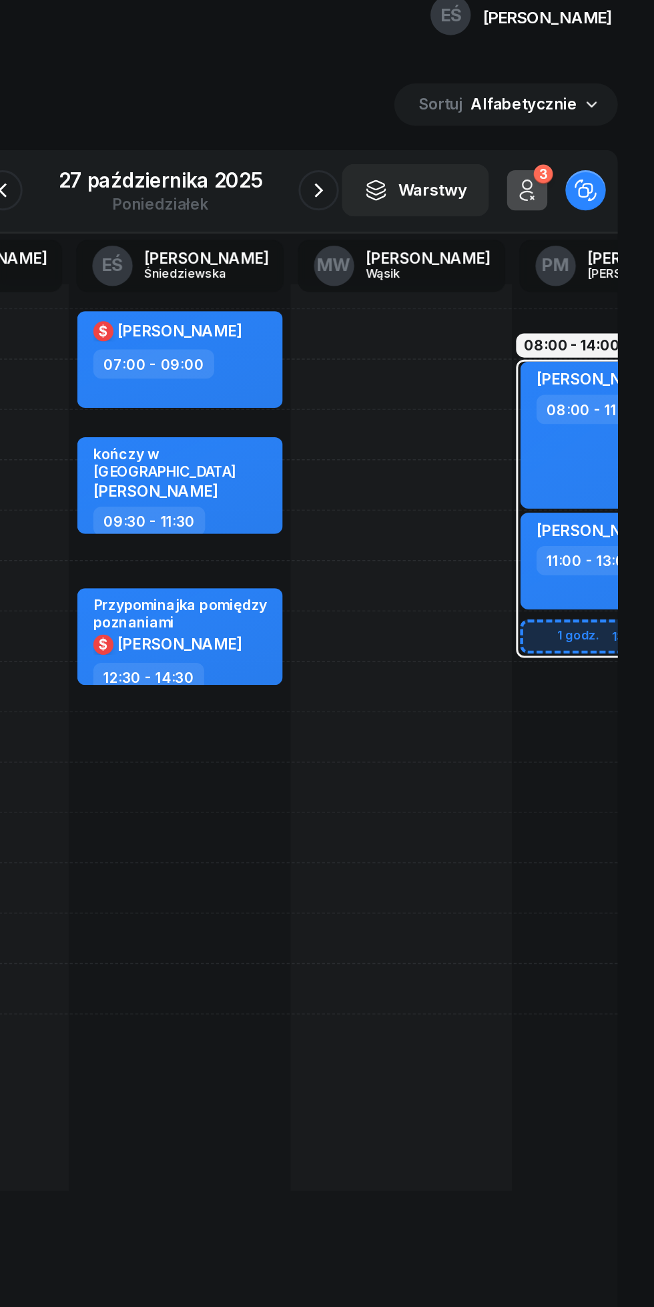
click at [431, 150] on icon "button" at bounding box center [432, 150] width 16 height 16
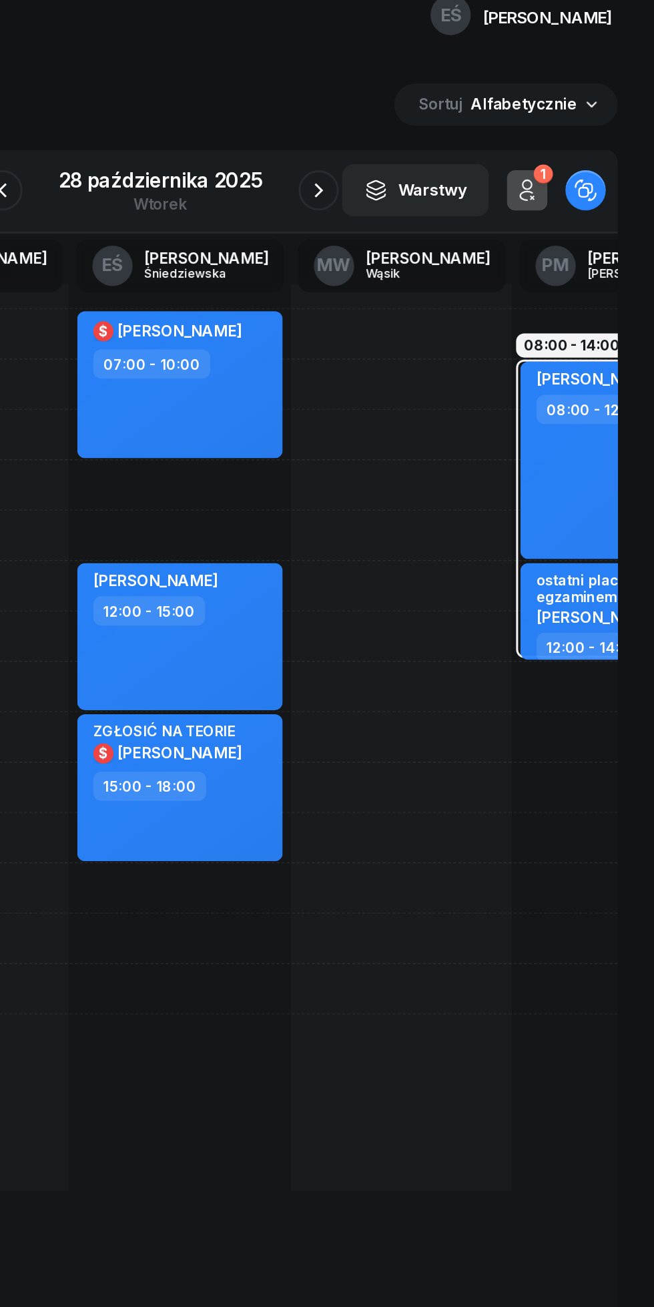
click at [431, 146] on icon "button" at bounding box center [431, 149] width 5 height 9
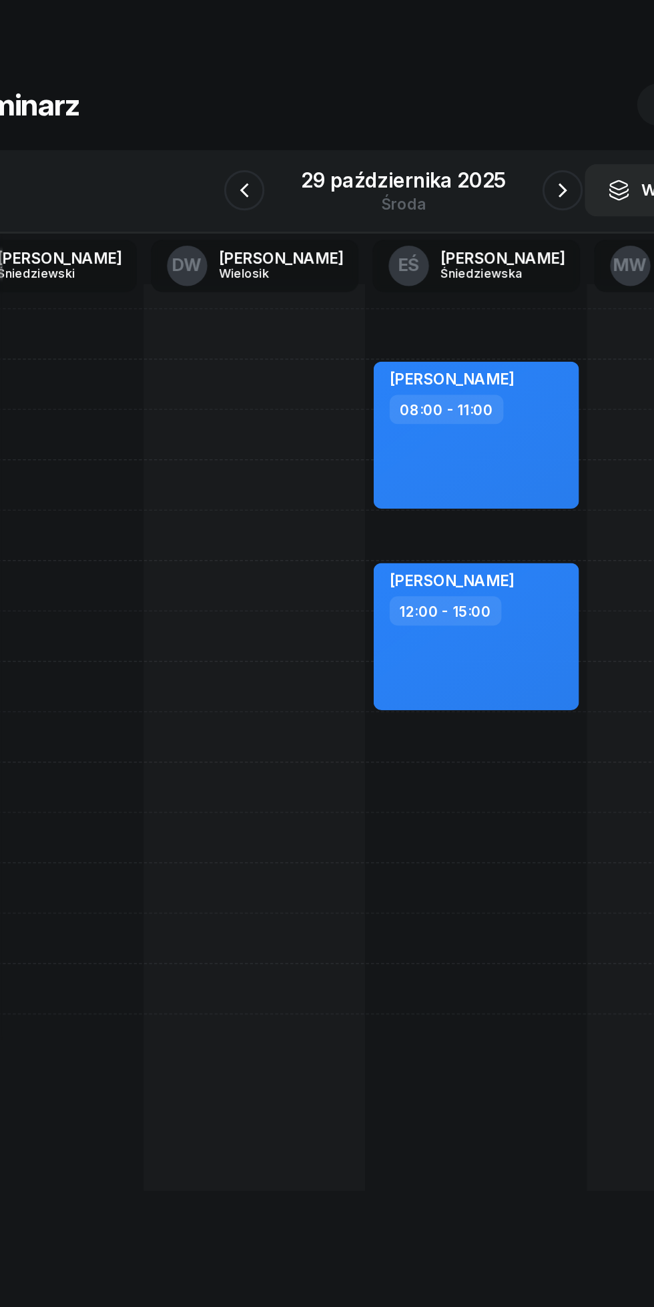
scroll to position [0, 58]
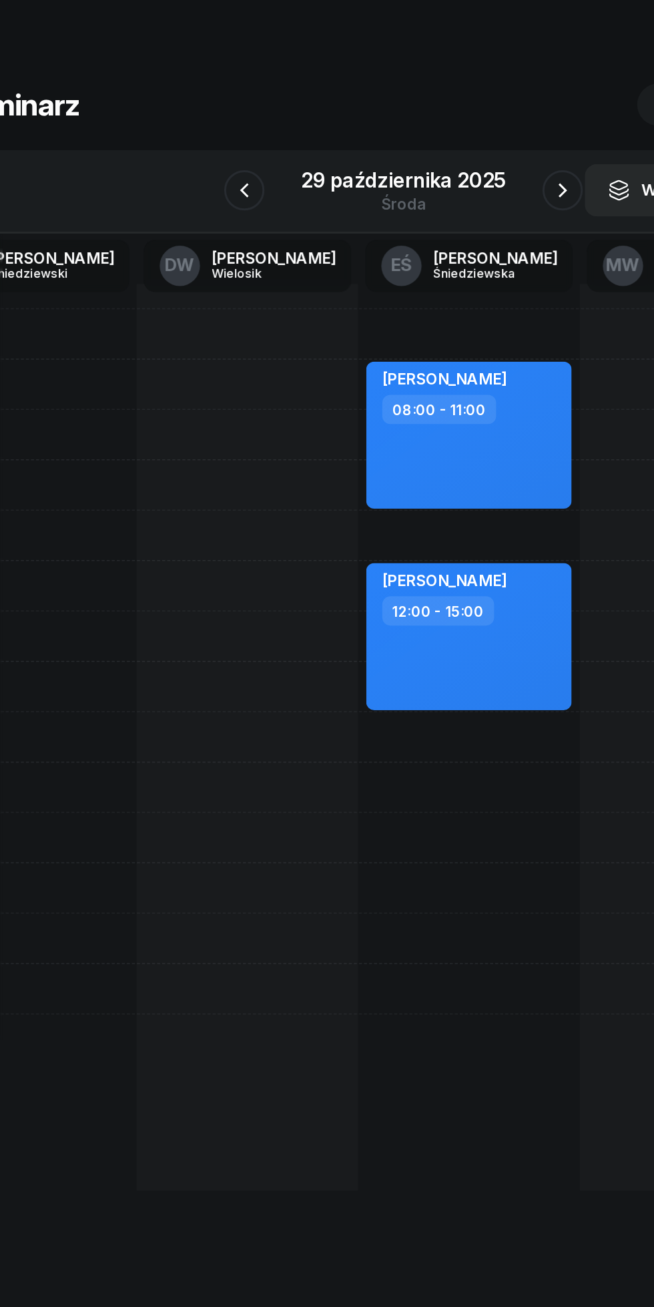
click at [432, 146] on icon "button" at bounding box center [433, 150] width 16 height 16
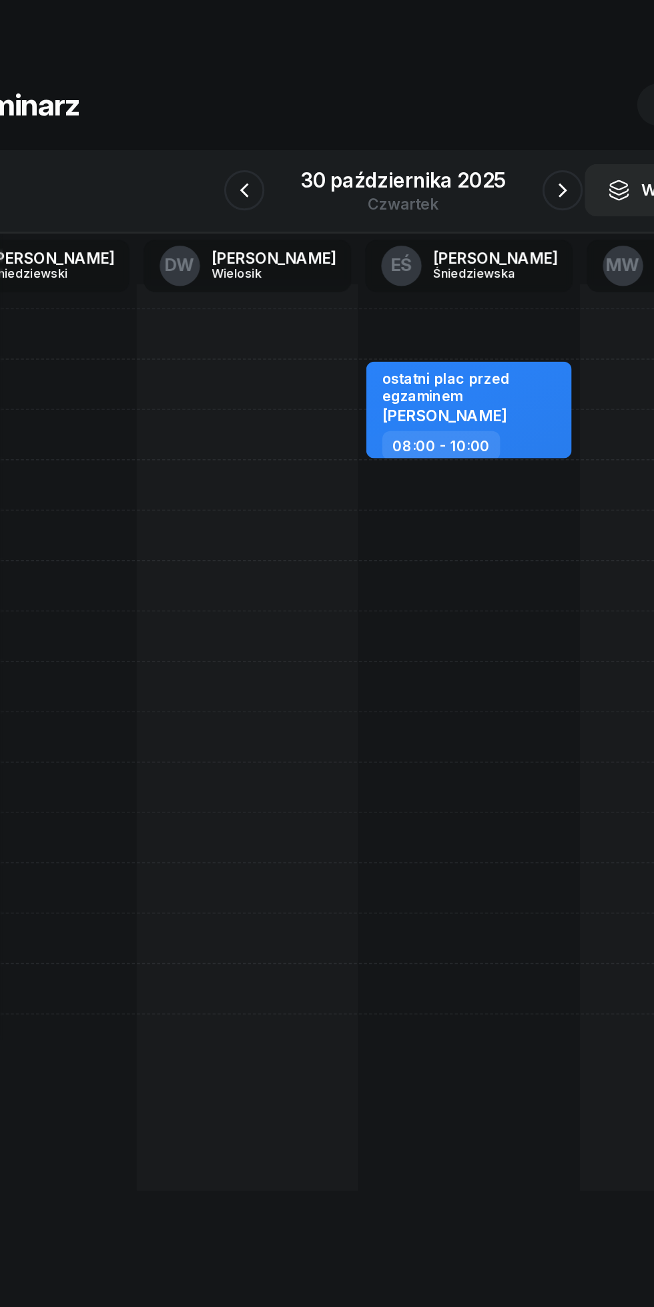
click at [432, 150] on icon "button" at bounding box center [433, 150] width 16 height 16
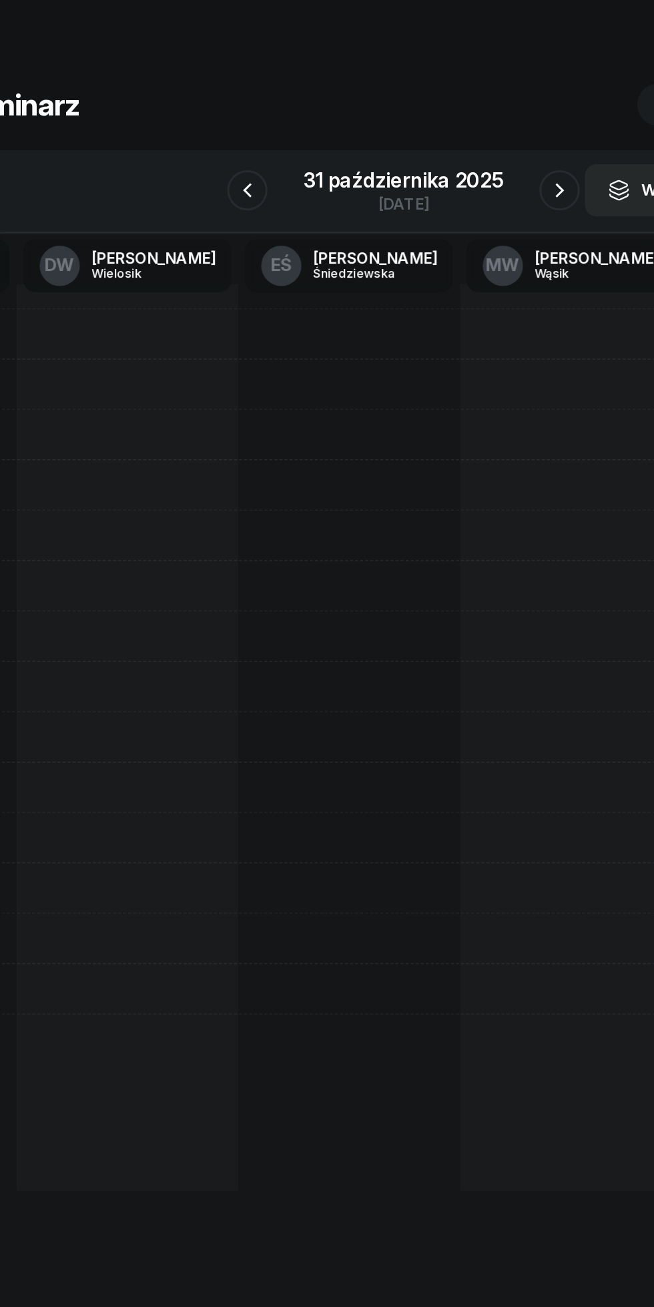
scroll to position [0, 144]
click at [241, 409] on div at bounding box center [285, 512] width 147 height 601
select select "12"
select select "14"
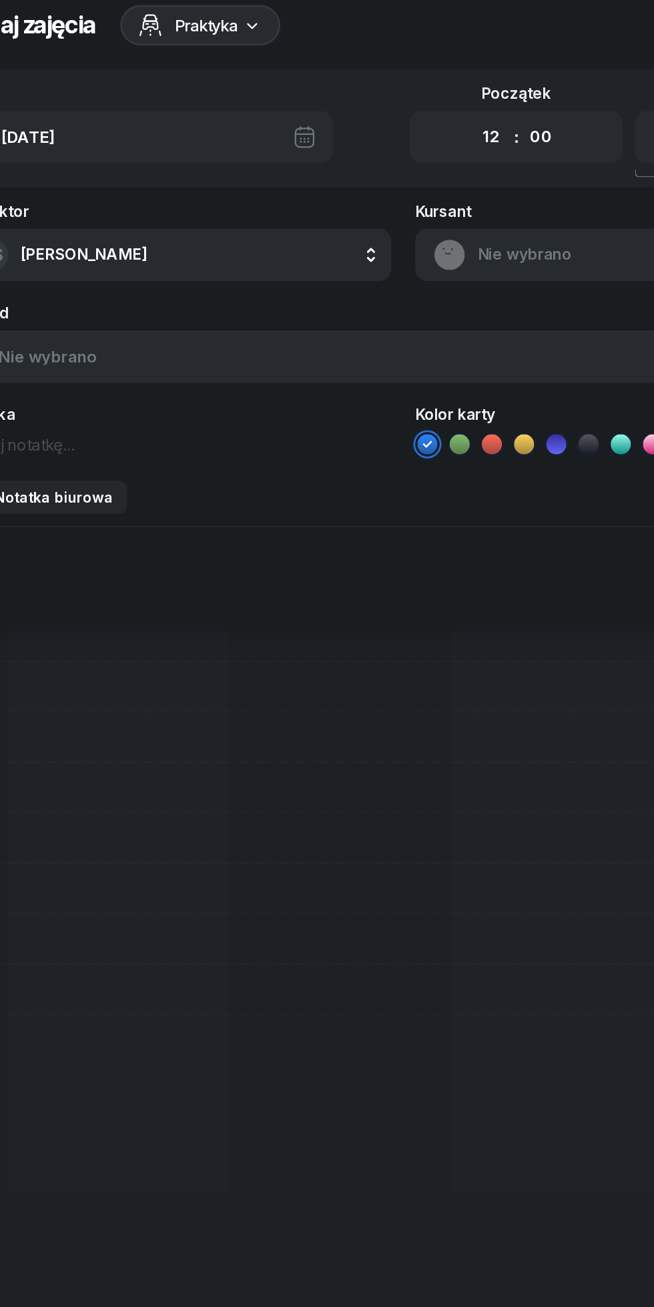
click at [390, 114] on select "00 01 02 03 04 05 06 07 08 09 10 11 12 13 14 15 16 17 18 19 20 21 22 23" at bounding box center [385, 114] width 25 height 28
select select "13"
click at [373, 100] on select "00 01 02 03 04 05 06 07 08 09 10 11 12 13 14 15 16 17 18 19 20 21 22 23" at bounding box center [385, 114] width 25 height 28
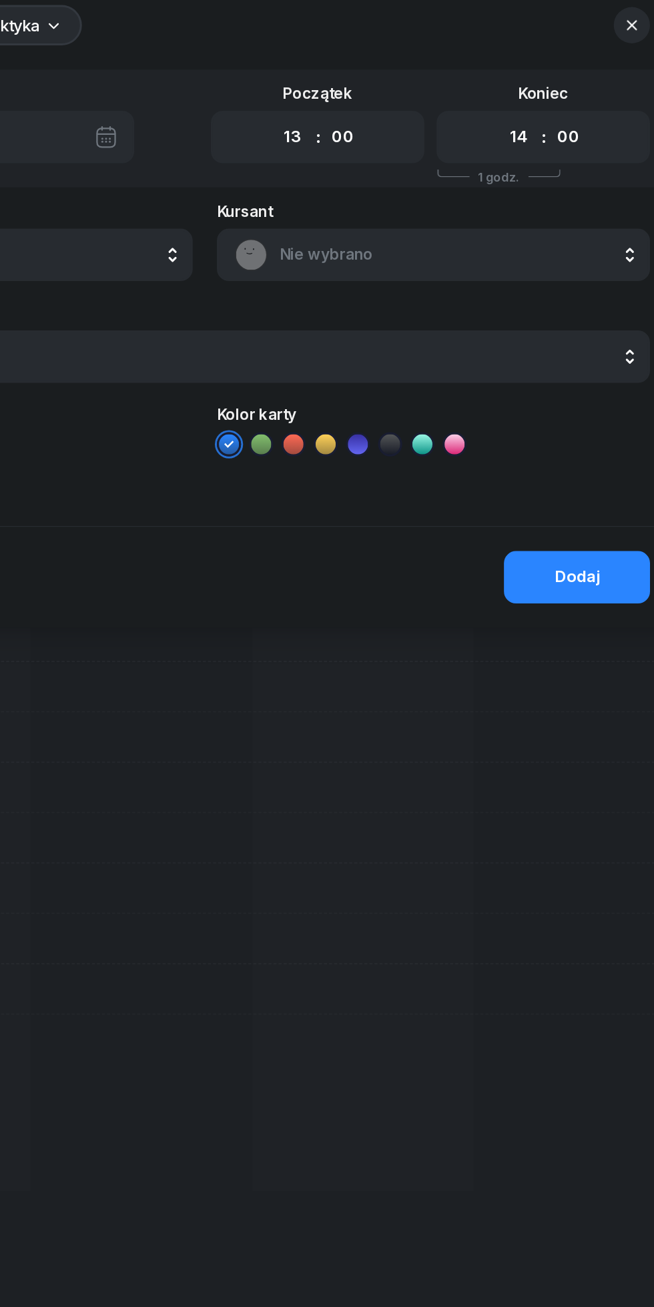
click at [535, 113] on select "00 01 02 03 04 05 06 07 08 09 10 11 12 13 14 15 16 17 18 19 20 21 22 23" at bounding box center [534, 114] width 25 height 28
select select "16"
click at [522, 100] on select "00 01 02 03 04 05 06 07 08 09 10 11 12 13 14 15 16 17 18 19 20 21 22 23" at bounding box center [534, 114] width 25 height 28
click at [441, 202] on div "Nie wybrano" at bounding box center [478, 192] width 263 height 21
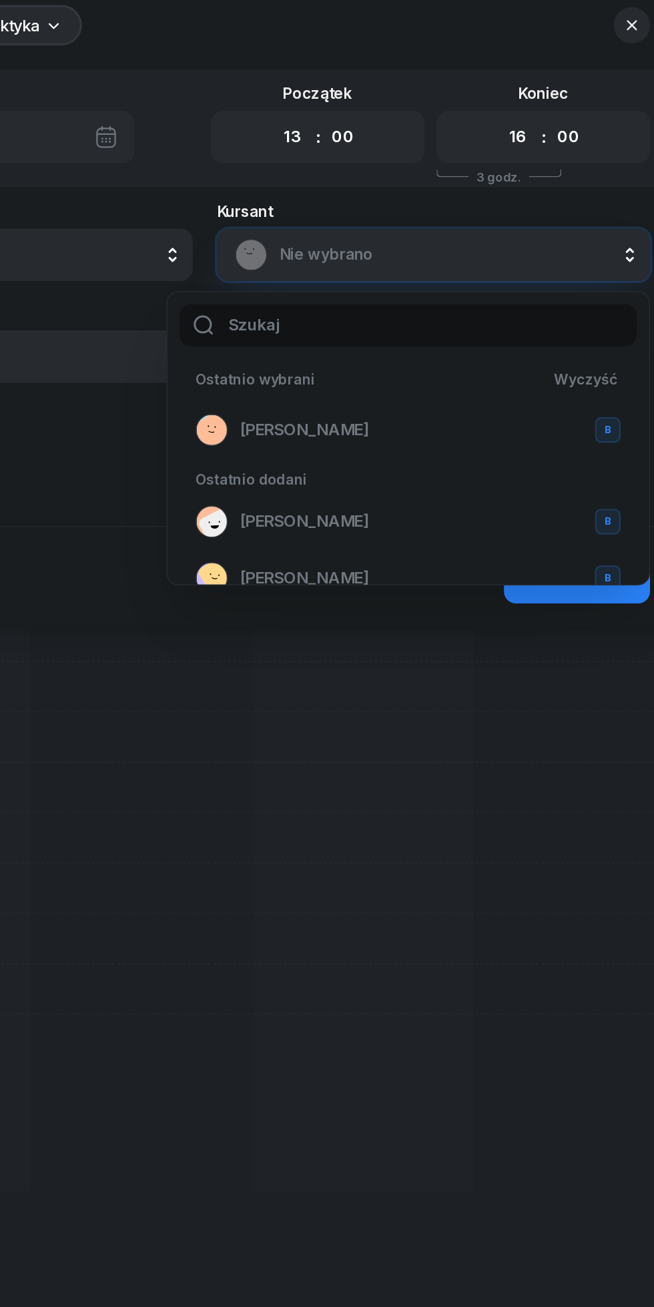
click at [414, 314] on span "[PERSON_NAME]" at bounding box center [392, 308] width 85 height 17
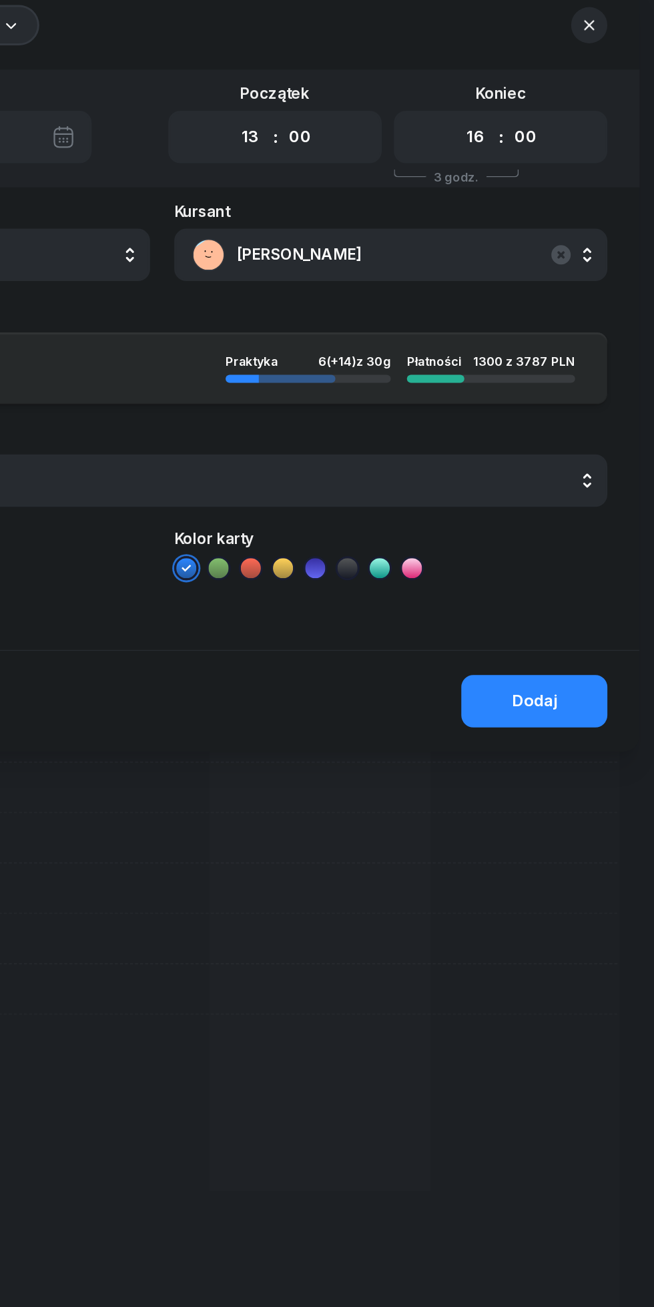
scroll to position [0, 0]
click at [579, 483] on div "Dodaj" at bounding box center [574, 487] width 30 height 17
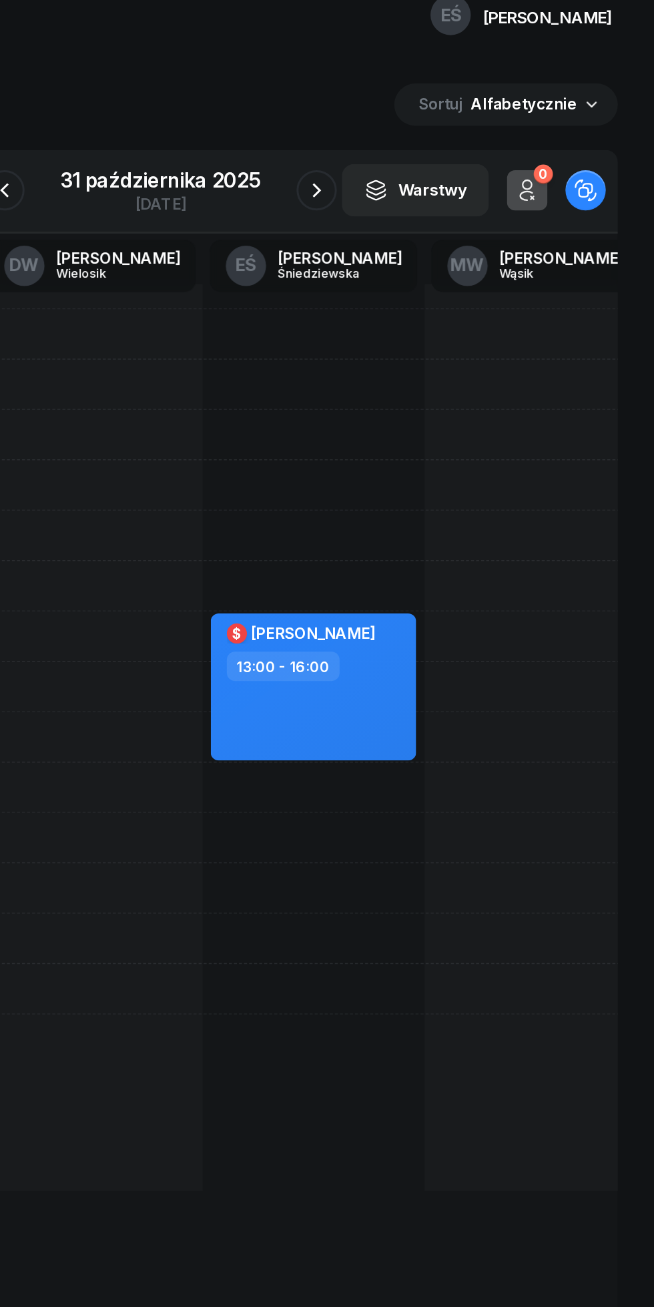
click at [292, 144] on div "31 października 2025" at bounding box center [327, 142] width 133 height 13
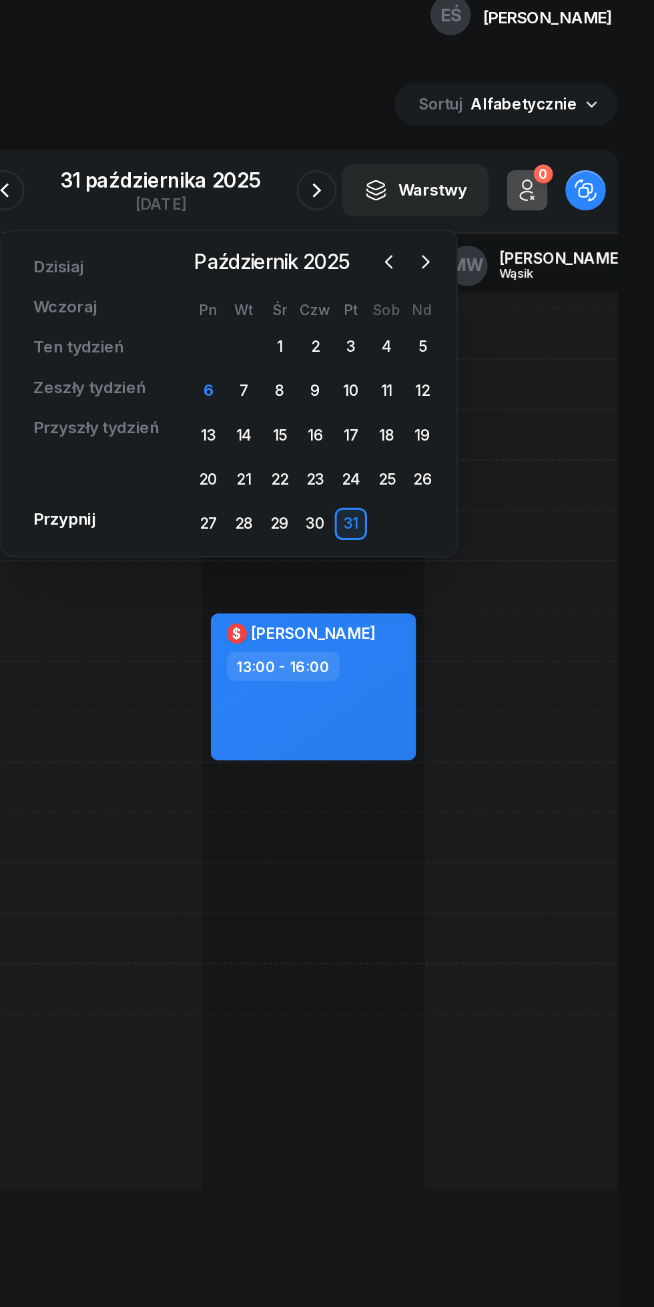
click at [382, 282] on div "7" at bounding box center [382, 282] width 21 height 21
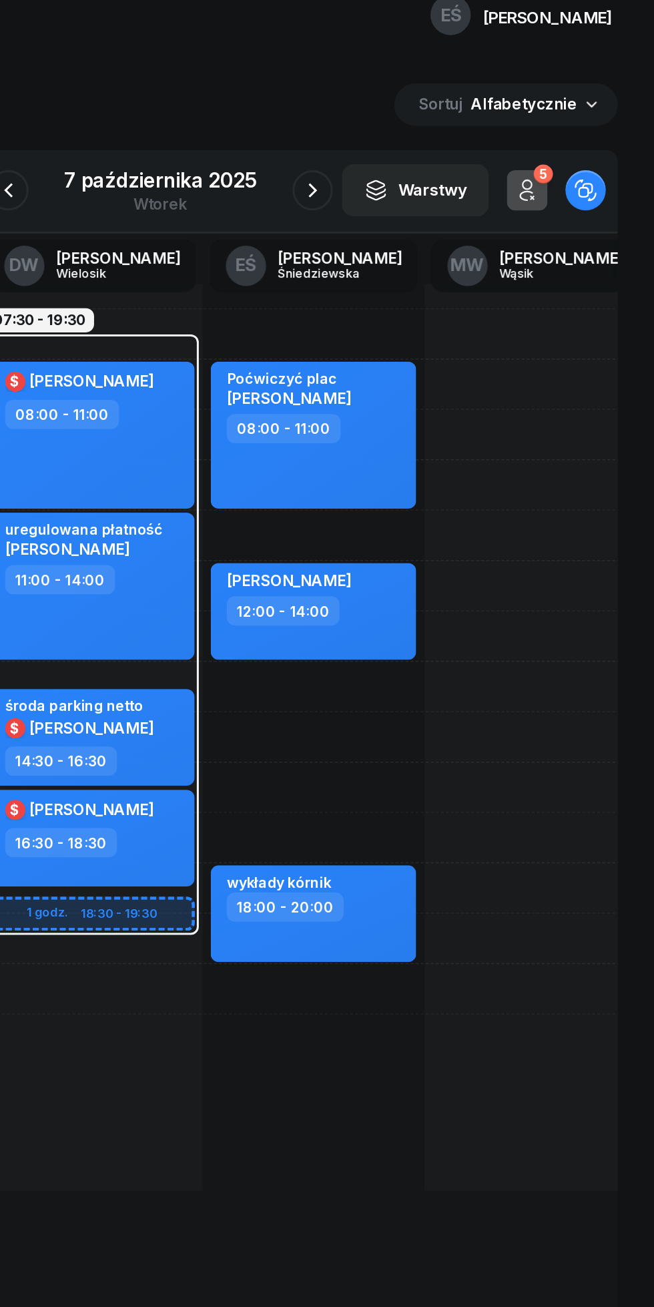
click at [327, 439] on div "uregulowana płatność [PERSON_NAME] Yailova 11:00 - 14:00" at bounding box center [282, 411] width 136 height 97
select select "11"
select select "14"
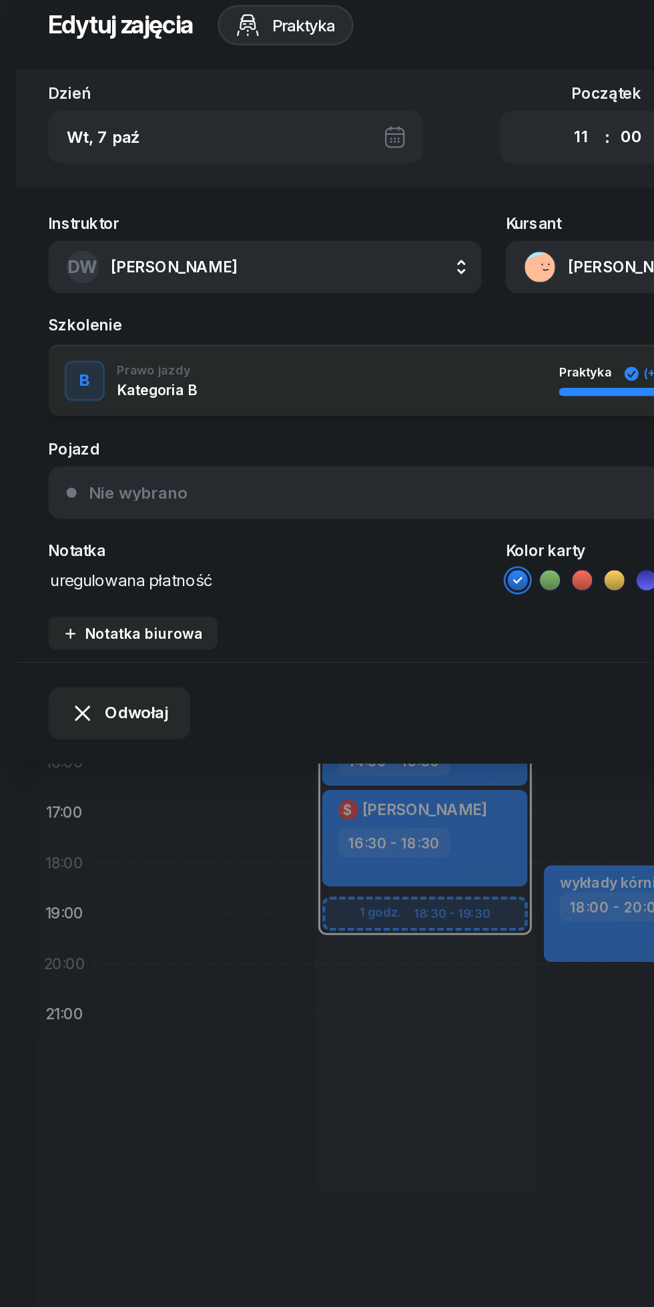
click at [200, 409] on textarea "uregulowana płatność" at bounding box center [175, 407] width 287 height 17
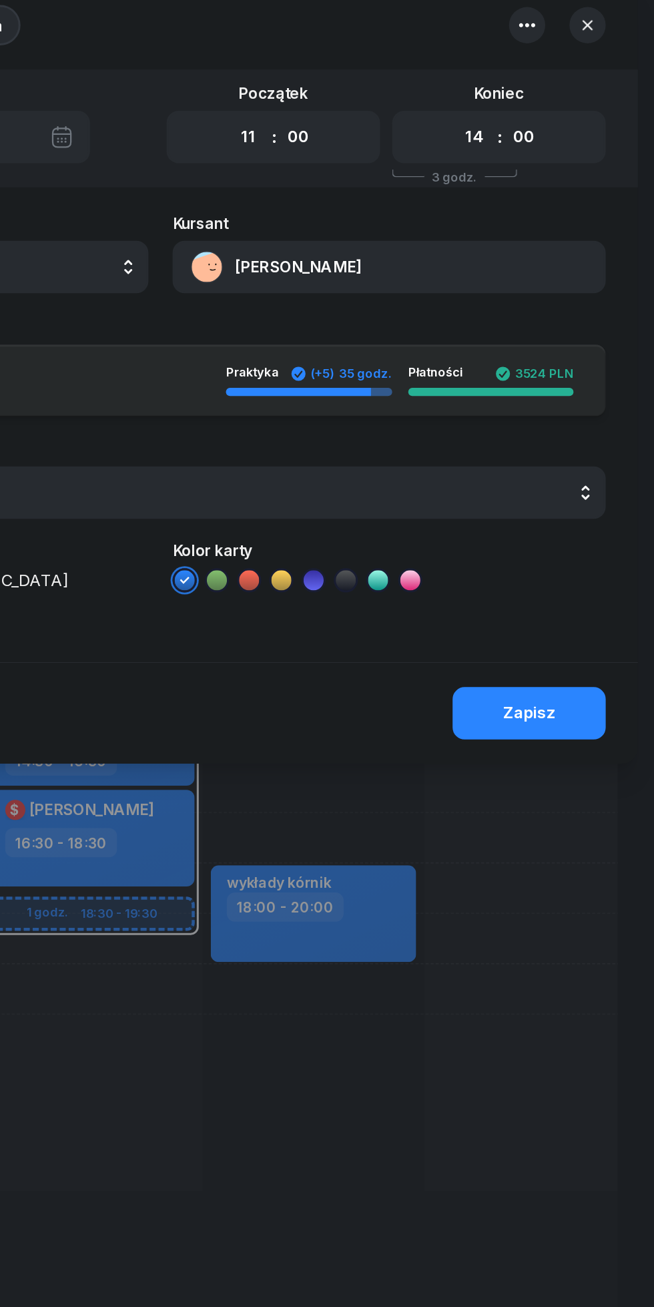
type textarea "uregulowana płatność [DEMOGRAPHIC_DATA]"
click at [573, 504] on div "Zapisz" at bounding box center [571, 495] width 35 height 17
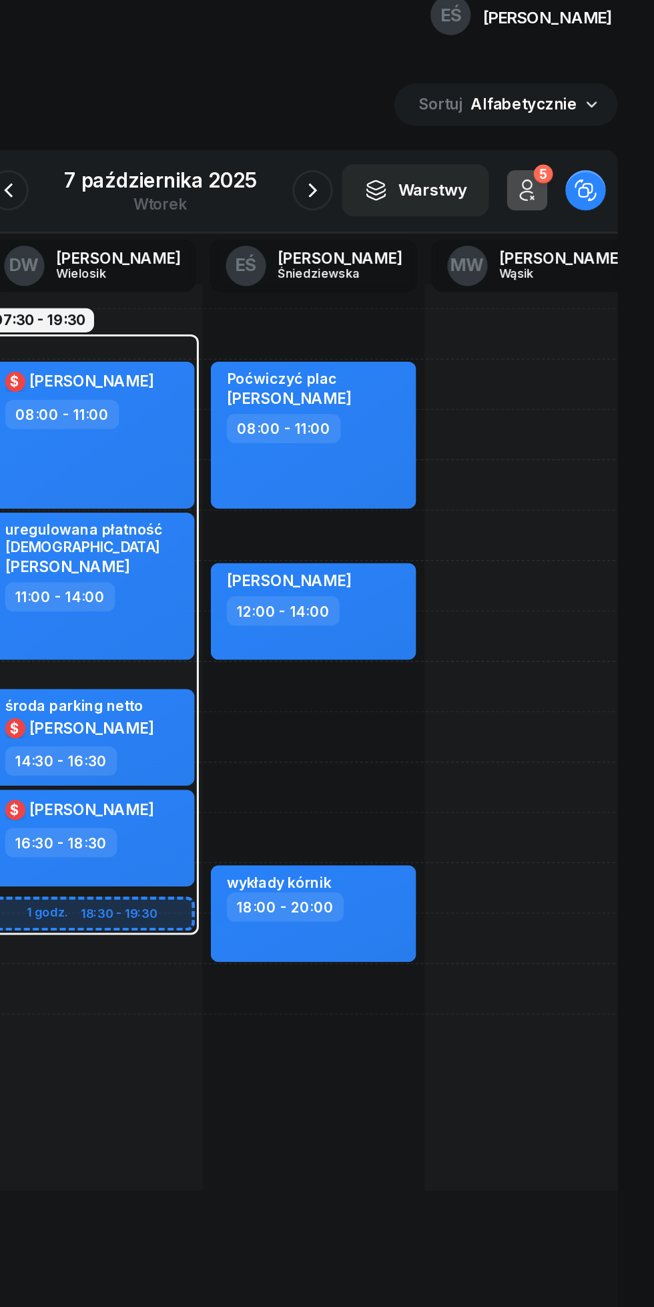
click at [427, 150] on icon "button" at bounding box center [428, 150] width 16 height 16
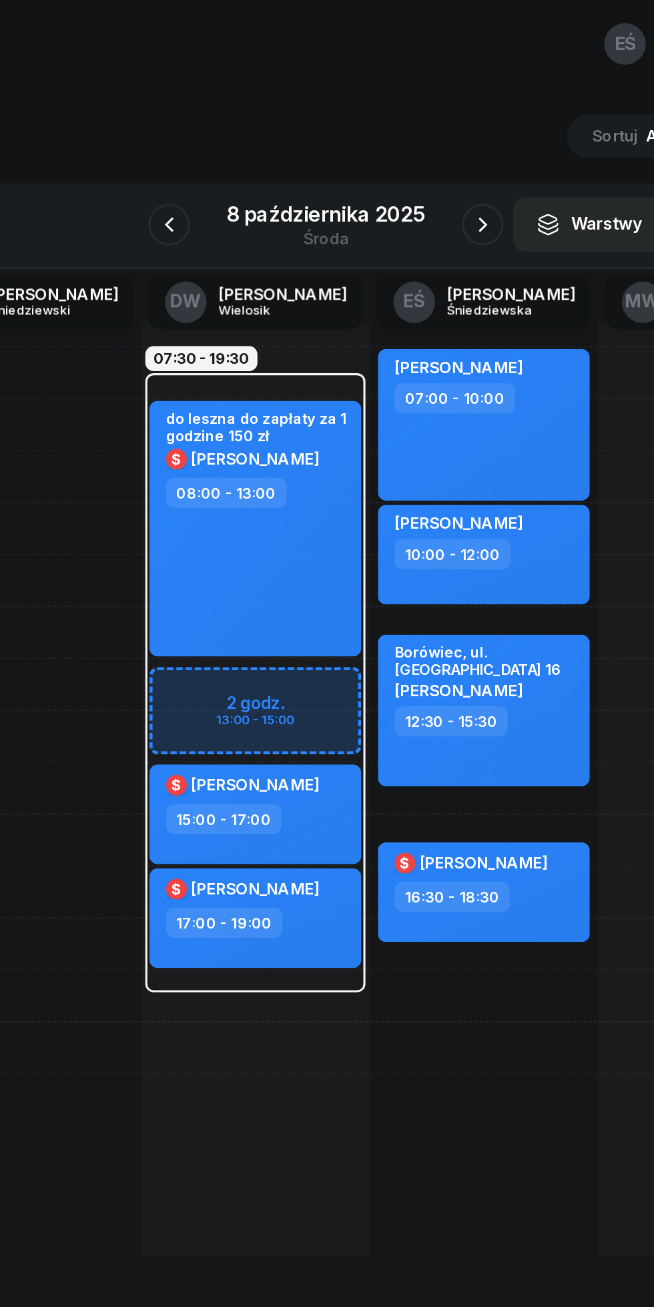
click at [428, 150] on icon "button" at bounding box center [428, 150] width 16 height 16
